Goal: Task Accomplishment & Management: Complete application form

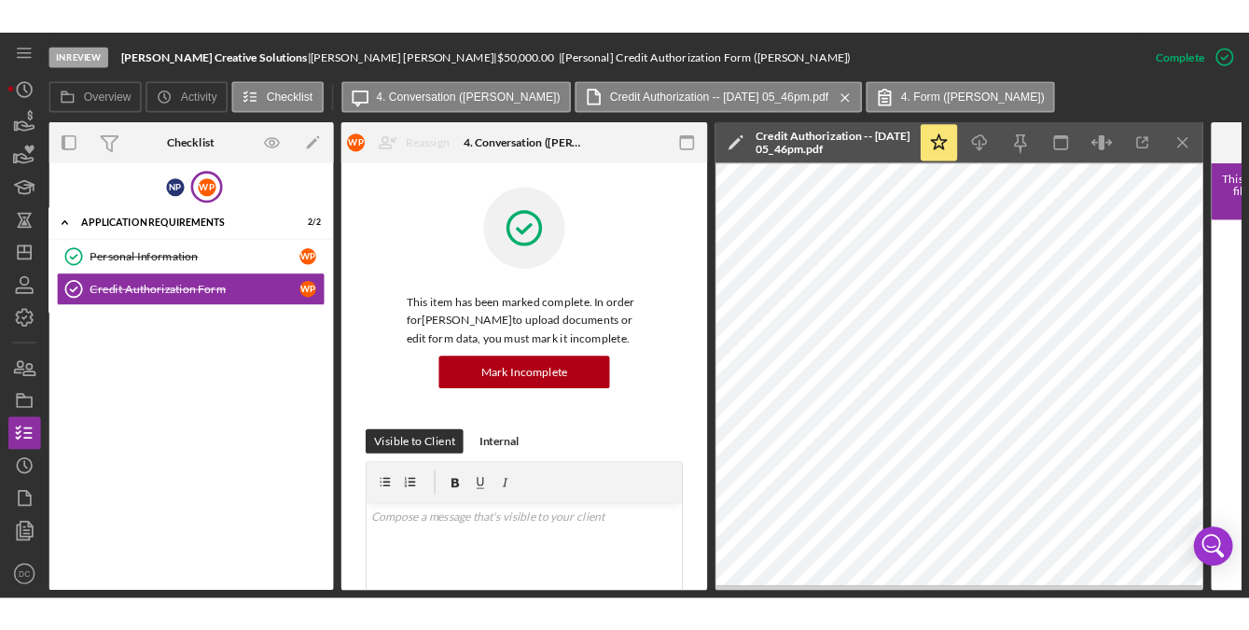
scroll to position [633, 0]
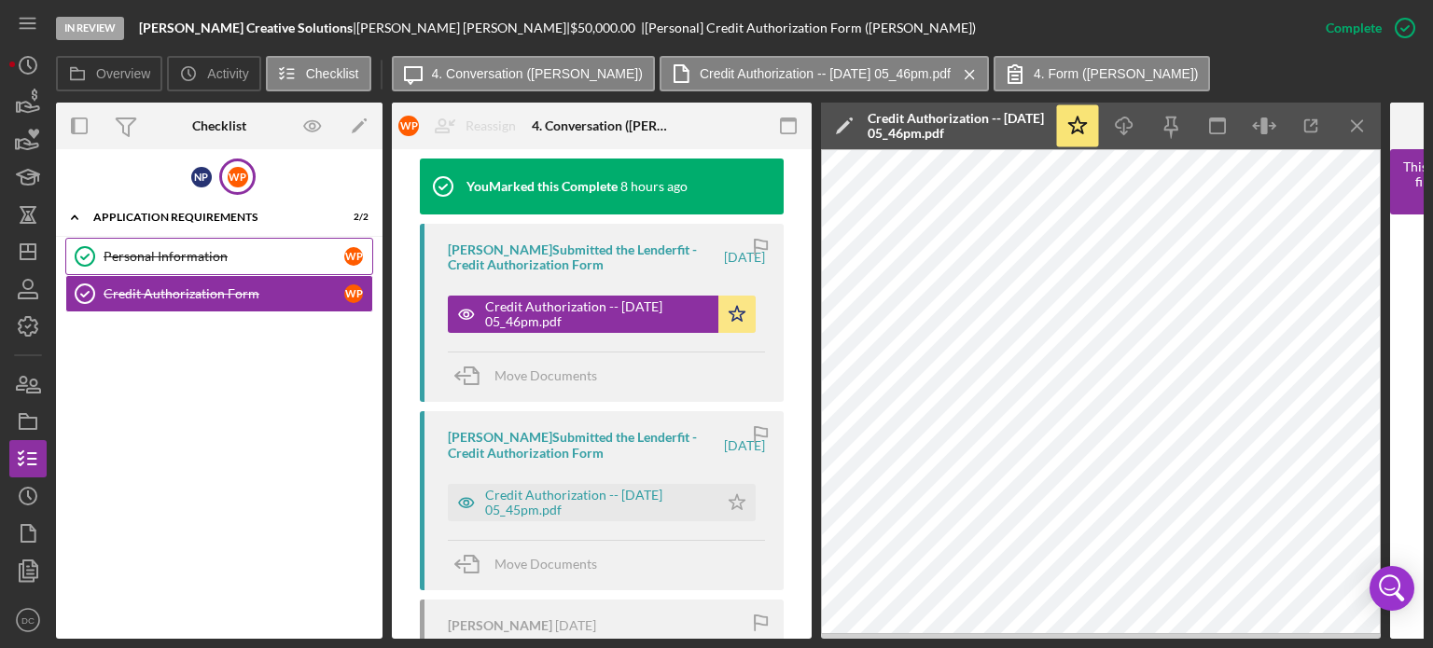
click at [187, 250] on div "Personal Information" at bounding box center [224, 256] width 241 height 15
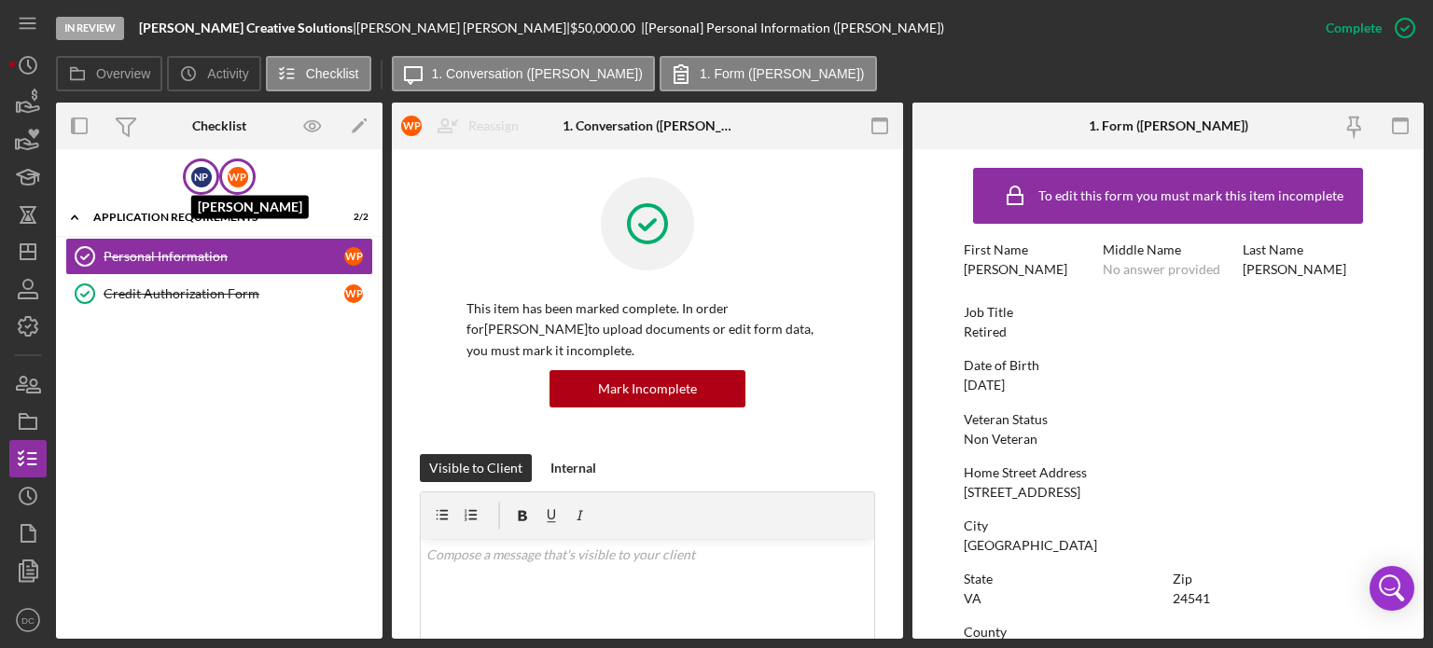
click at [192, 178] on div "N P" at bounding box center [201, 177] width 21 height 21
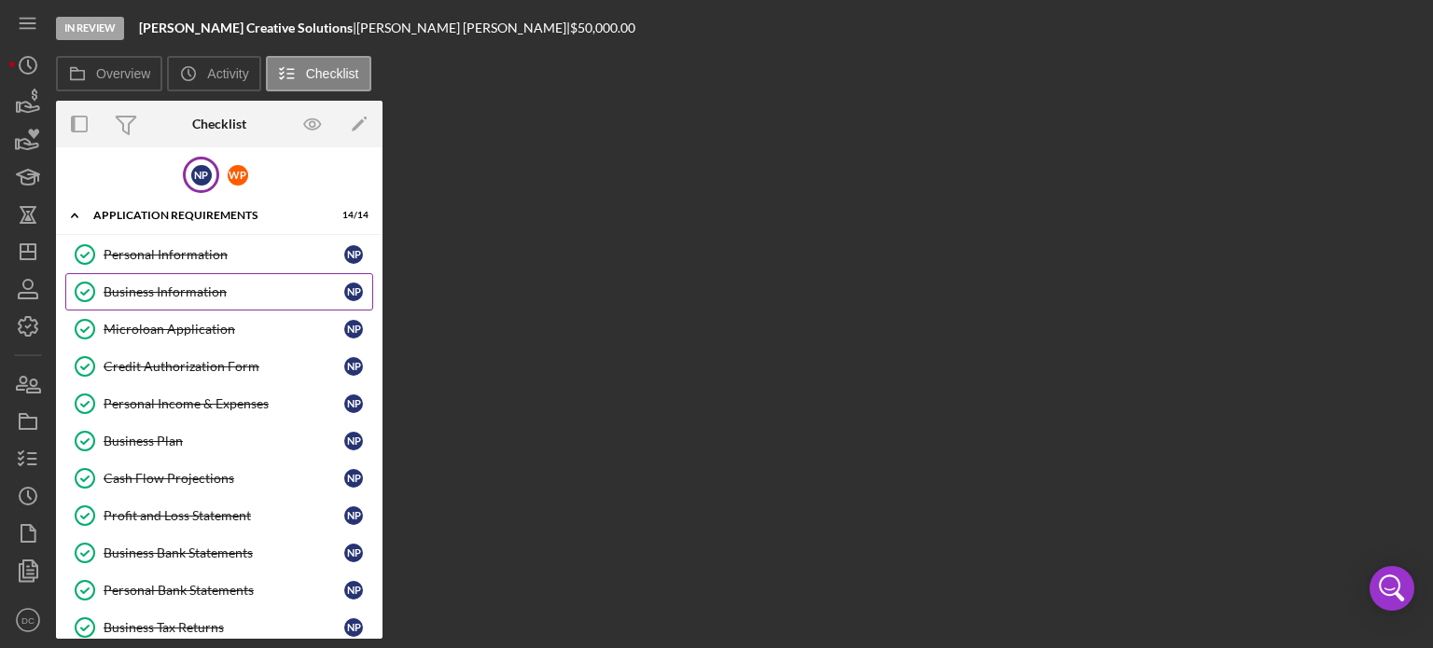
click at [183, 296] on div "Business Information" at bounding box center [224, 291] width 241 height 15
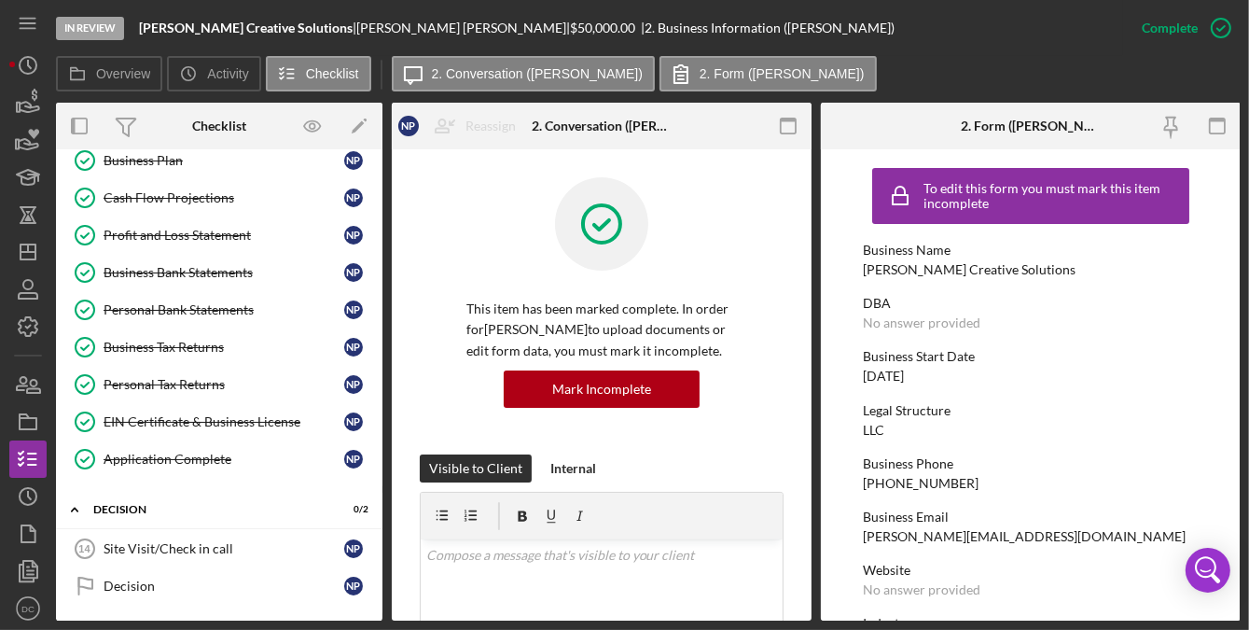
scroll to position [318, 0]
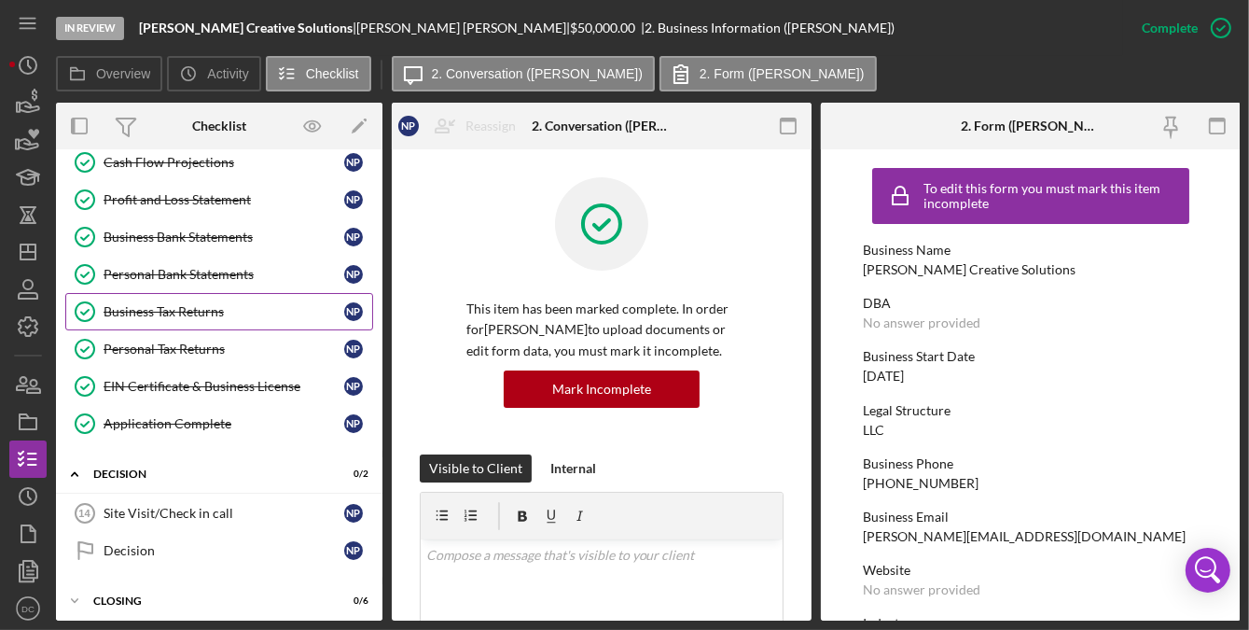
click at [127, 305] on div "Business Tax Returns" at bounding box center [224, 311] width 241 height 15
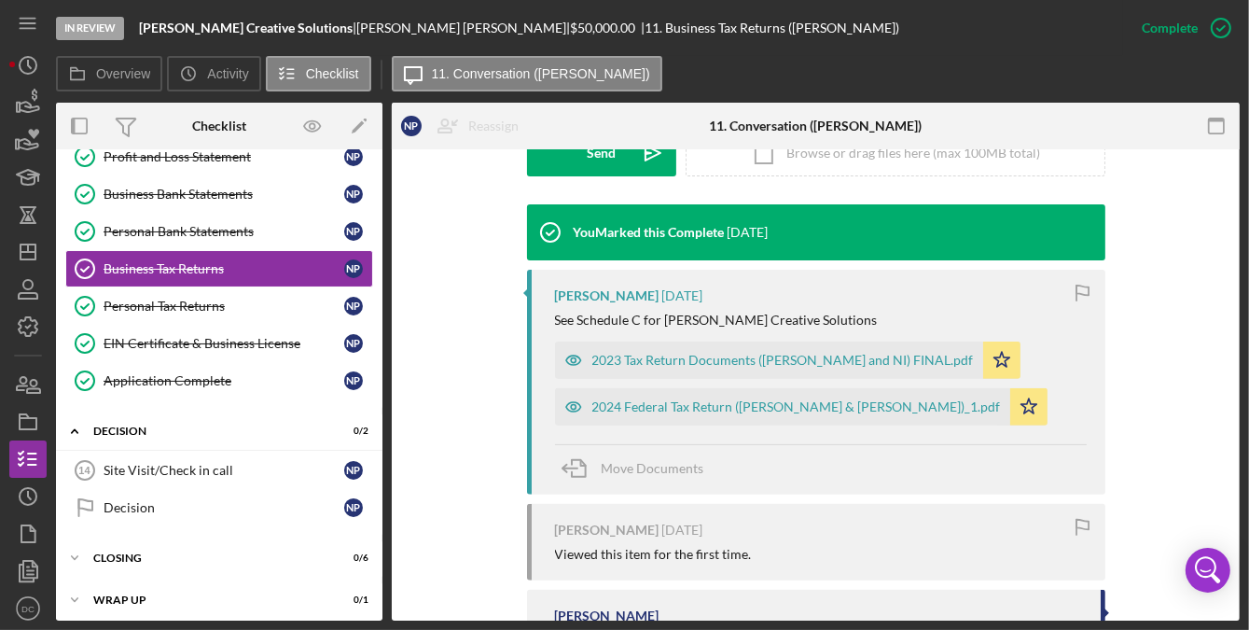
scroll to position [540, 0]
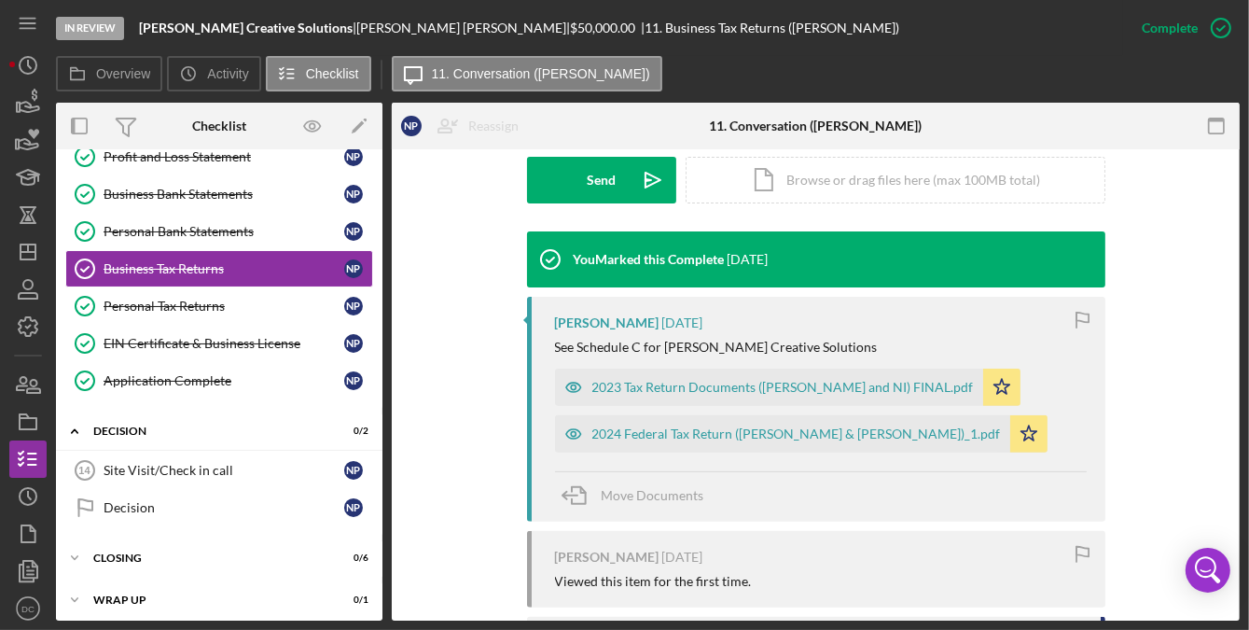
drag, startPoint x: 770, startPoint y: 391, endPoint x: 791, endPoint y: 507, distance: 118.5
click at [791, 507] on div "[PERSON_NAME] [DATE] See Schedule C for [PERSON_NAME] Creative Solutions 2023 T…" at bounding box center [816, 409] width 578 height 225
click at [776, 432] on div "2024 Federal Tax Return ([PERSON_NAME] & [PERSON_NAME])_1.pdf" at bounding box center [796, 433] width 409 height 15
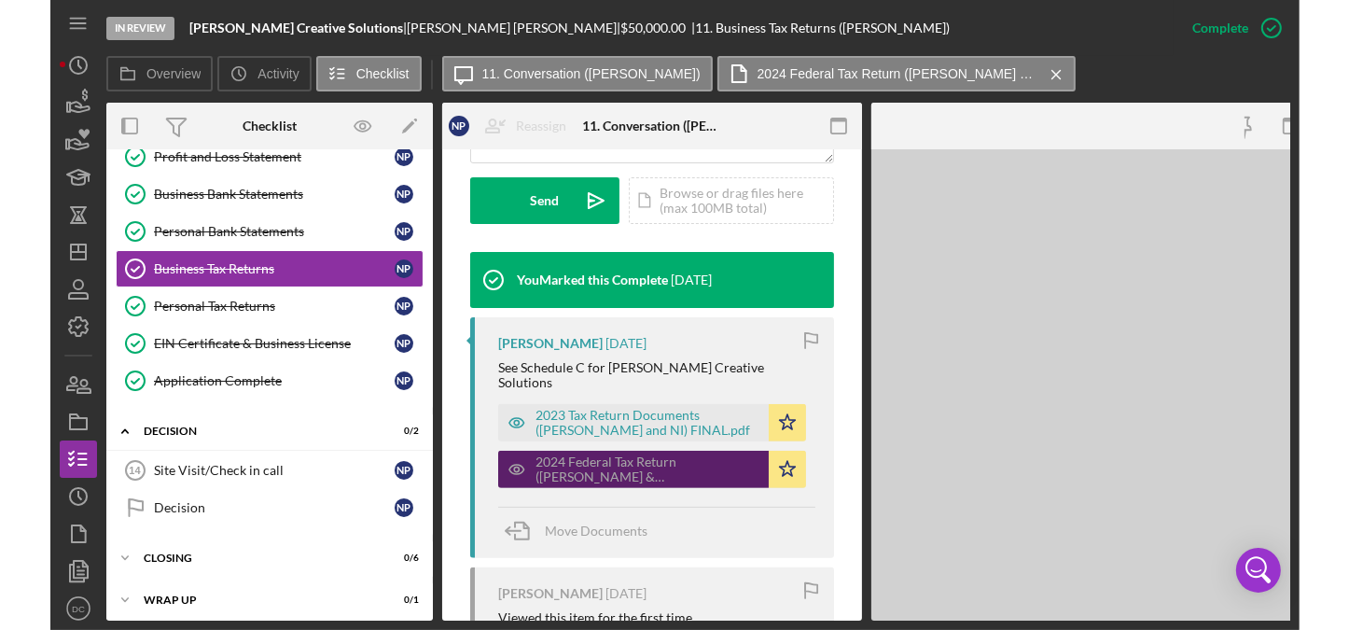
scroll to position [561, 0]
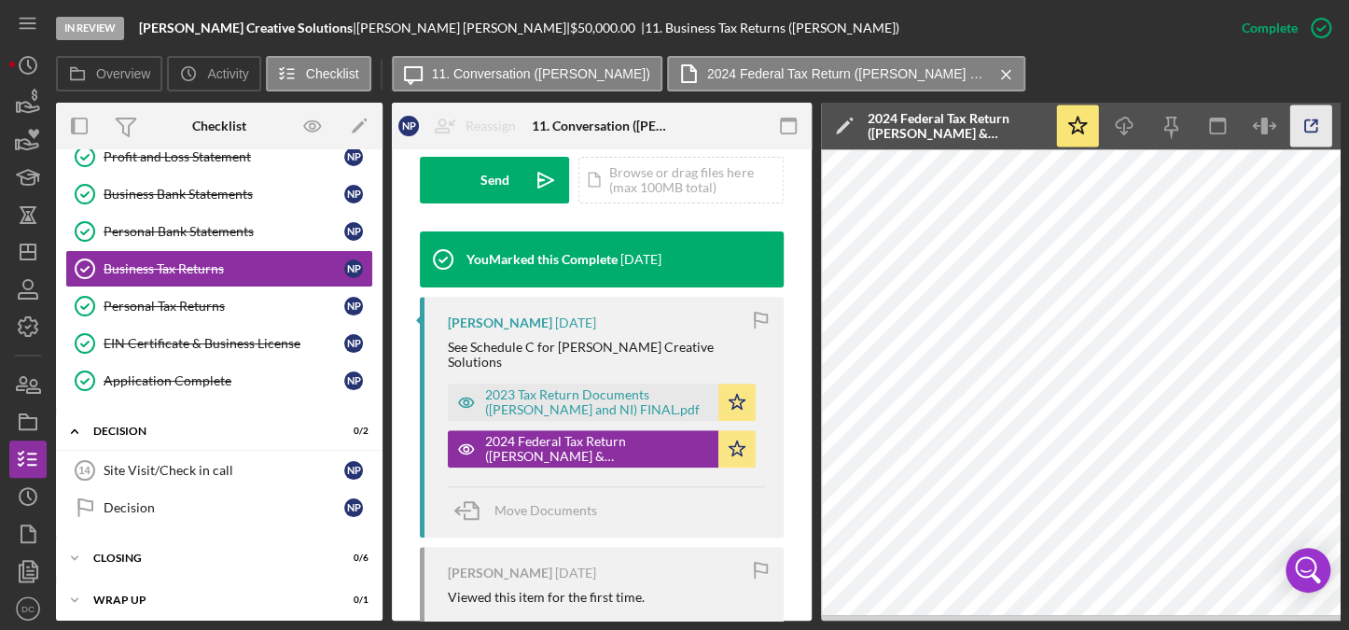
click at [1295, 124] on icon "button" at bounding box center [1311, 126] width 42 height 42
click at [568, 395] on div "2023 Tax Return Documents ([PERSON_NAME] and NI) FINAL.pdf" at bounding box center [597, 402] width 224 height 30
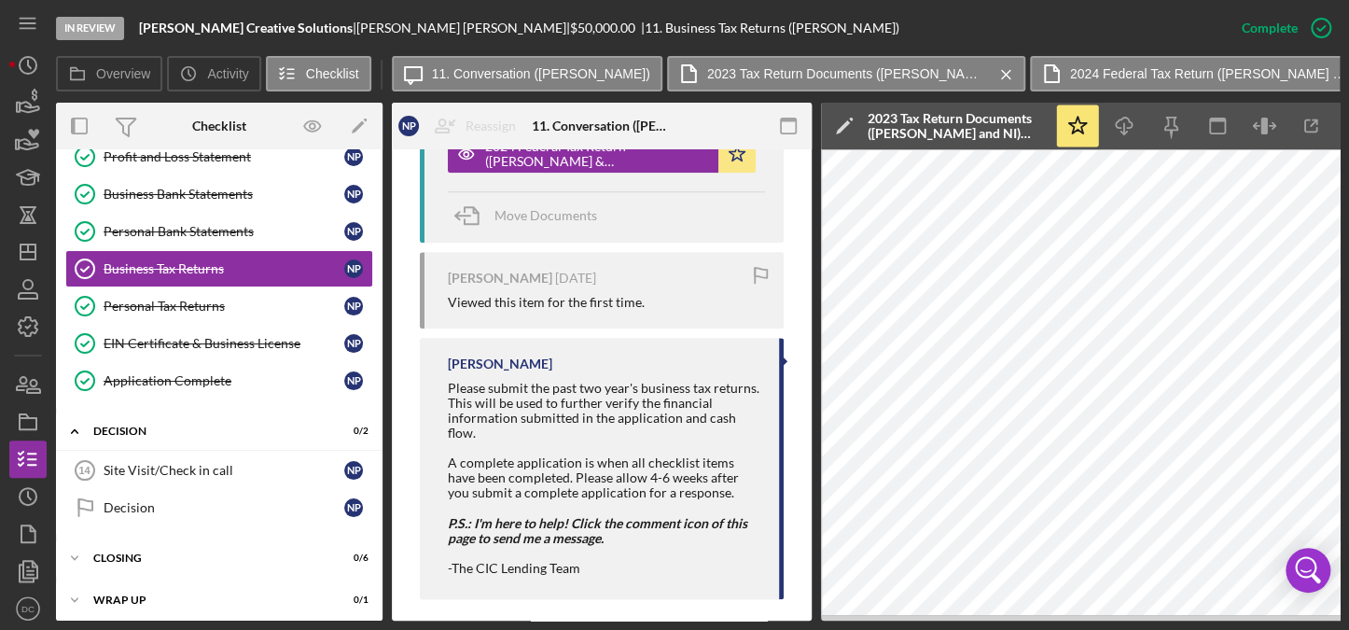
scroll to position [860, 0]
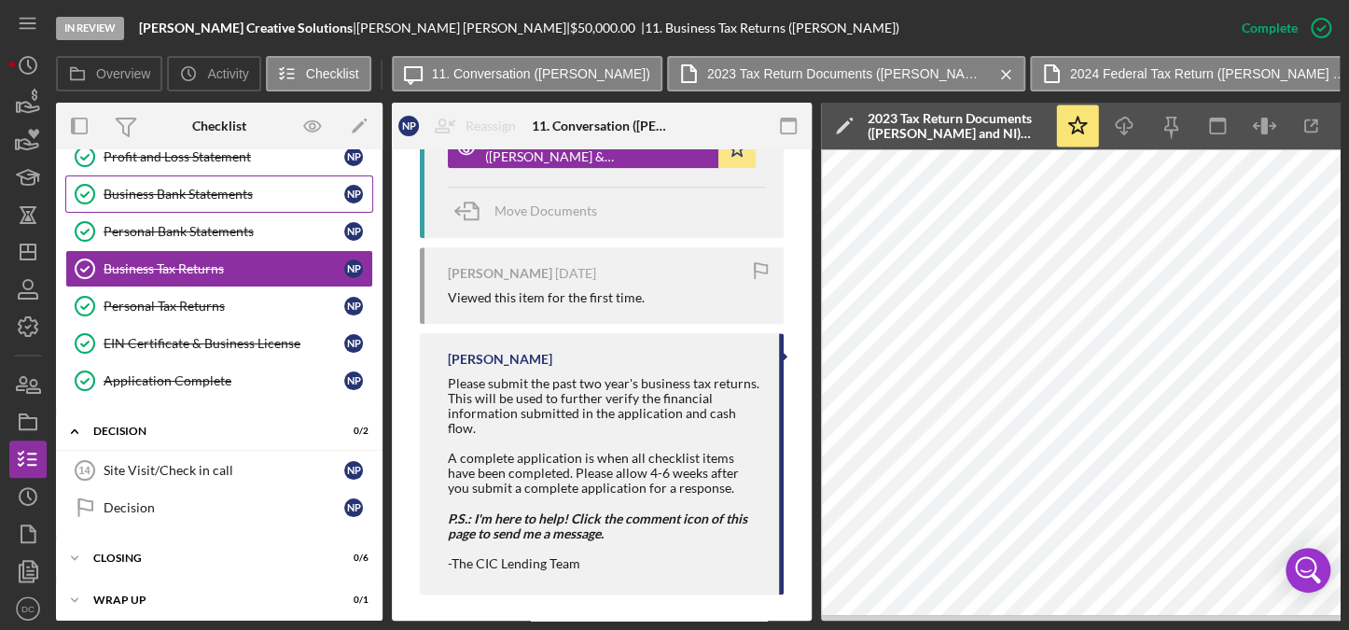
click at [179, 197] on div "Business Bank Statements" at bounding box center [224, 194] width 241 height 15
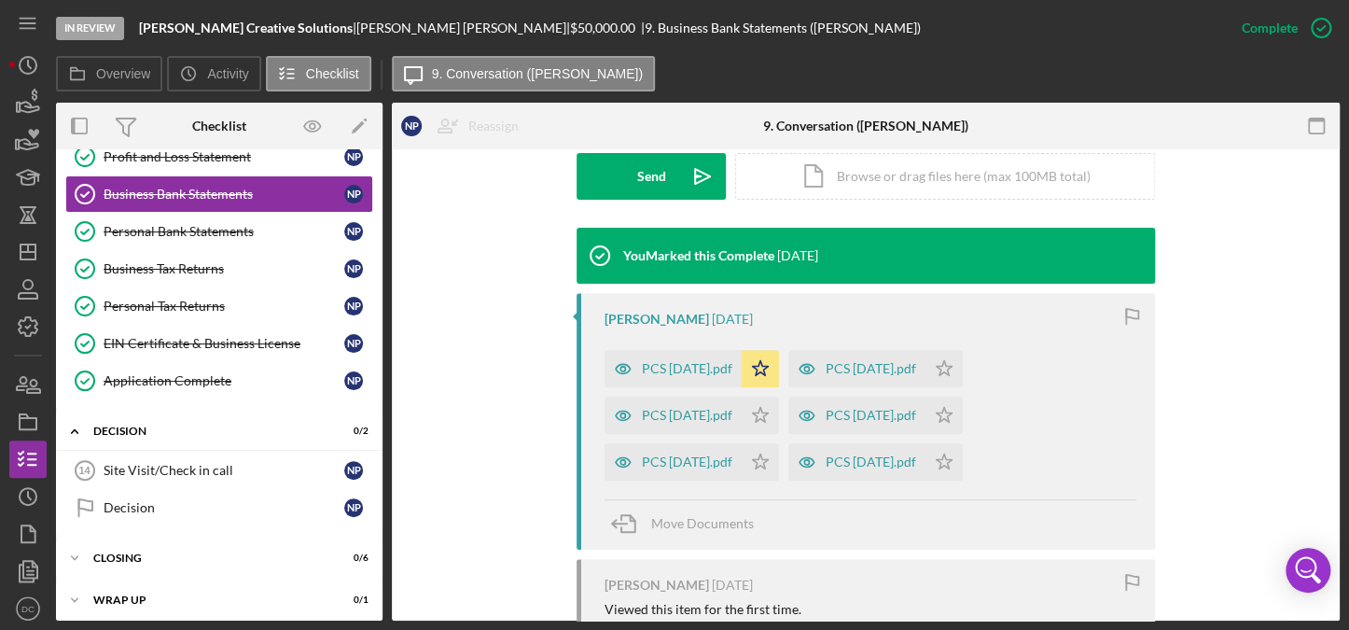
scroll to position [578, 0]
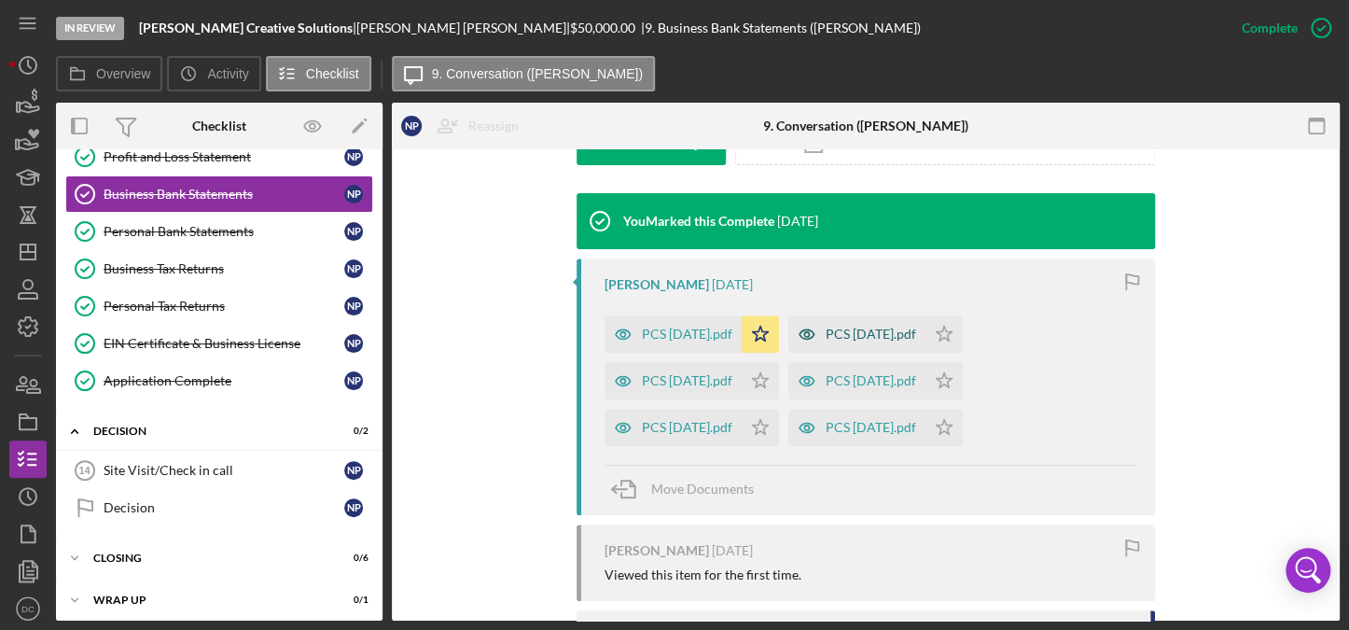
click at [850, 330] on div "PCS [DATE].pdf" at bounding box center [870, 333] width 90 height 15
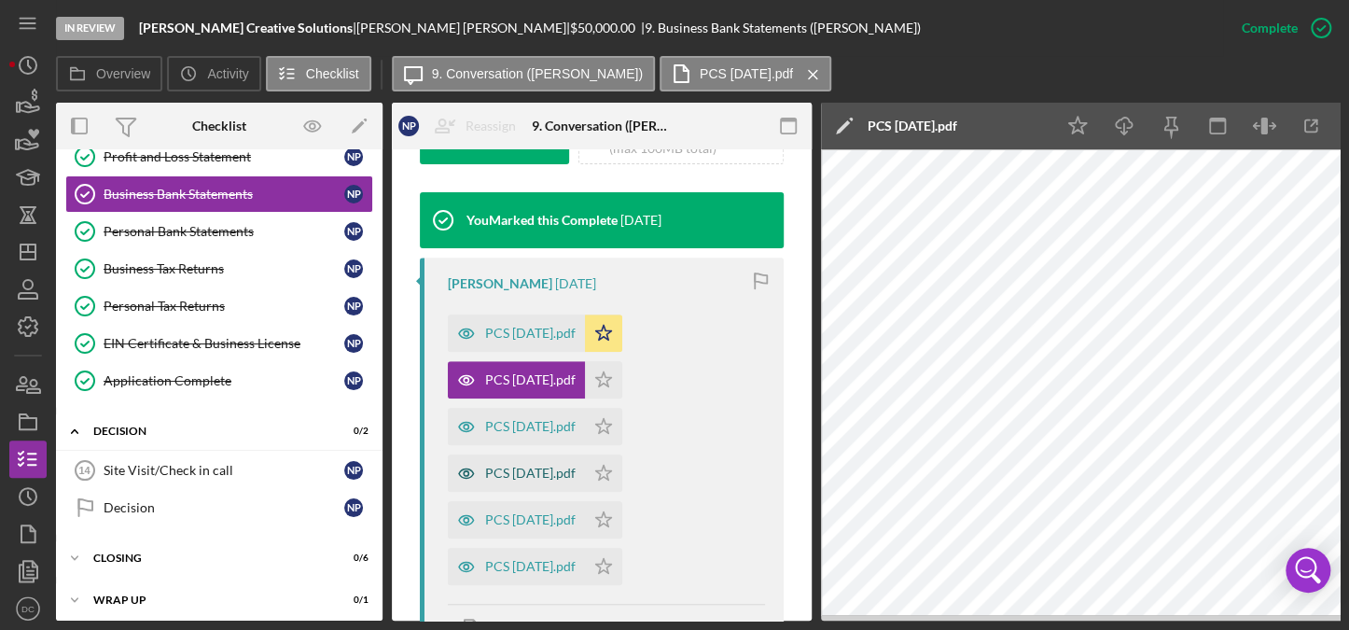
click at [561, 462] on div "PCS [DATE].pdf" at bounding box center [516, 472] width 137 height 37
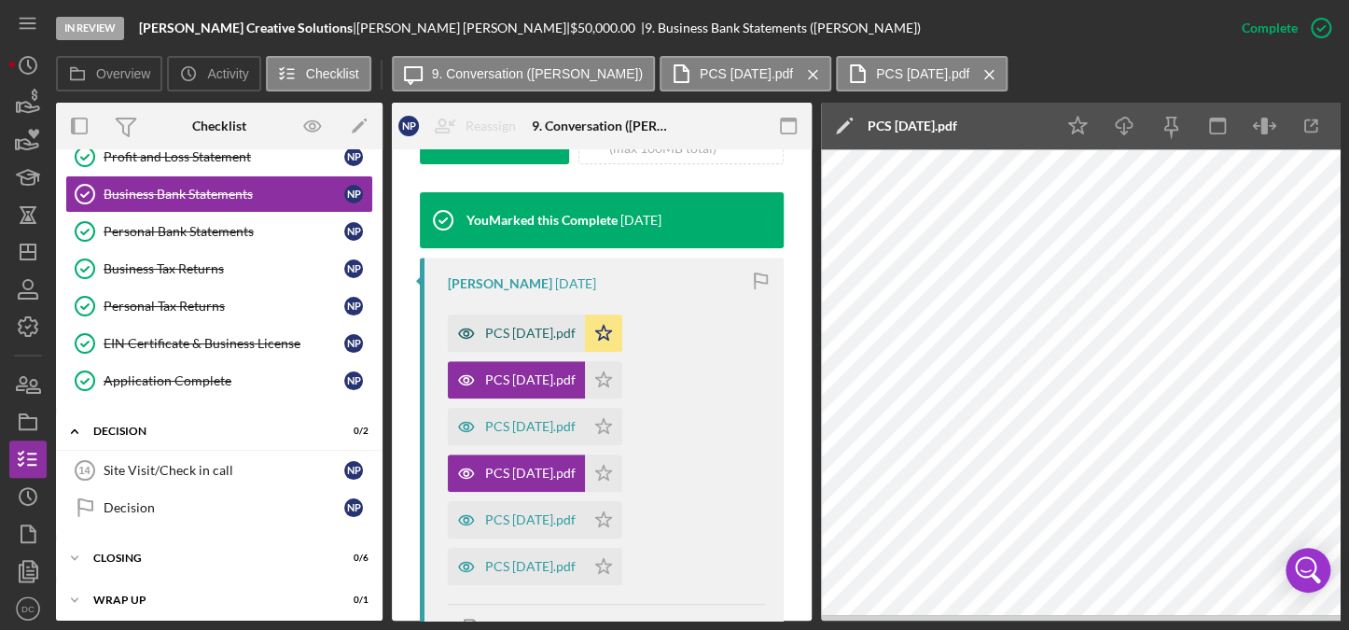
click at [530, 341] on div "PCS [DATE].pdf" at bounding box center [516, 332] width 137 height 37
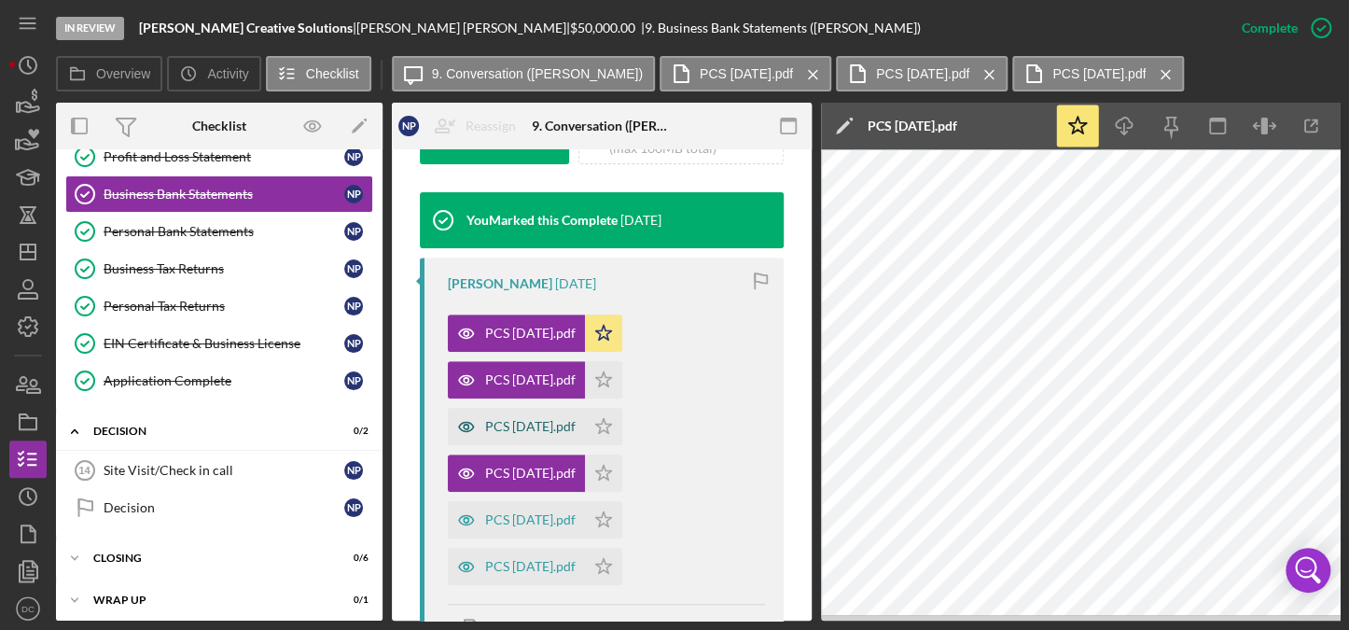
drag, startPoint x: 553, startPoint y: 514, endPoint x: 575, endPoint y: 421, distance: 95.9
click at [575, 421] on div "PCS [DATE].pdf Icon/Star PCS [DATE].pdf Icon/Star PCS [DATE].pdf Icon/Star PCS …" at bounding box center [606, 445] width 317 height 280
click at [553, 340] on div "PCS [DATE].pdf" at bounding box center [530, 333] width 90 height 15
click at [712, 62] on button "PCS [DATE].pdf Icon/Menu Close" at bounding box center [745, 73] width 172 height 35
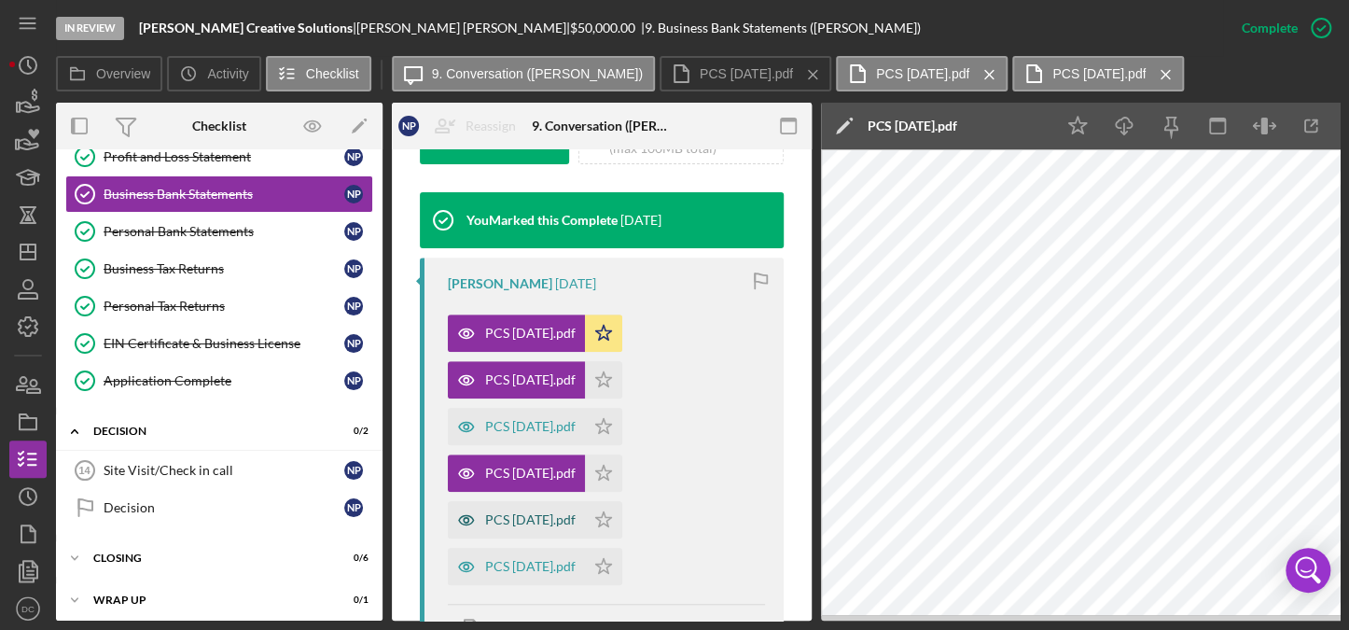
click at [544, 520] on div "PCS [DATE].pdf" at bounding box center [530, 519] width 90 height 15
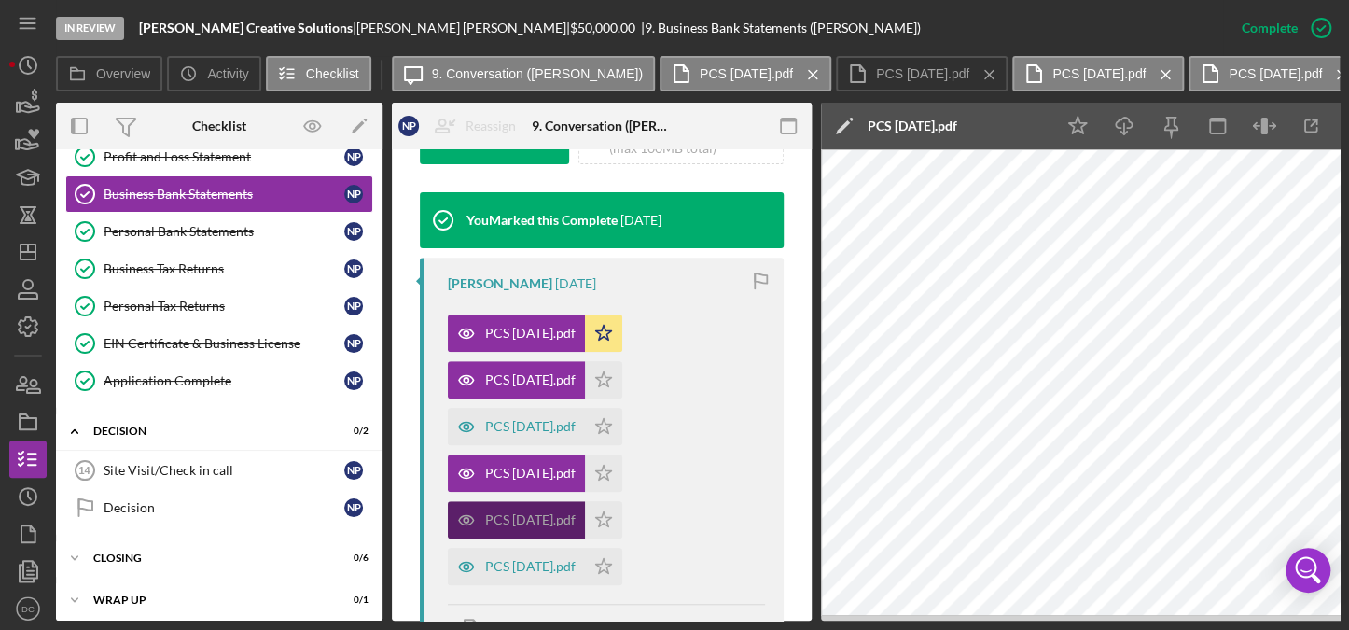
click at [532, 512] on div "PCS [DATE].pdf" at bounding box center [530, 519] width 90 height 15
click at [564, 565] on div "PCS [DATE].pdf" at bounding box center [530, 566] width 90 height 15
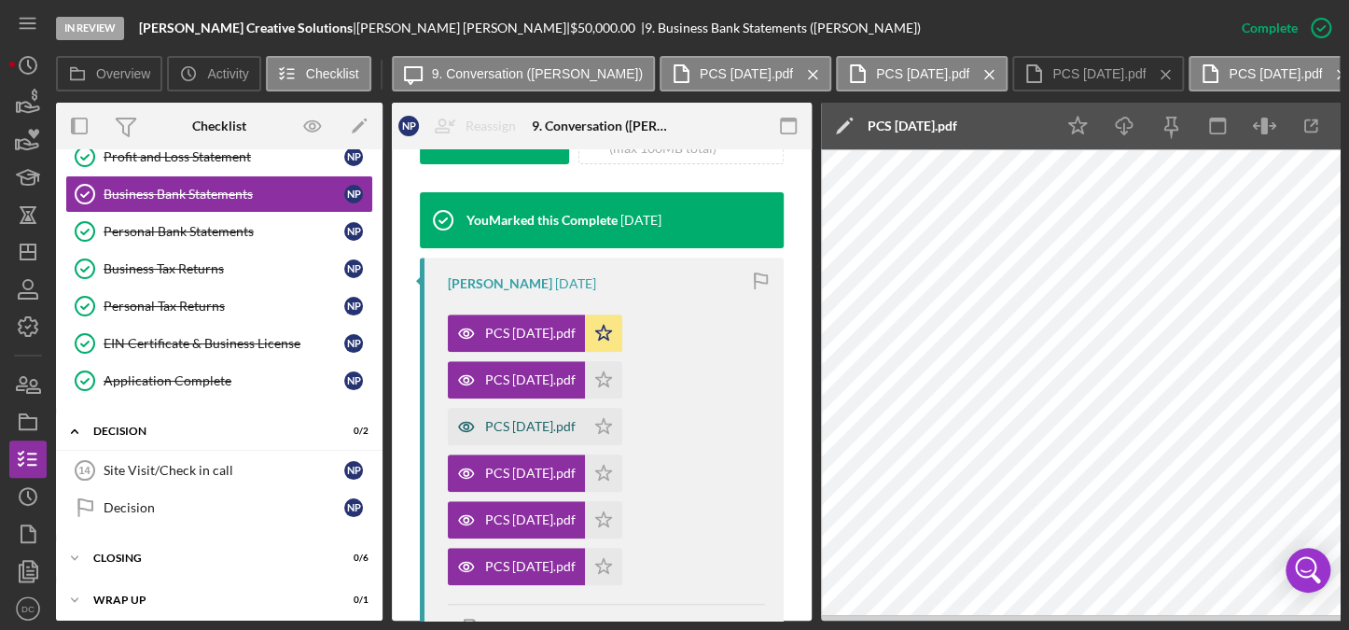
click at [552, 433] on div "PCS [DATE].pdf" at bounding box center [530, 426] width 90 height 15
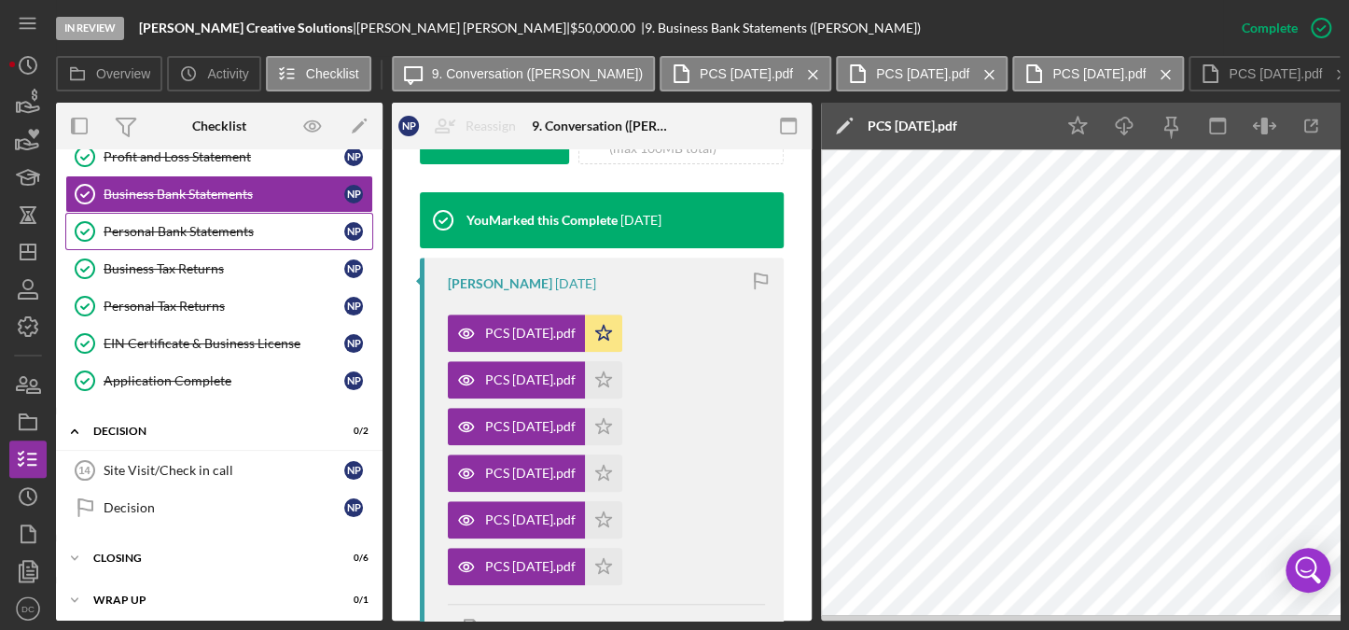
click at [134, 229] on div "Personal Bank Statements" at bounding box center [224, 231] width 241 height 15
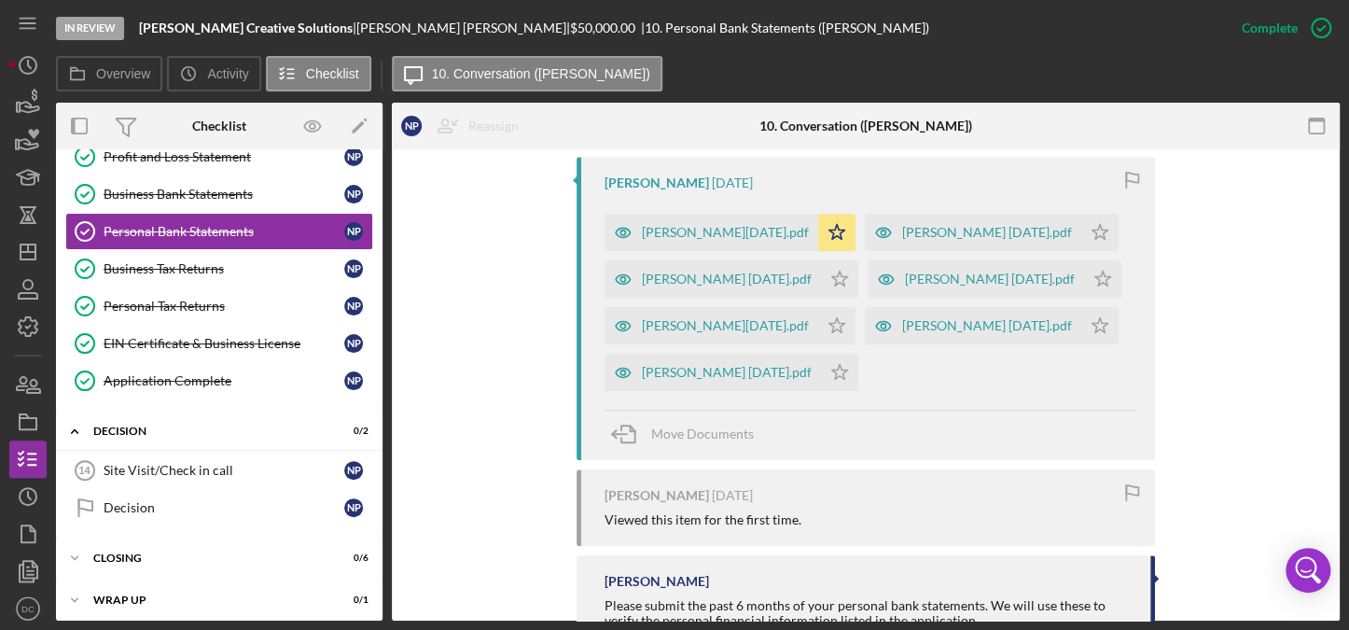
scroll to position [675, 0]
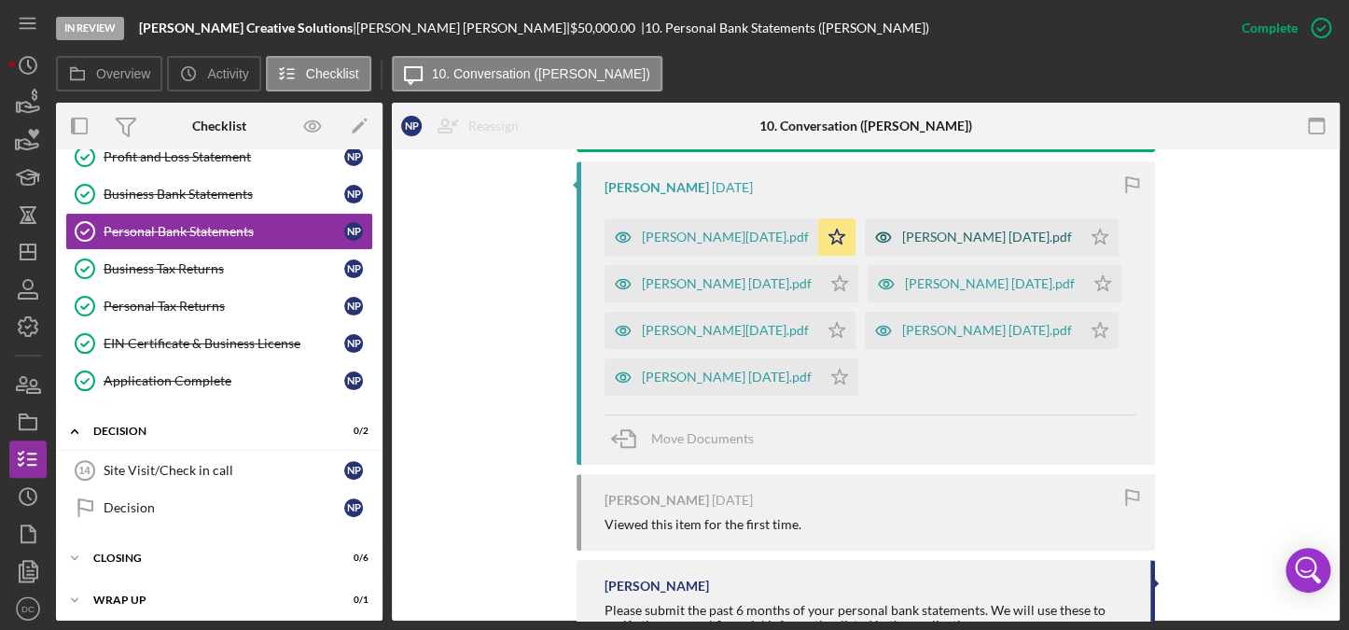
click at [918, 232] on div "[PERSON_NAME] [DATE].pdf" at bounding box center [987, 236] width 170 height 15
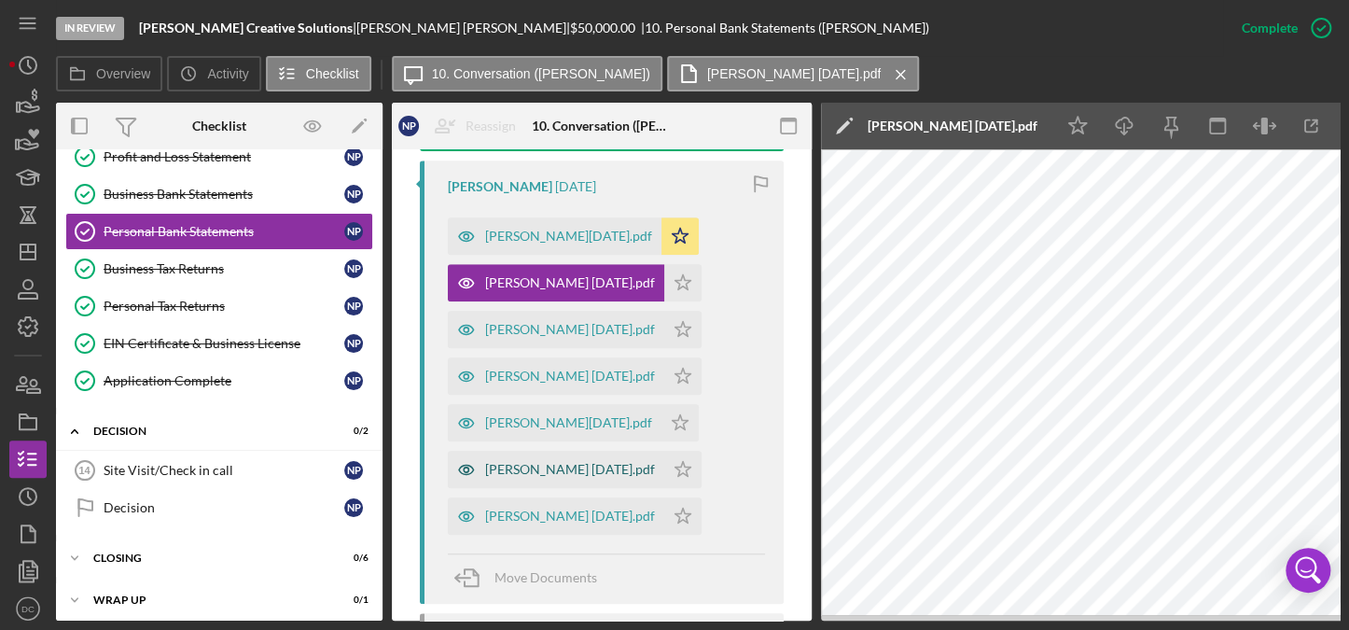
click at [548, 462] on div "[PERSON_NAME] [DATE].pdf" at bounding box center [570, 469] width 170 height 15
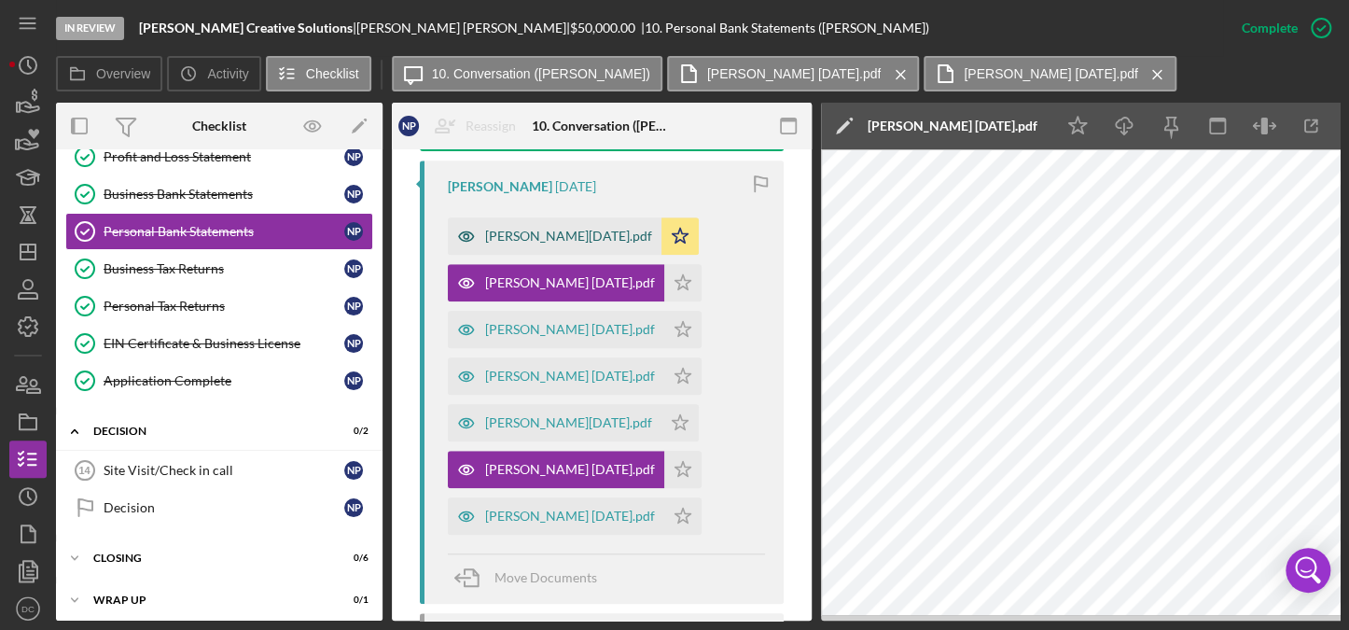
click at [560, 247] on div "[PERSON_NAME][DATE].pdf" at bounding box center [555, 235] width 214 height 37
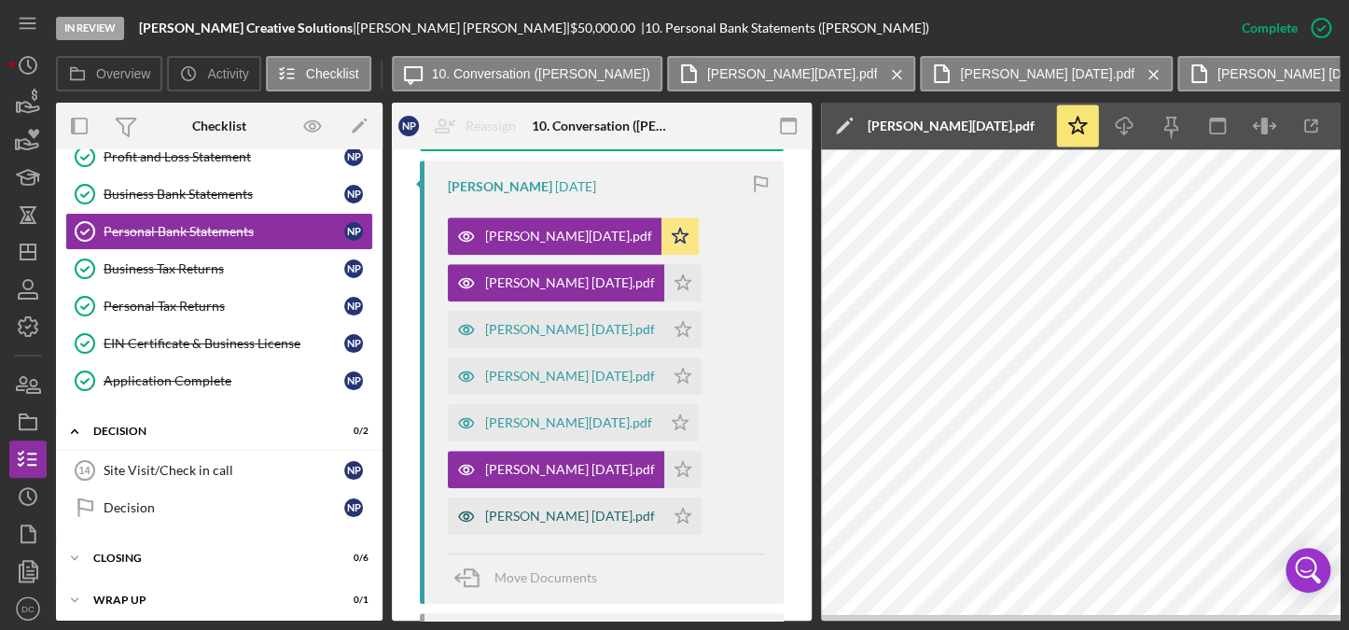
click at [530, 522] on div "[PERSON_NAME] [DATE].pdf" at bounding box center [570, 515] width 170 height 15
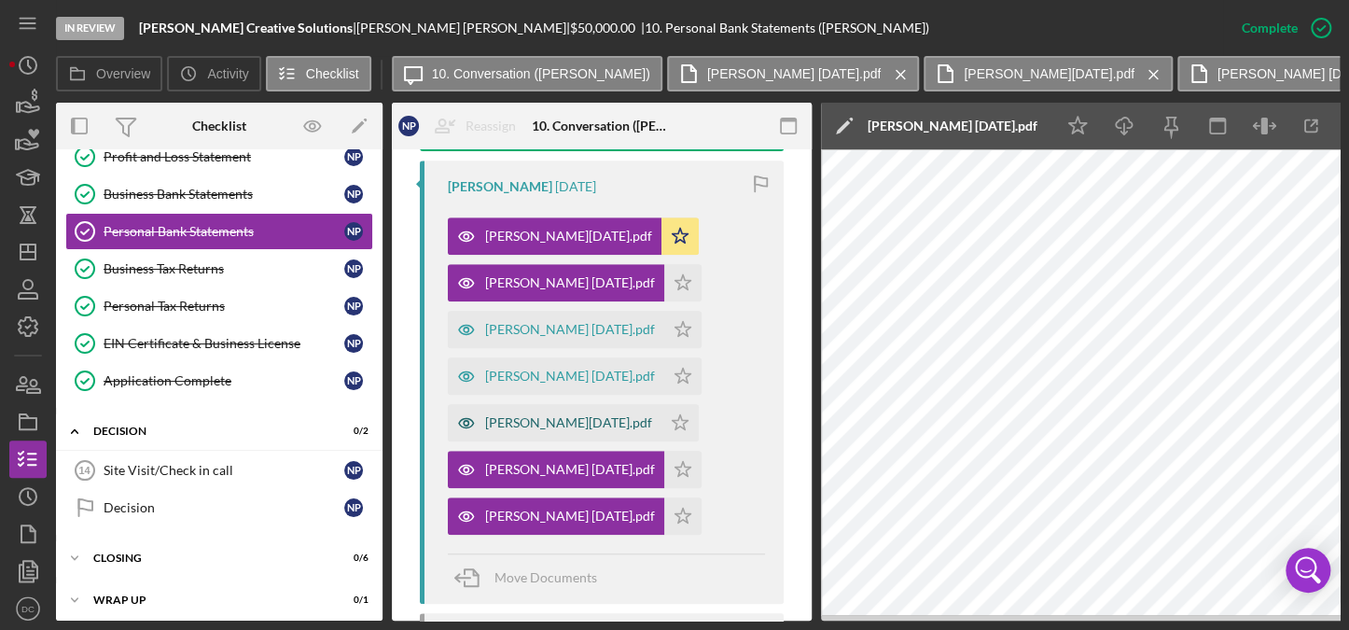
click at [555, 423] on div "[PERSON_NAME][DATE].pdf" at bounding box center [568, 422] width 167 height 15
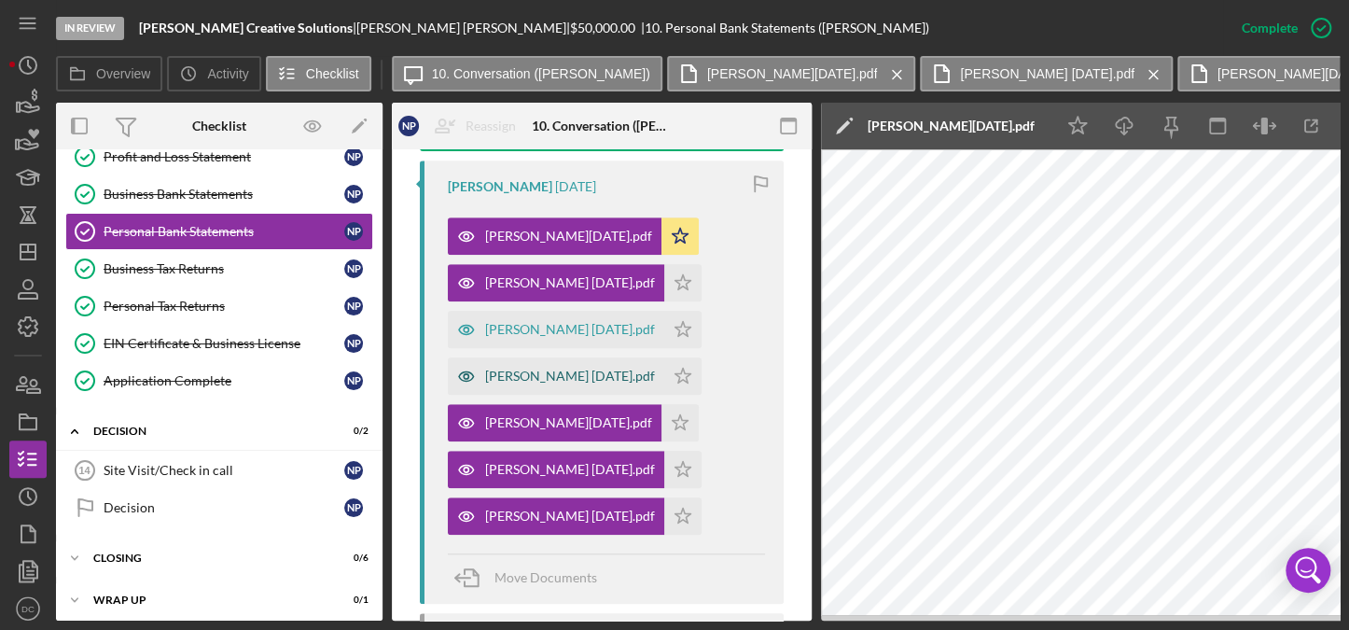
click at [528, 369] on div "[PERSON_NAME] [DATE].pdf" at bounding box center [570, 375] width 170 height 15
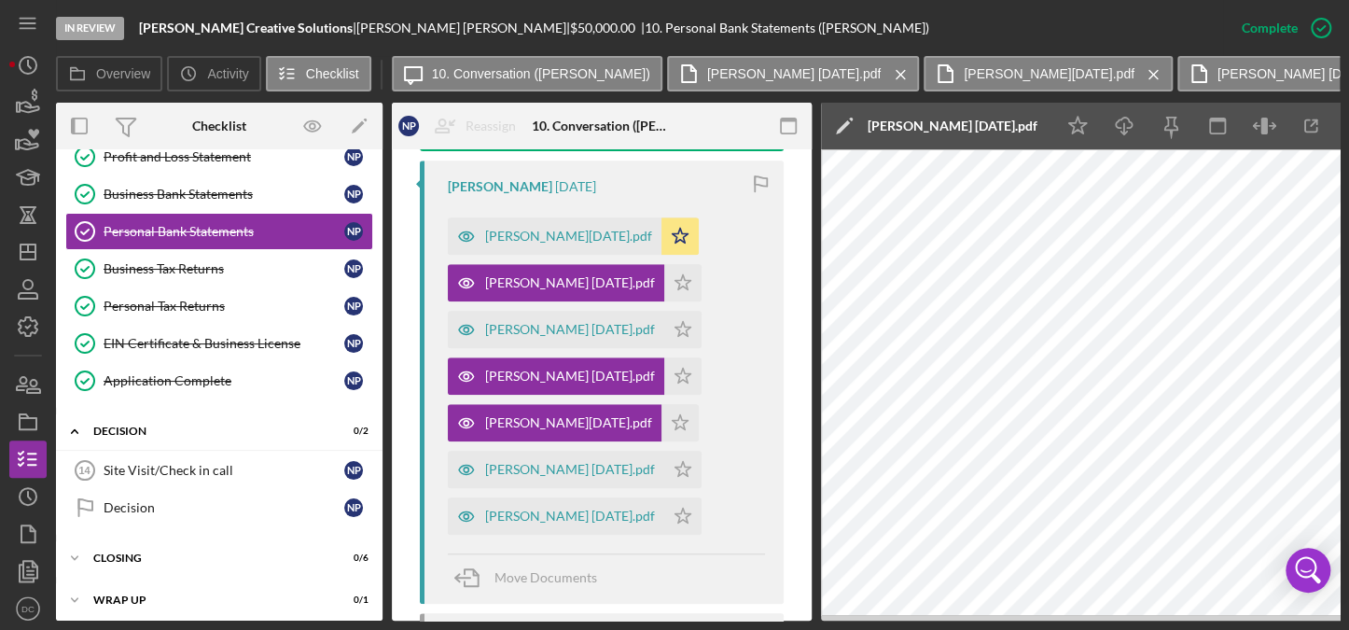
click at [1217, 76] on label "[PERSON_NAME] [DATE].pdf" at bounding box center [1303, 73] width 173 height 15
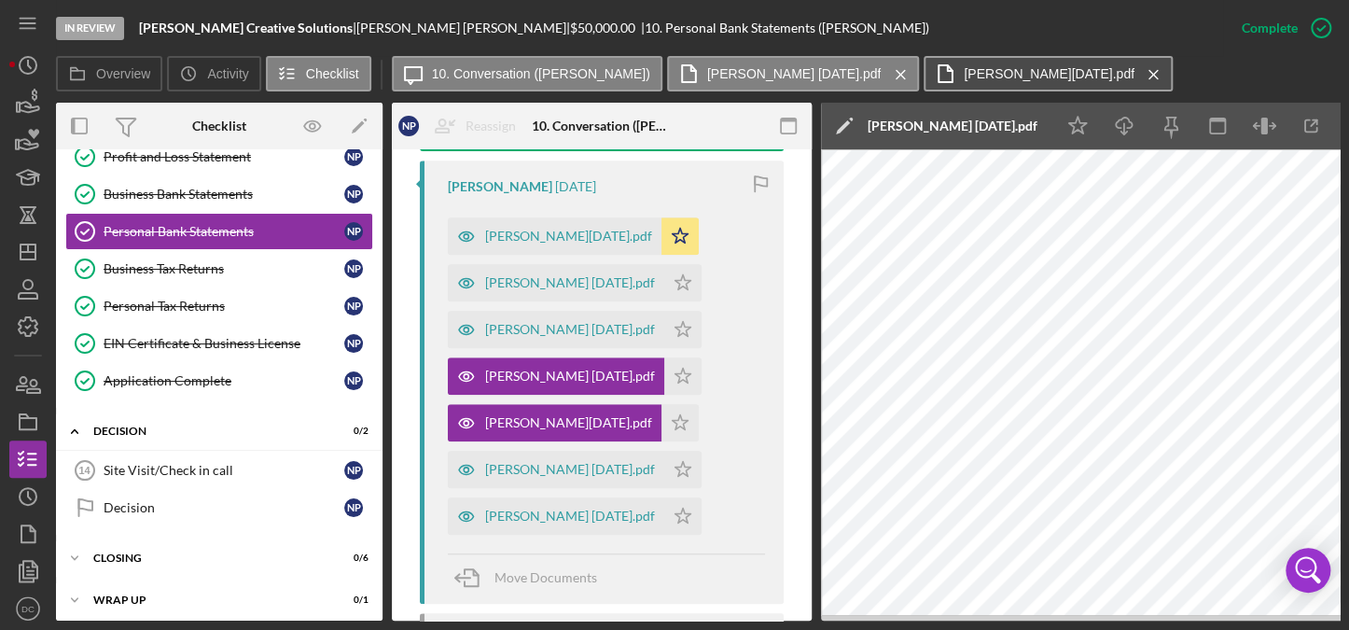
click at [1022, 75] on div "Icon/Message 10. Conversation ([PERSON_NAME]) [PERSON_NAME] [DATE].pdf Icon/Men…" at bounding box center [784, 74] width 785 height 37
click at [1137, 71] on icon "Icon/Menu Close" at bounding box center [1153, 74] width 33 height 47
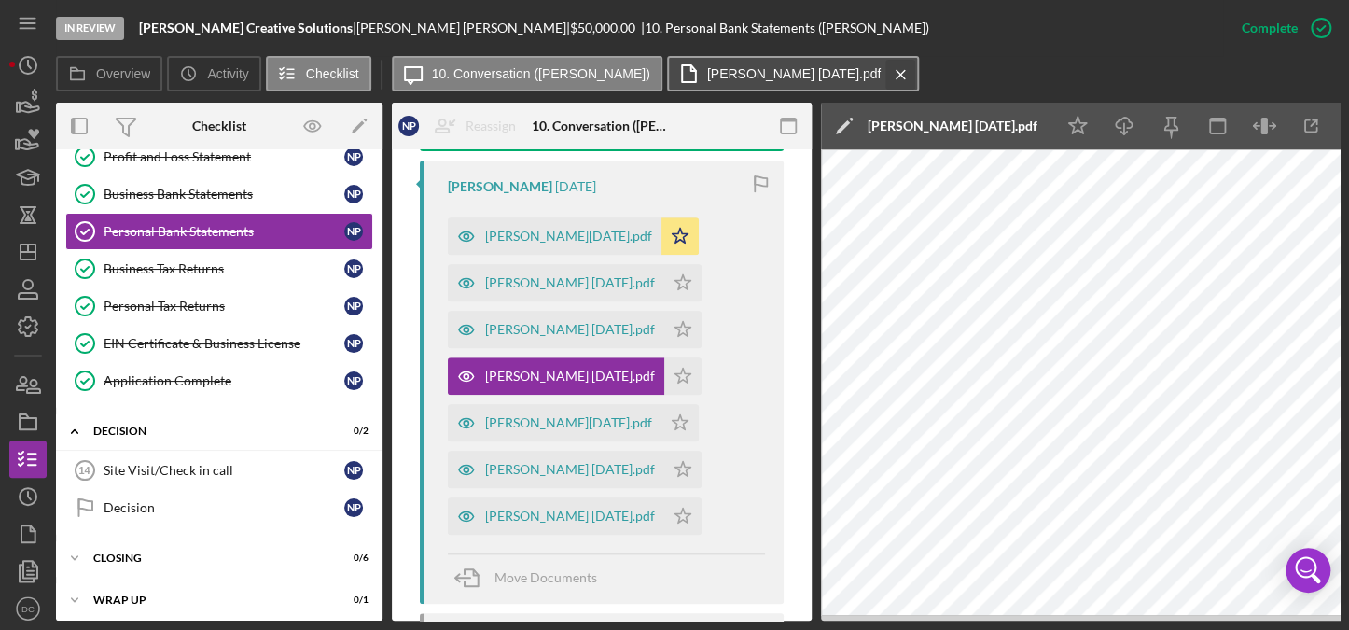
click at [884, 77] on icon "Icon/Menu Close" at bounding box center [900, 74] width 33 height 47
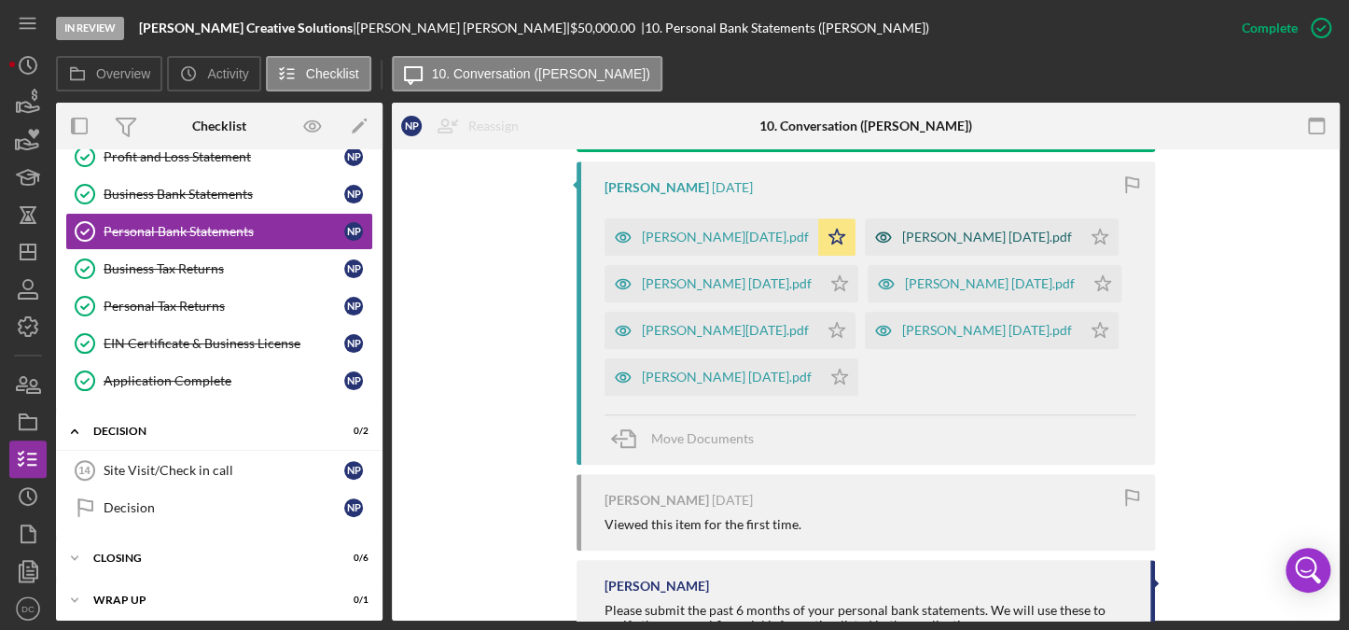
click at [920, 226] on div "[PERSON_NAME] [DATE].pdf" at bounding box center [973, 236] width 216 height 37
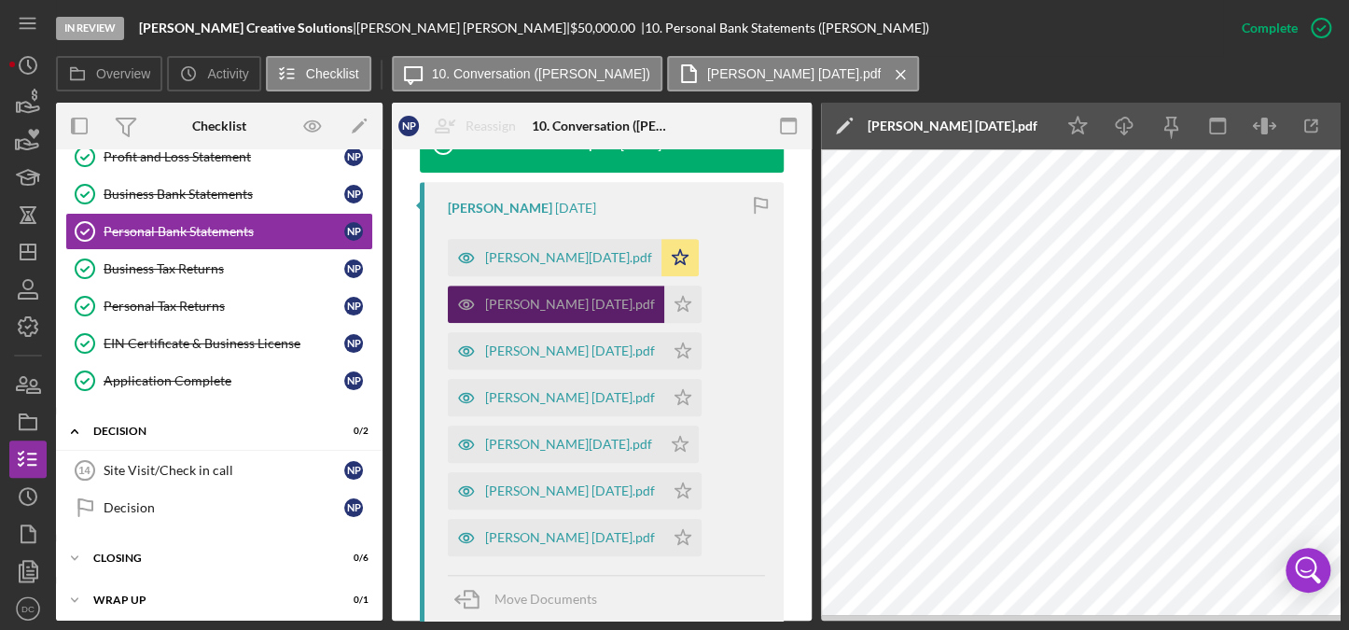
scroll to position [697, 0]
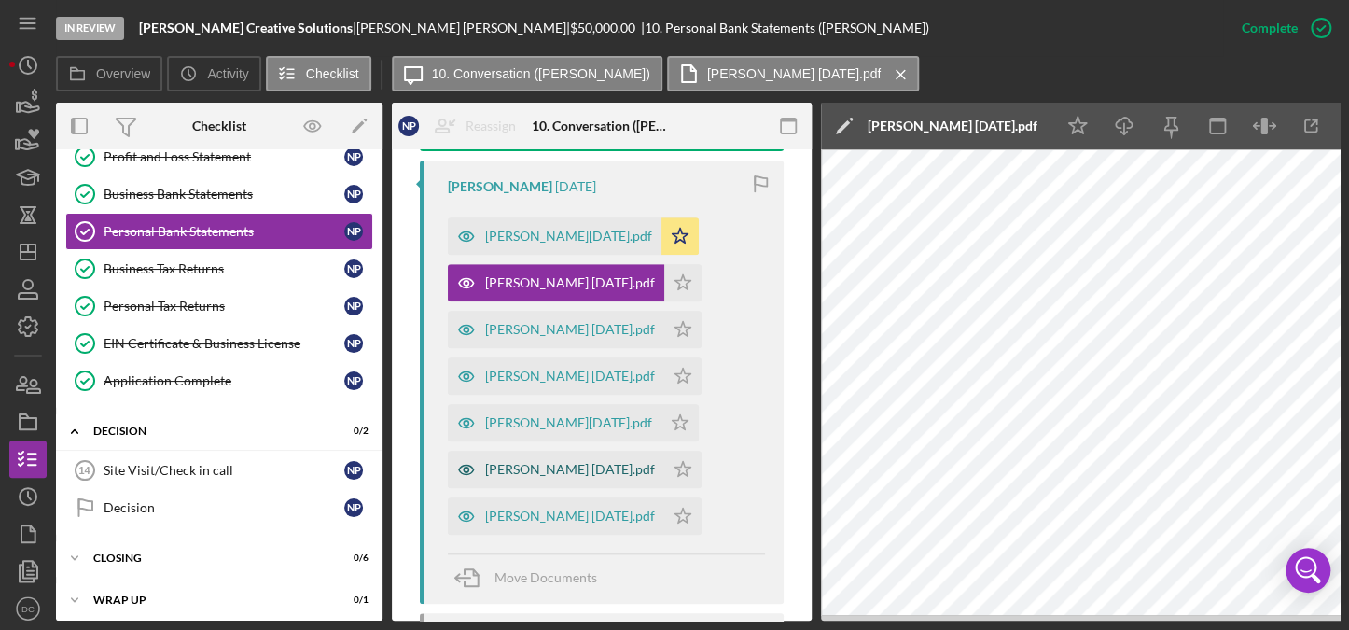
click at [530, 465] on div "[PERSON_NAME] [DATE].pdf" at bounding box center [570, 469] width 170 height 15
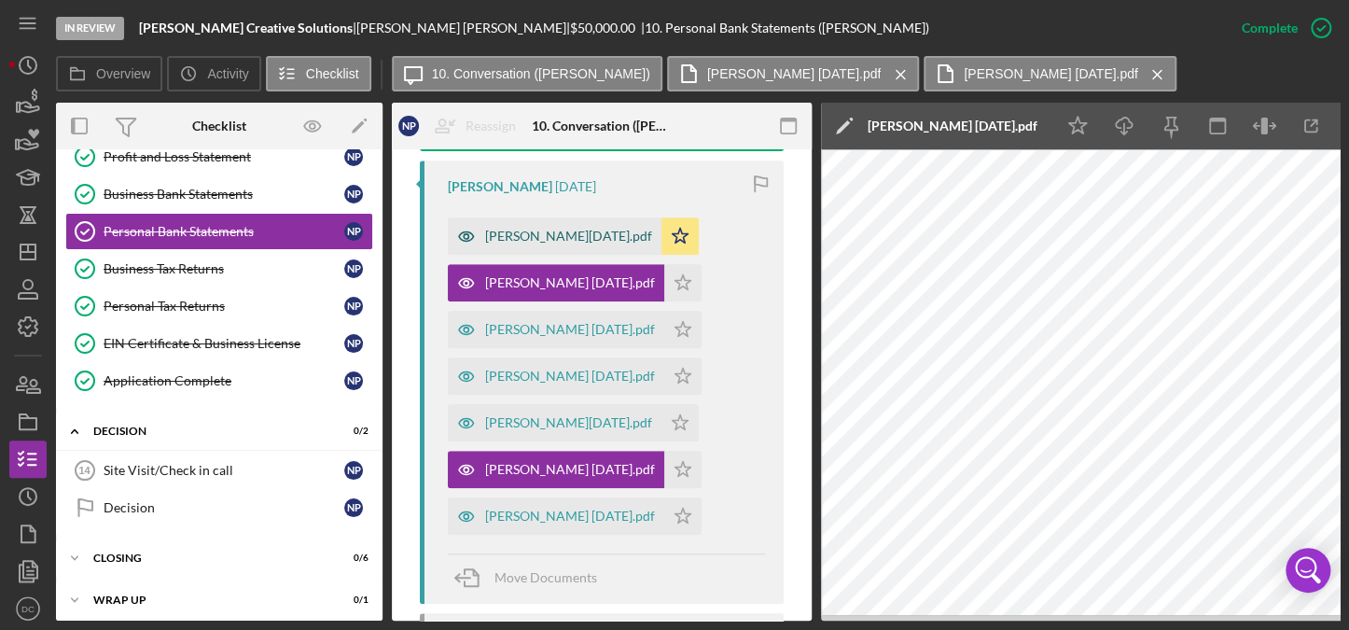
click at [575, 243] on div "[PERSON_NAME][DATE].pdf" at bounding box center [568, 236] width 167 height 15
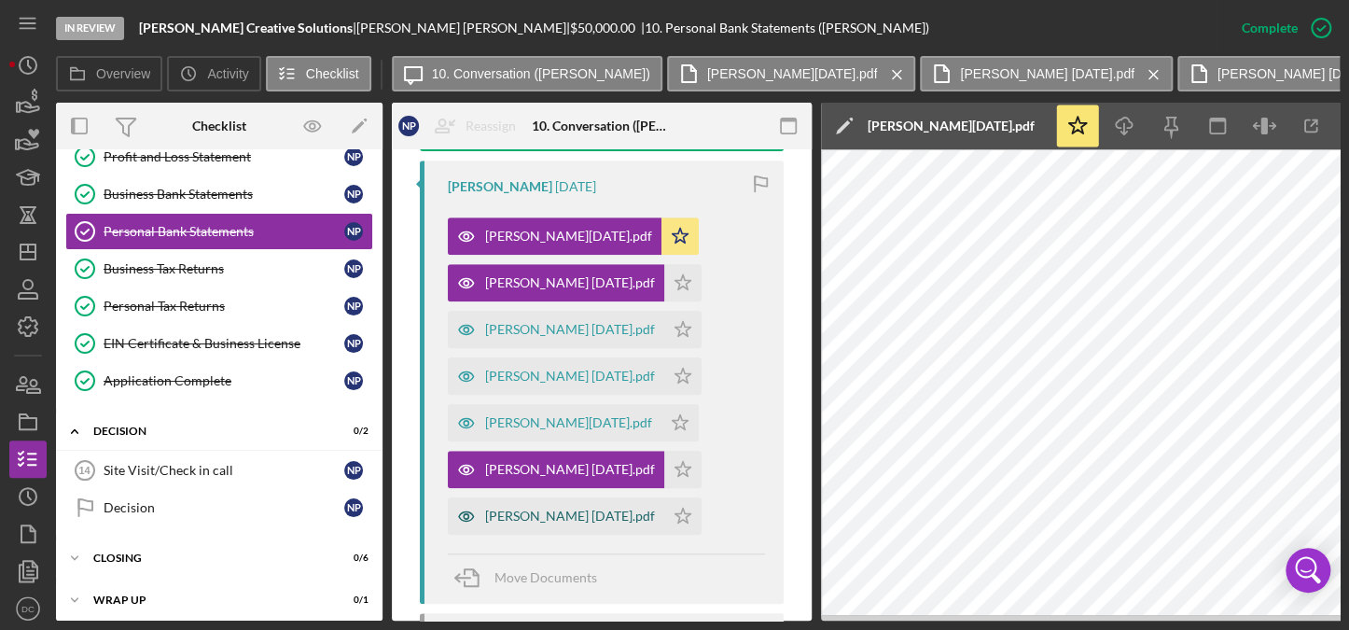
click at [542, 518] on div "[PERSON_NAME] [DATE].pdf" at bounding box center [570, 515] width 170 height 15
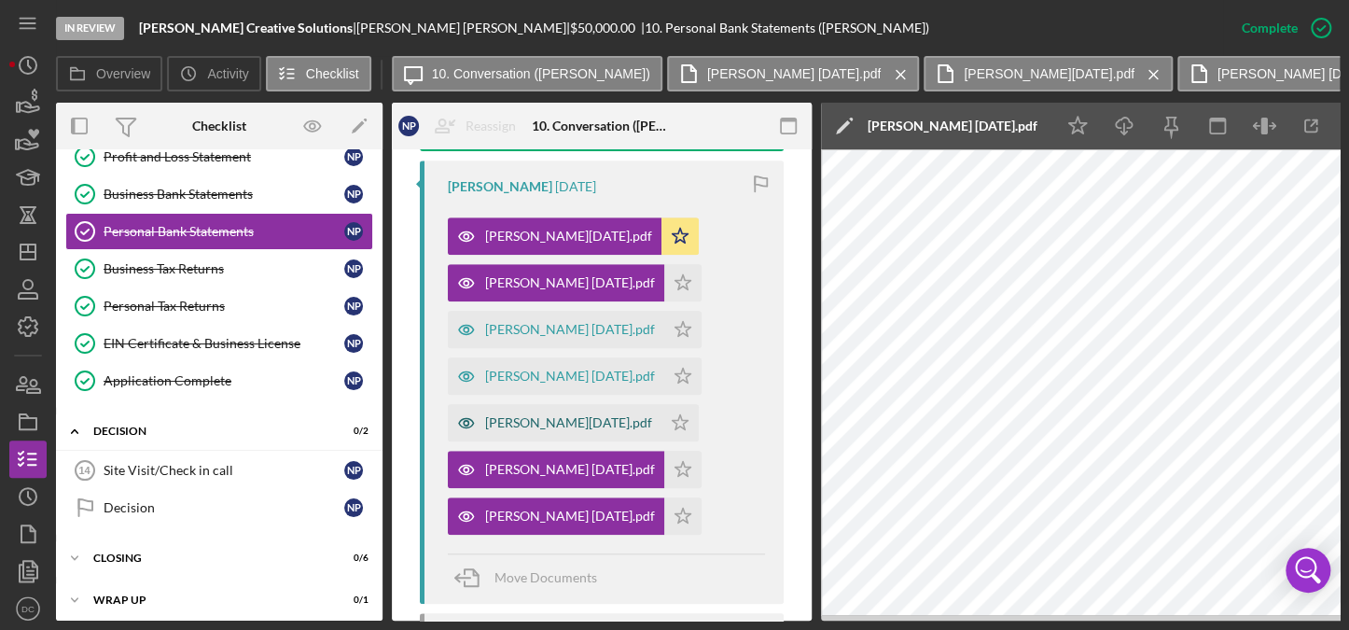
click at [554, 421] on div "[PERSON_NAME][DATE].pdf" at bounding box center [568, 422] width 167 height 15
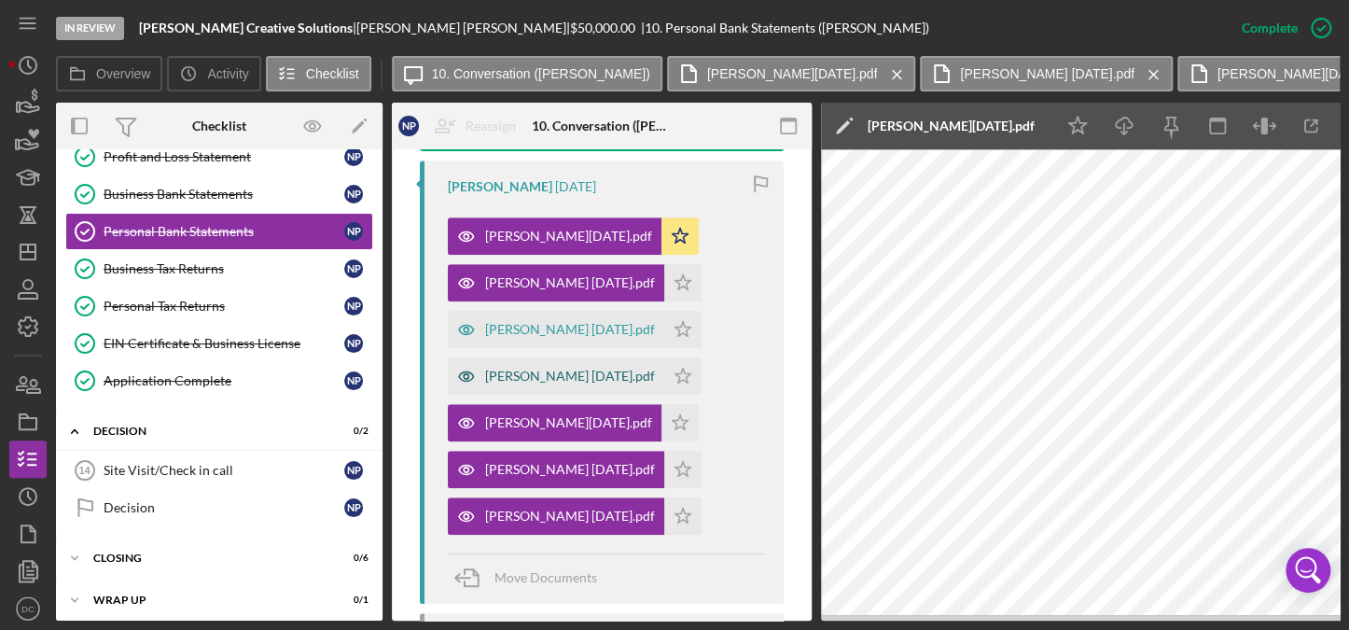
click at [578, 372] on div "[PERSON_NAME] [DATE].pdf" at bounding box center [570, 375] width 170 height 15
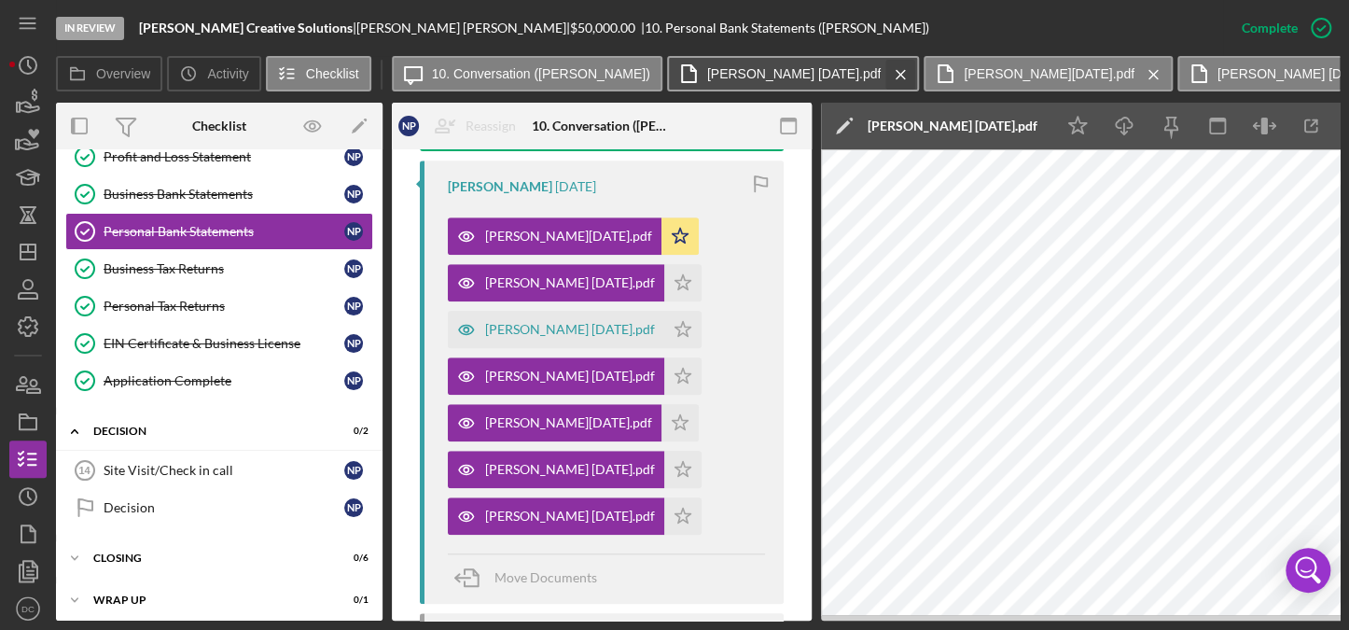
click at [884, 75] on icon "Icon/Menu Close" at bounding box center [900, 74] width 33 height 47
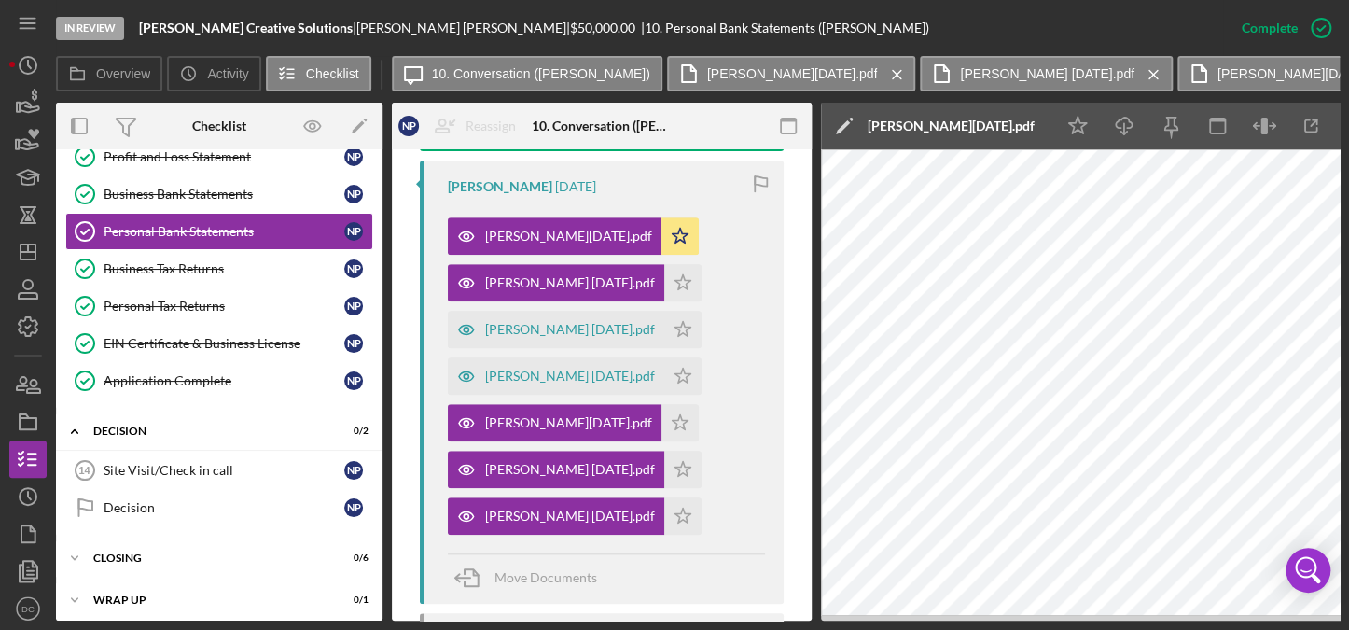
click at [881, 75] on icon "Icon/Menu Close" at bounding box center [897, 74] width 33 height 47
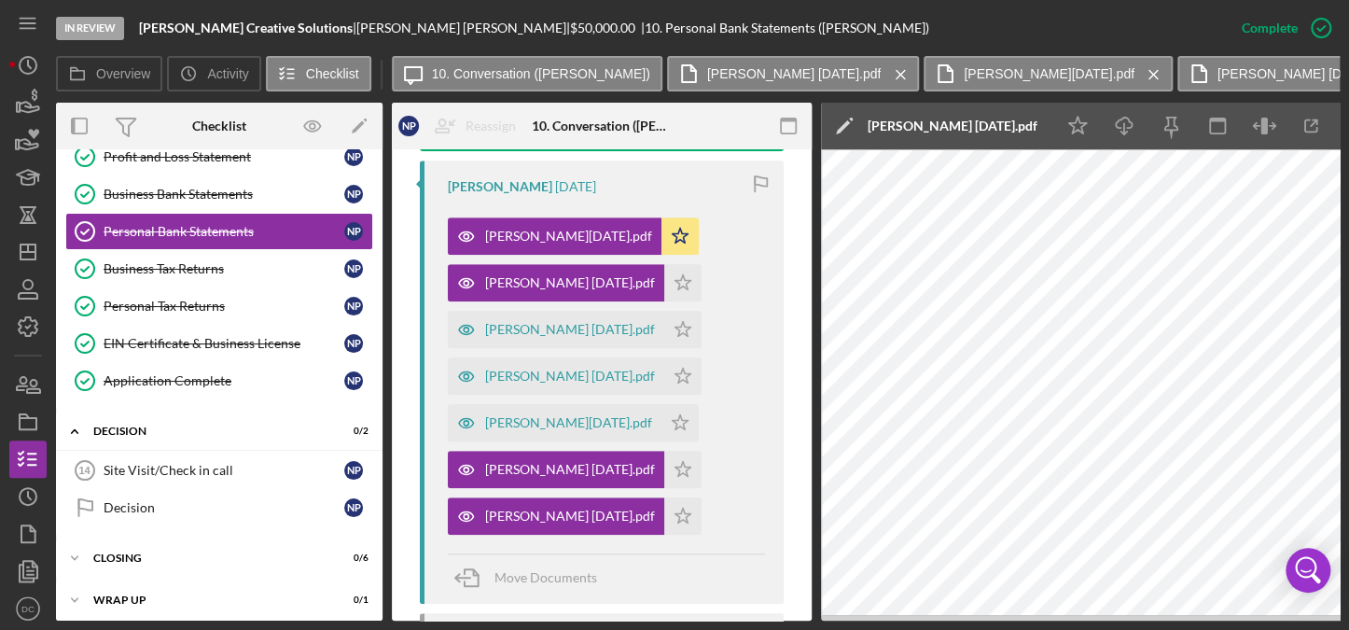
click at [884, 75] on icon "Icon/Menu Close" at bounding box center [900, 74] width 33 height 47
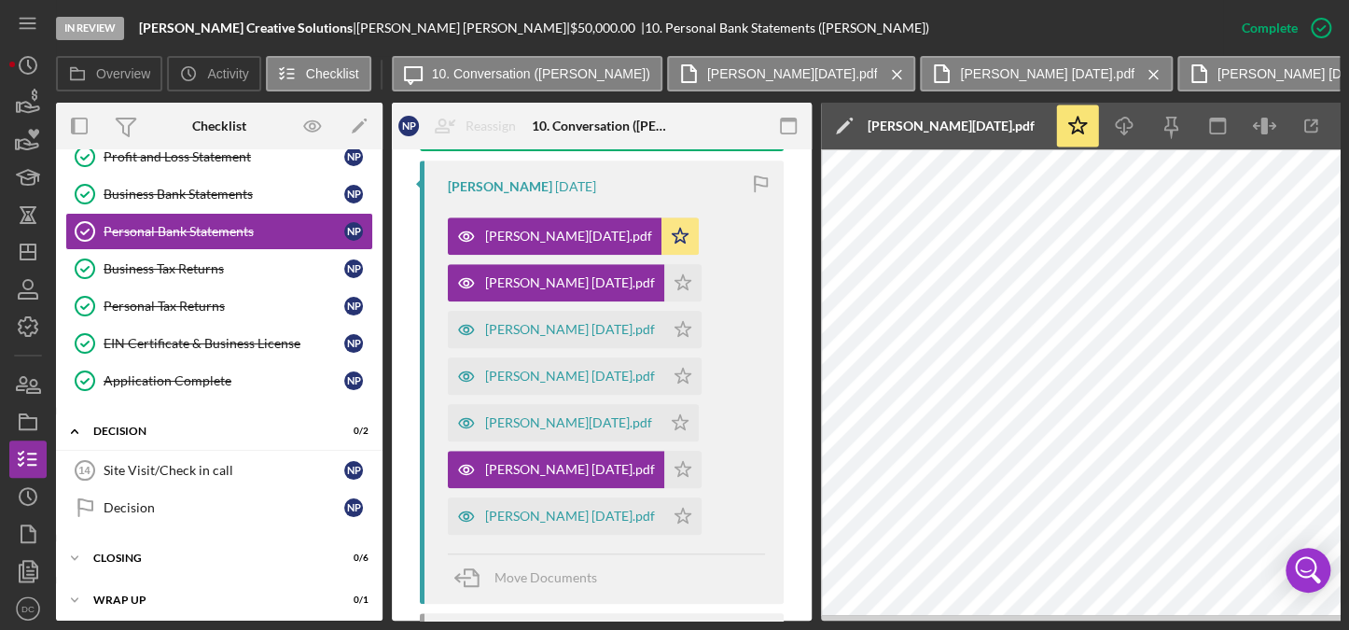
click at [881, 75] on icon "Icon/Menu Close" at bounding box center [897, 74] width 33 height 47
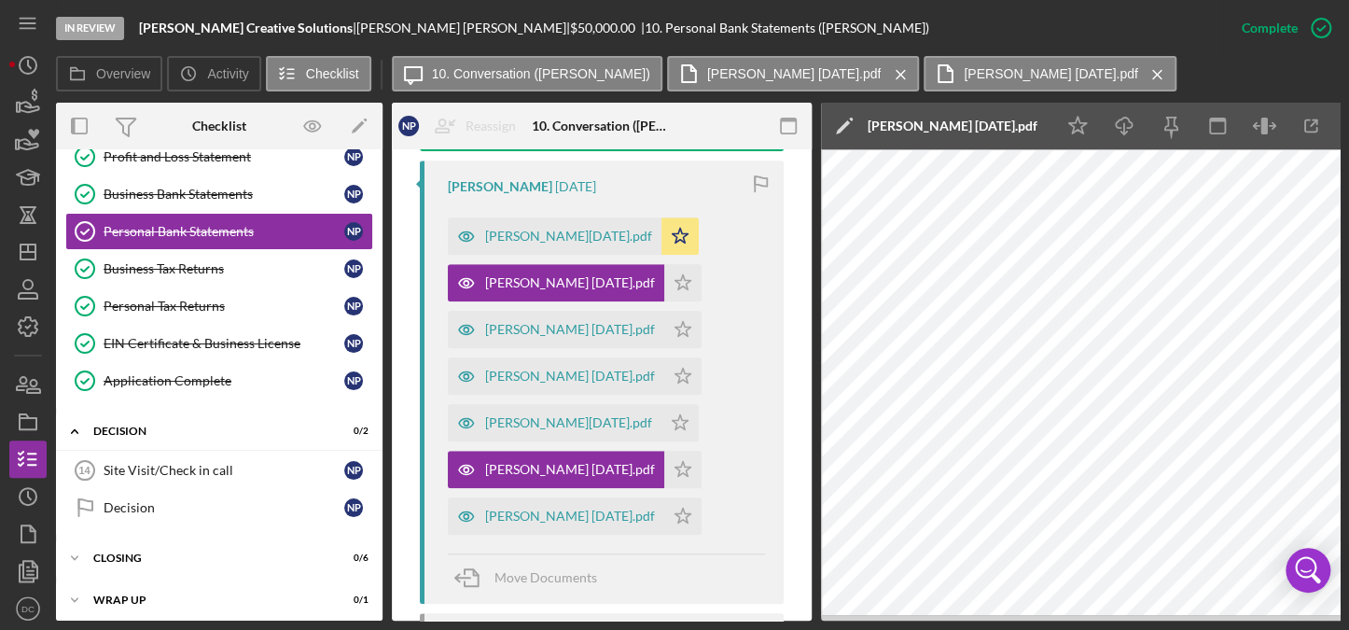
click at [884, 75] on icon "Icon/Menu Close" at bounding box center [900, 74] width 33 height 47
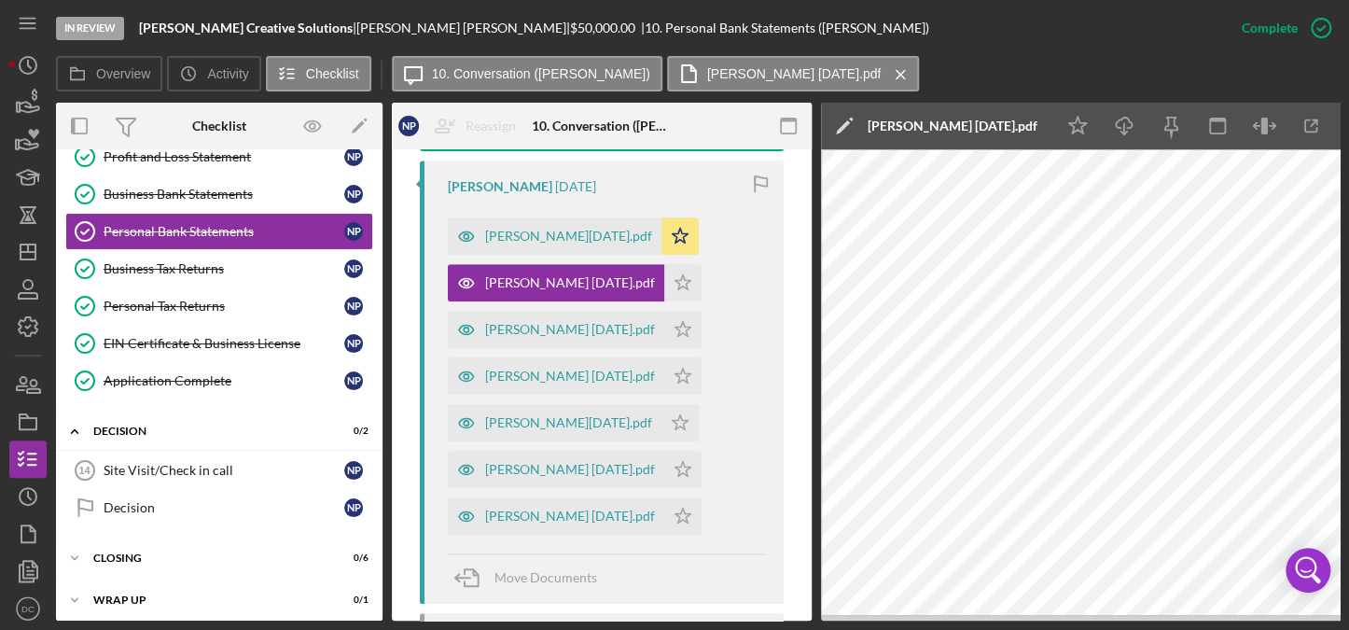
click at [798, 75] on label "[PERSON_NAME] [DATE].pdf" at bounding box center [793, 73] width 173 height 15
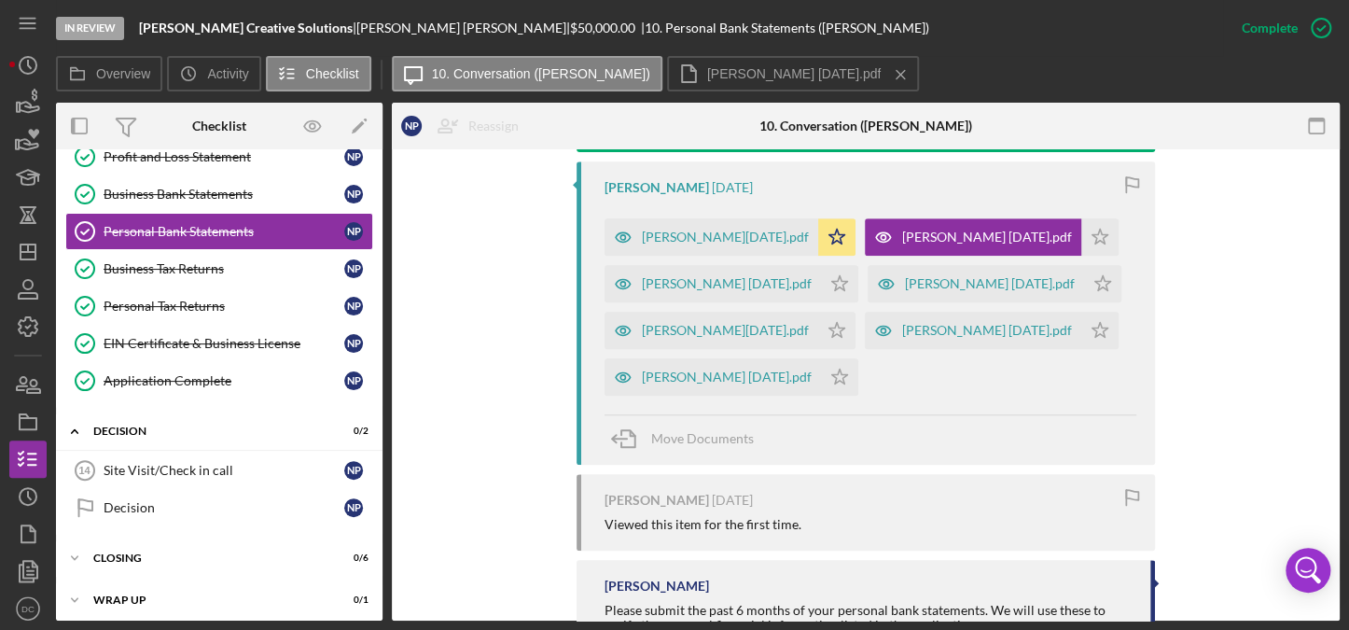
click at [798, 75] on label "[PERSON_NAME] [DATE].pdf" at bounding box center [793, 73] width 173 height 15
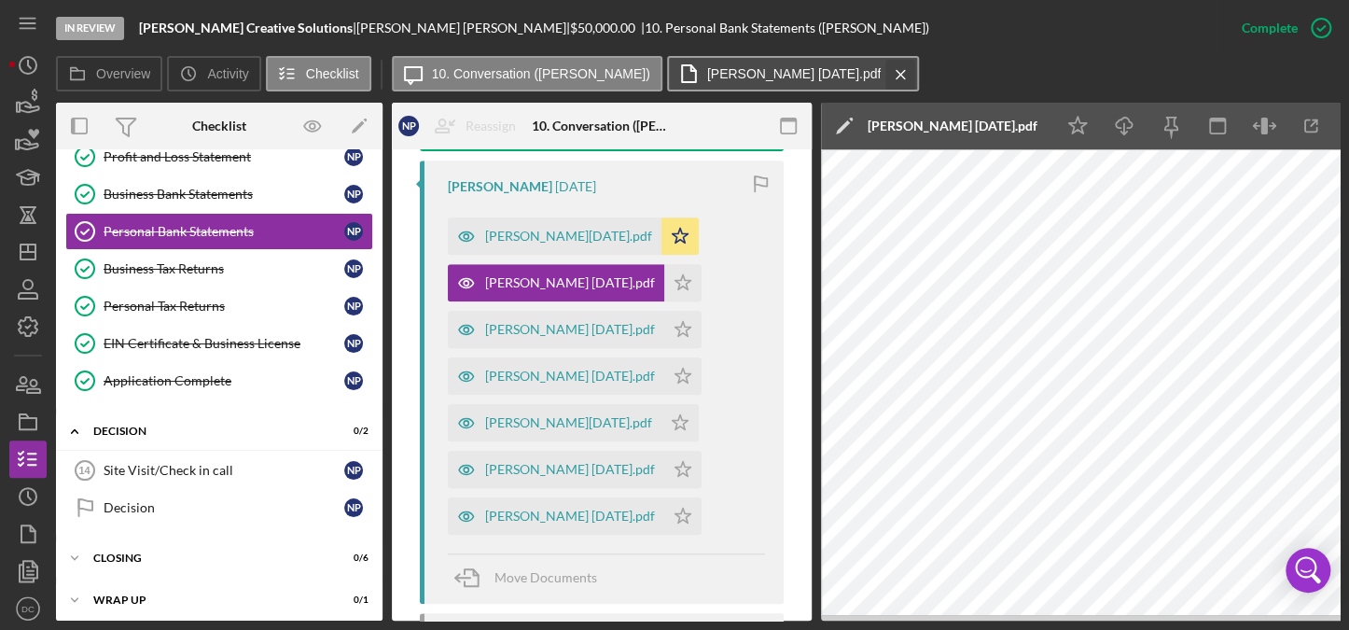
click at [884, 79] on icon "Icon/Menu Close" at bounding box center [900, 74] width 33 height 47
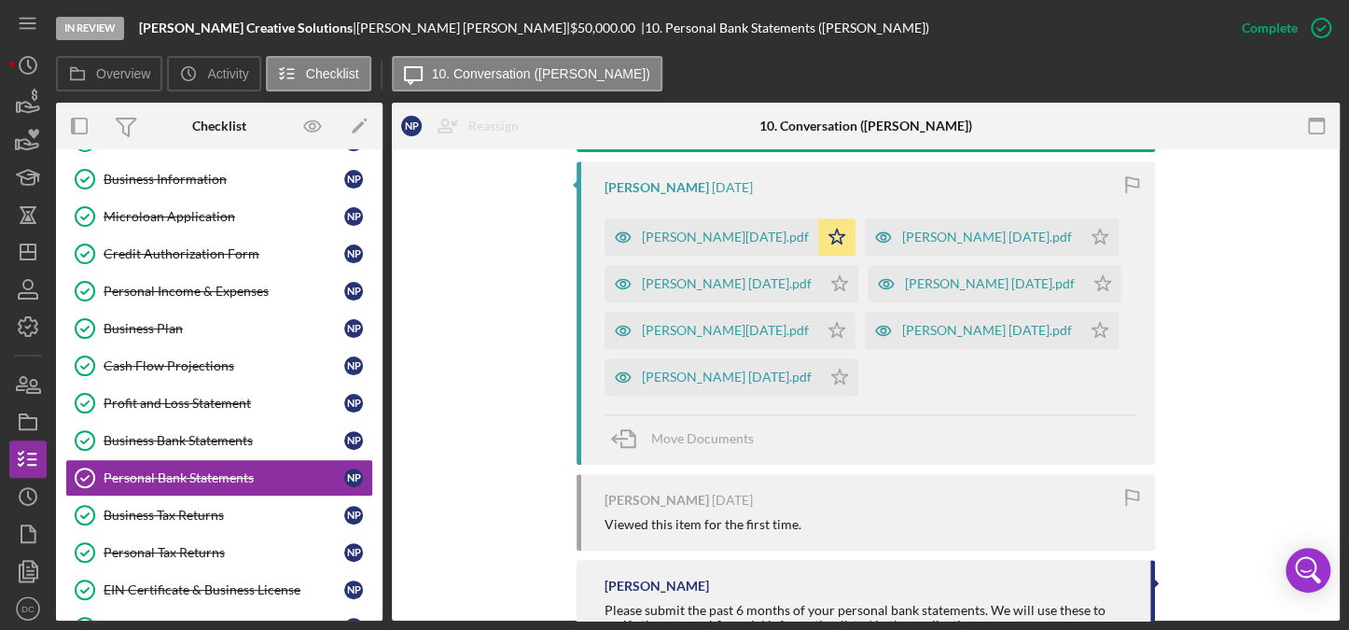
scroll to position [88, 0]
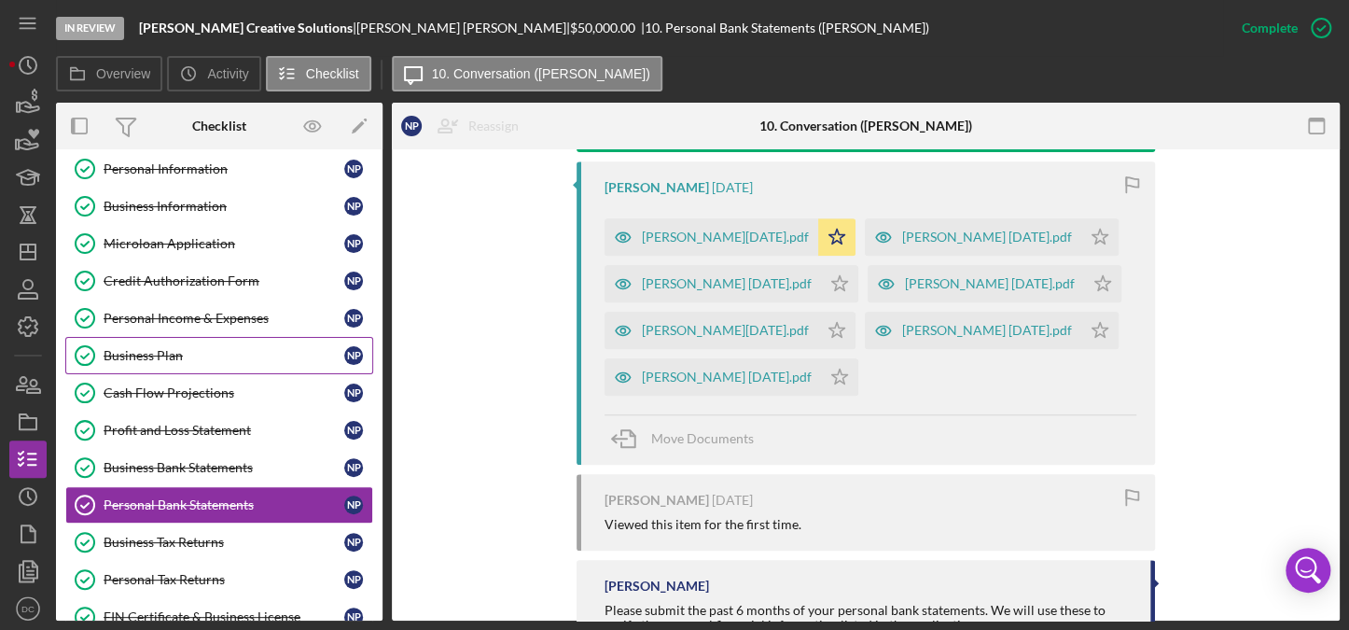
click at [196, 366] on link "Business Plan Business Plan N P" at bounding box center [219, 355] width 308 height 37
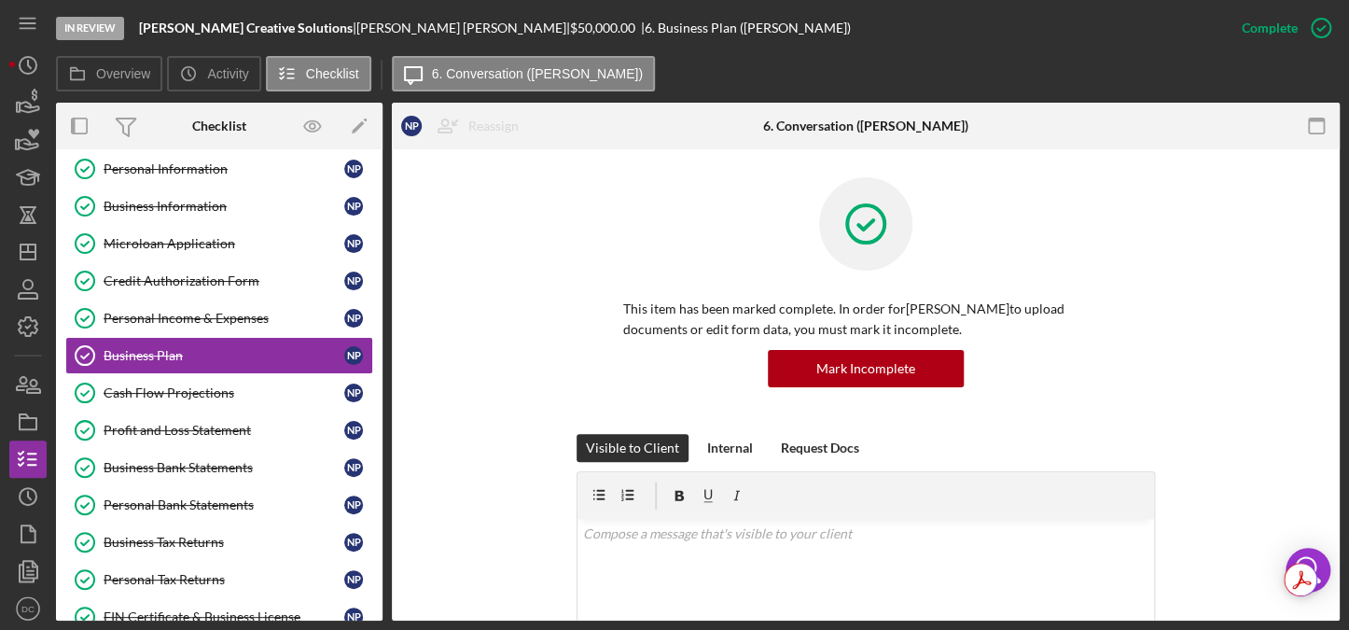
click at [383, 283] on div "Overview Internal Workflow Stage In Review Icon/Dropdown Arrow Archive (can una…" at bounding box center [697, 362] width 1283 height 518
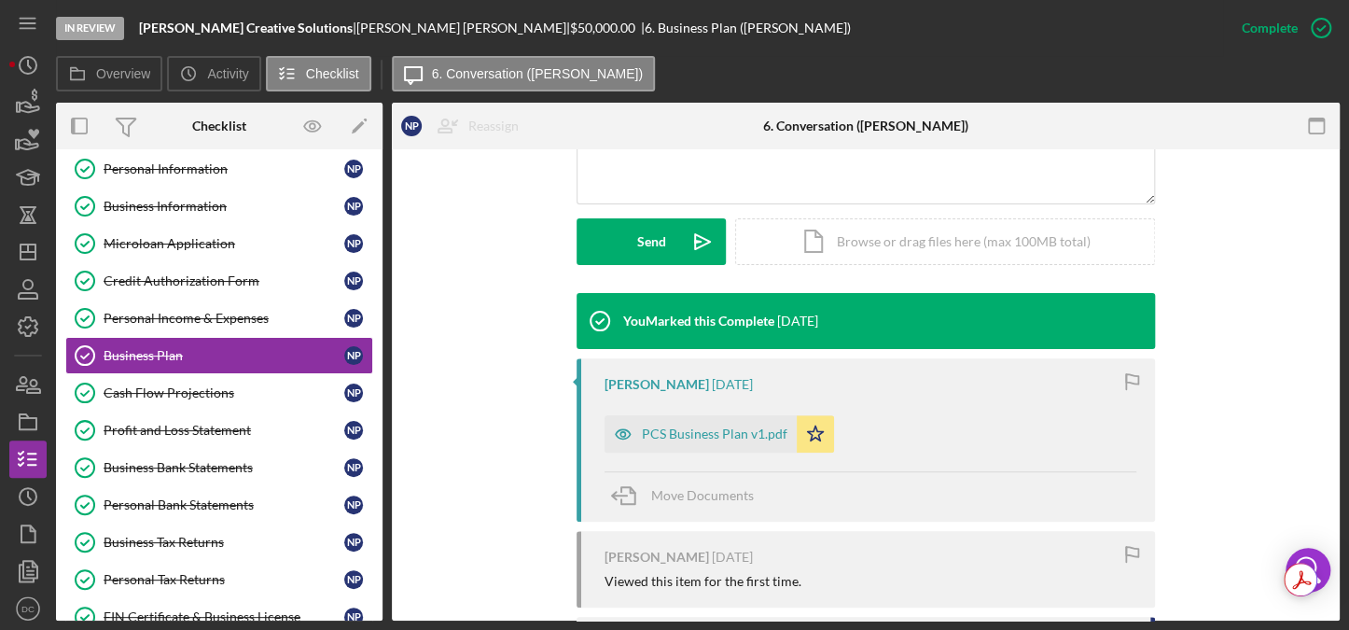
scroll to position [475, 0]
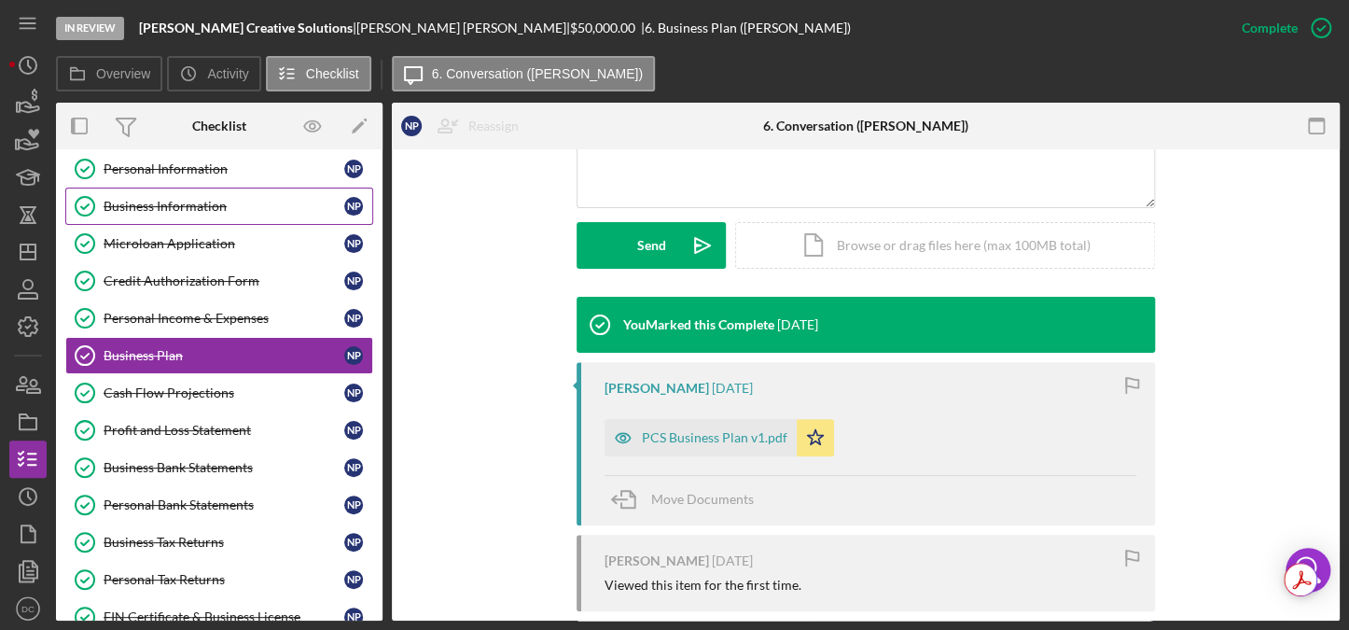
click at [164, 218] on link "Business Information Business Information N P" at bounding box center [219, 205] width 308 height 37
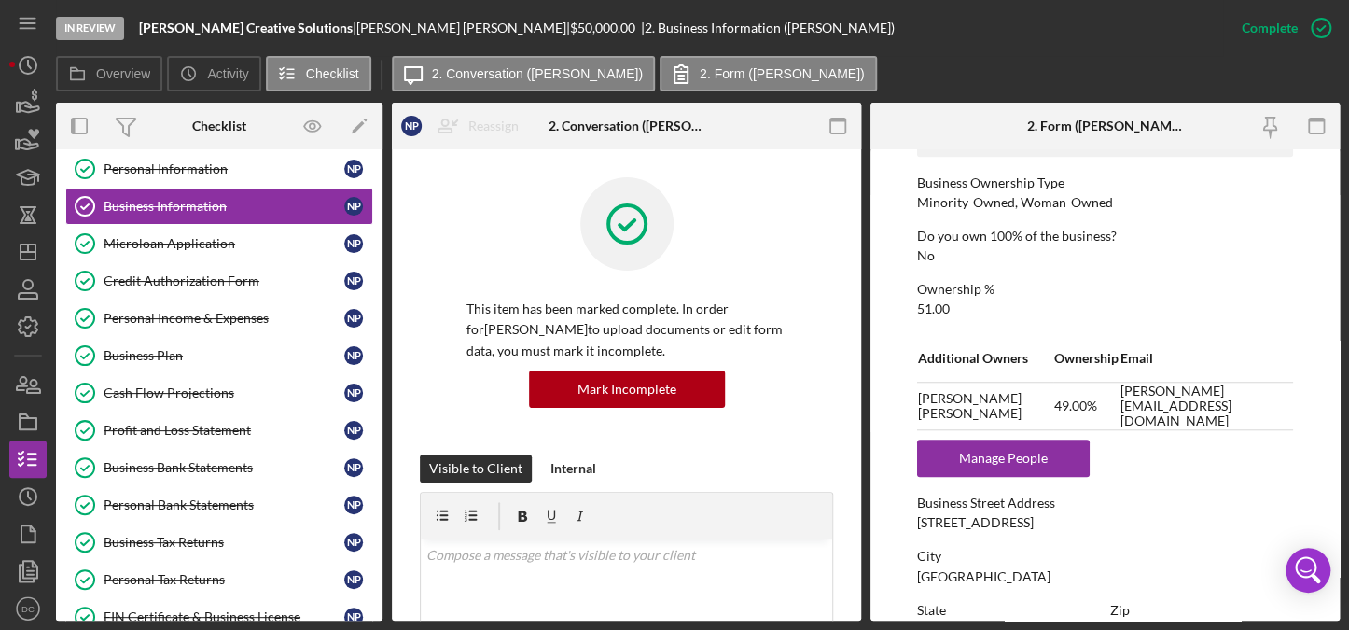
scroll to position [302, 0]
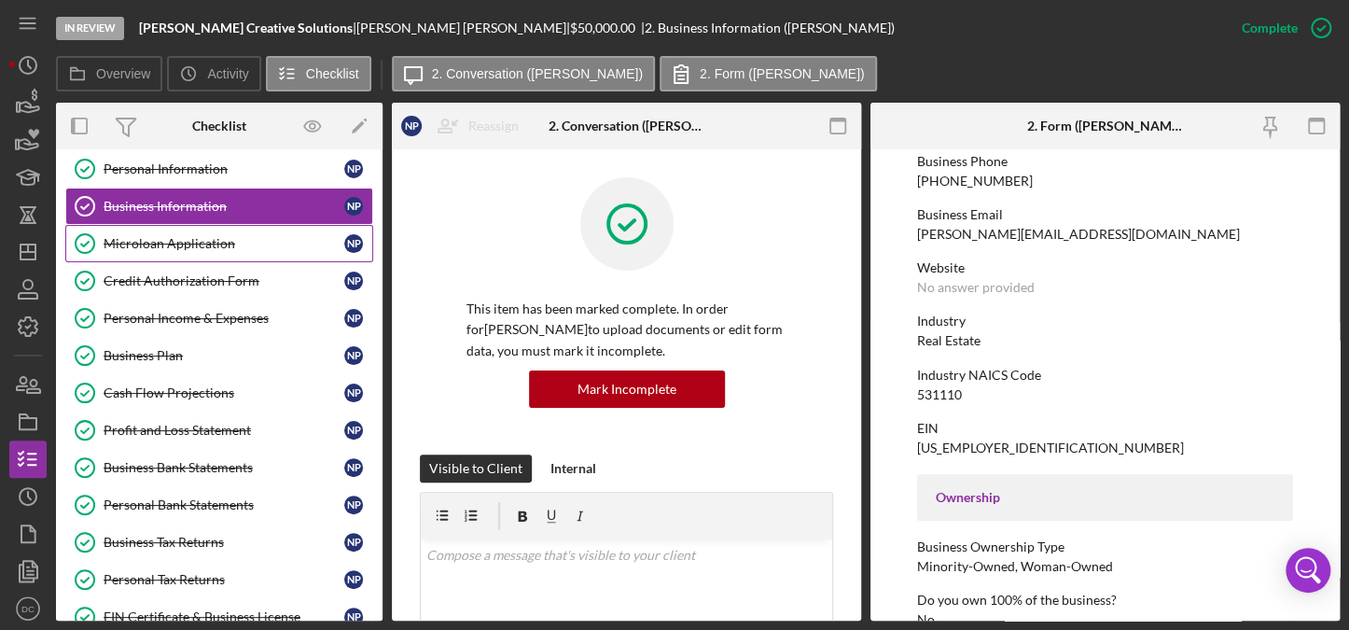
click at [213, 253] on link "Microloan Application Microloan Application N P" at bounding box center [219, 243] width 308 height 37
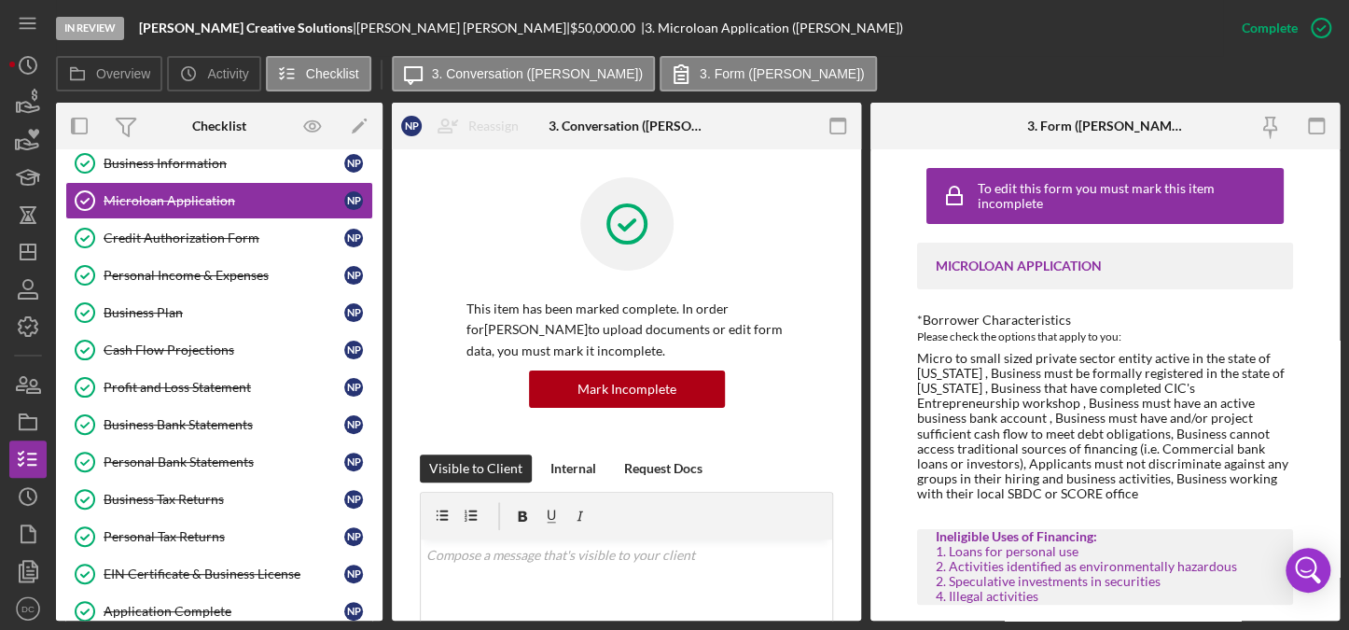
scroll to position [162, 0]
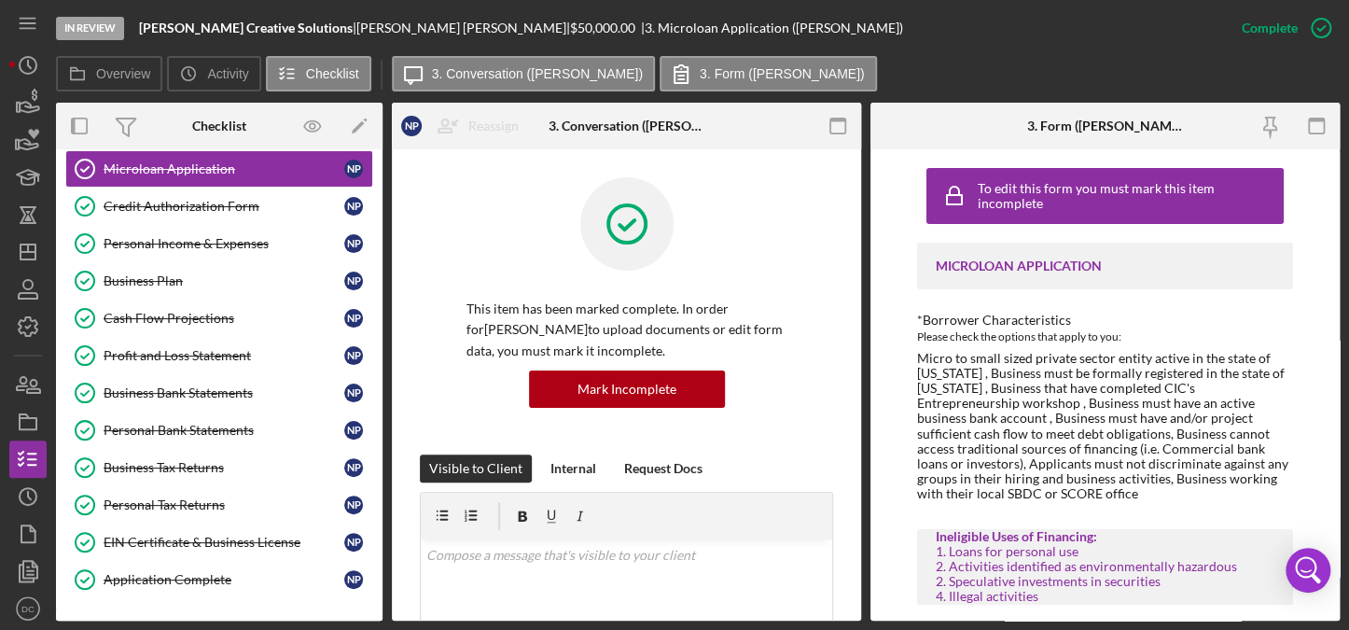
drag, startPoint x: 1339, startPoint y: 177, endPoint x: 1339, endPoint y: 189, distance: 12.1
click at [1339, 189] on div "In Review [PERSON_NAME] Creative Solutions | [PERSON_NAME] | $50,000.00 | 3. Mi…" at bounding box center [674, 315] width 1349 height 630
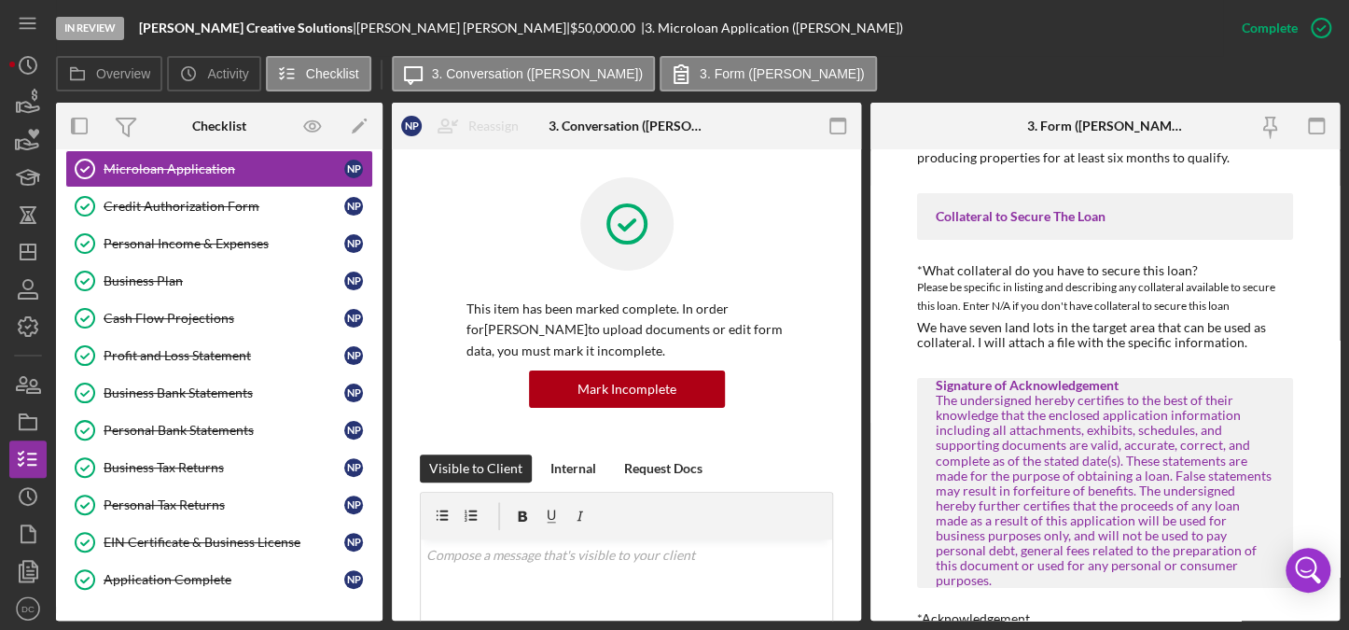
scroll to position [3435, 0]
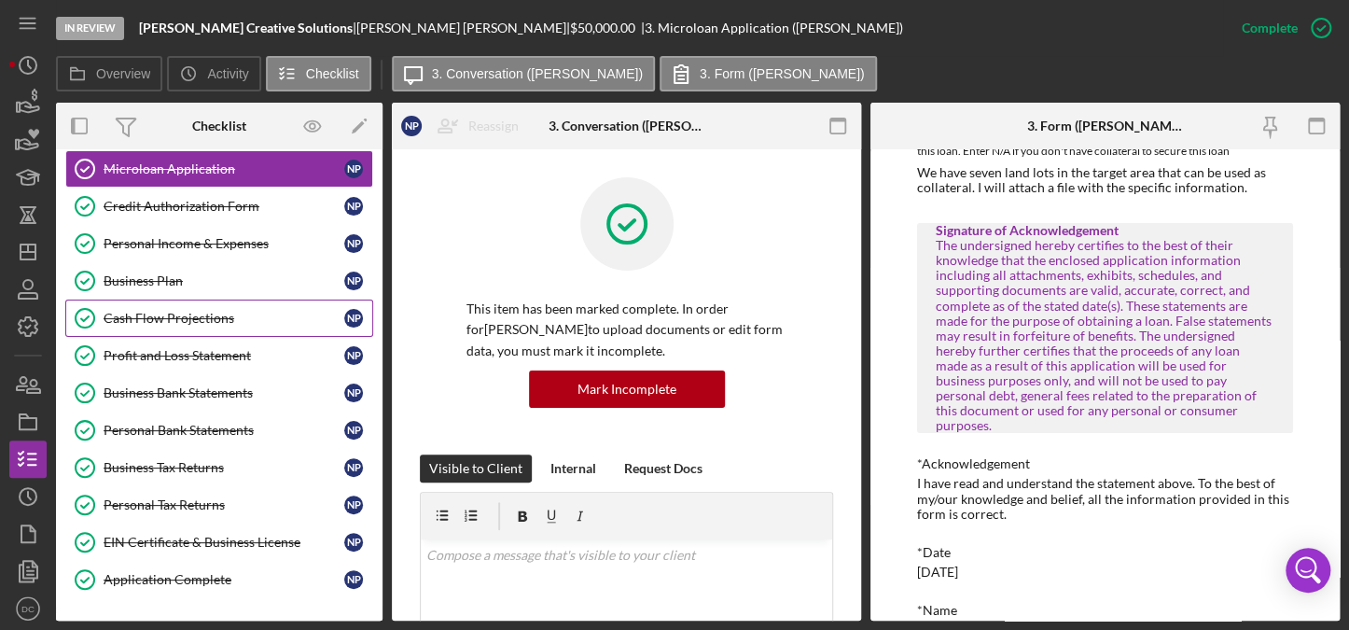
click at [226, 325] on link "Cash Flow Projections Cash Flow Projections N P" at bounding box center [219, 317] width 308 height 37
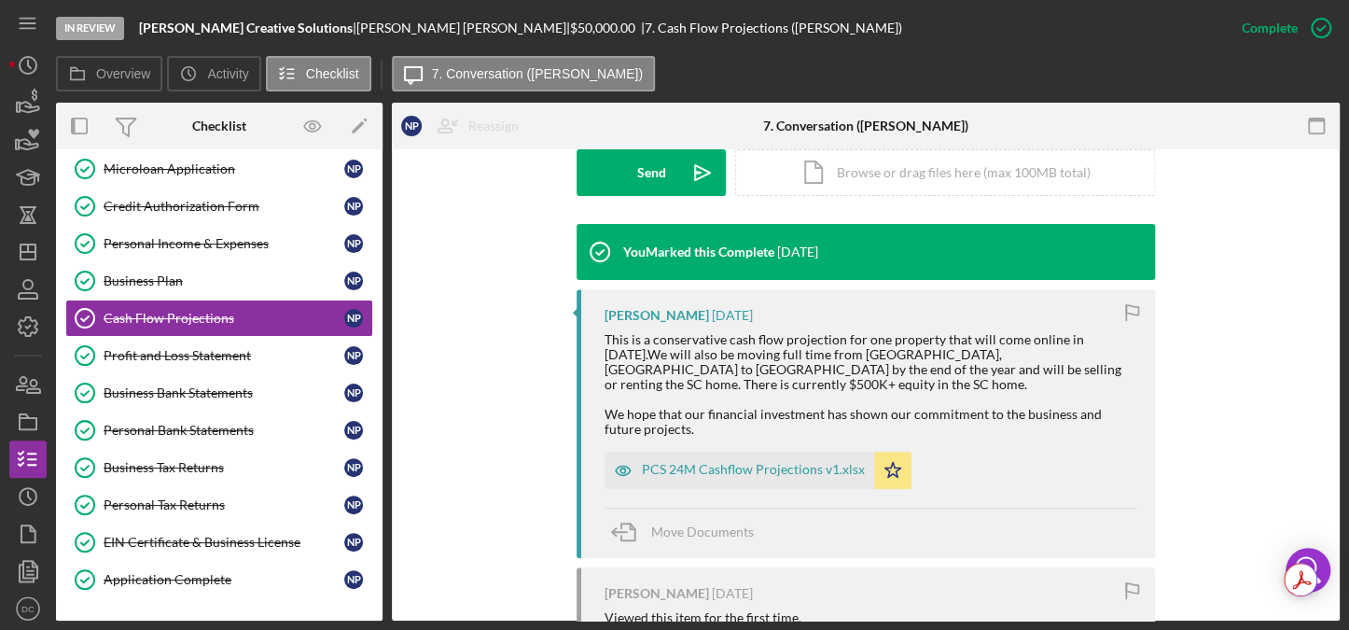
scroll to position [566, 0]
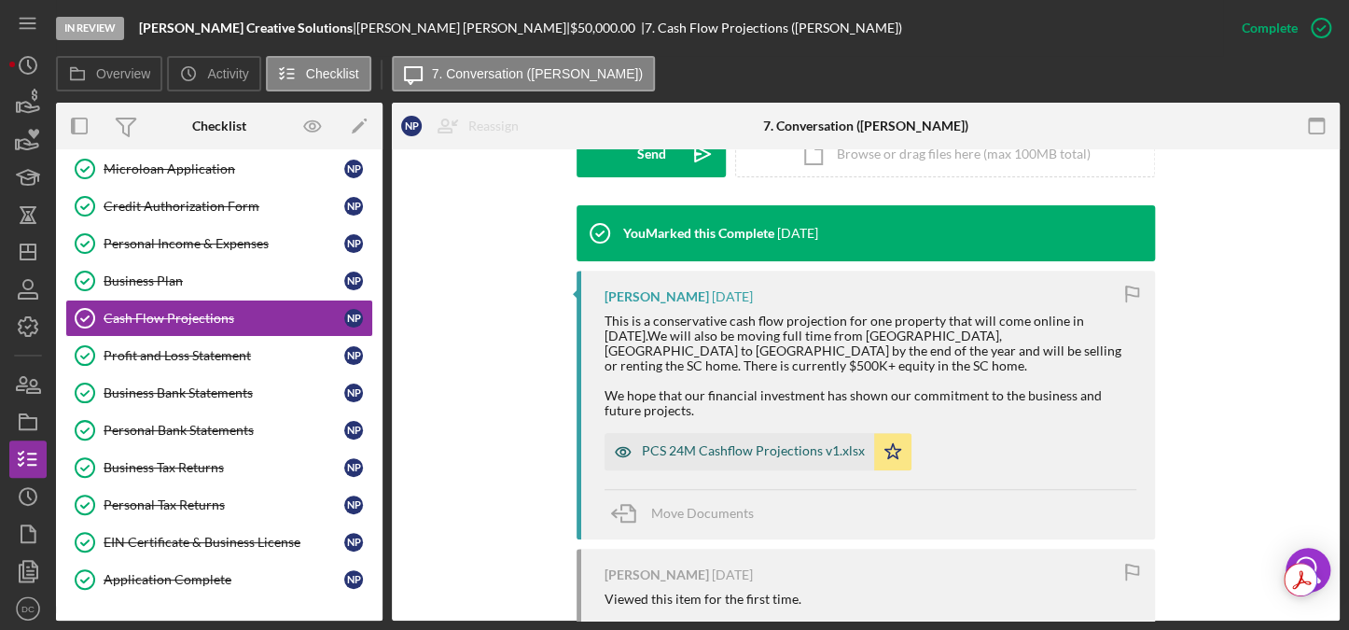
click at [686, 448] on div "PCS 24M Cashflow Projections v1.xlsx" at bounding box center [753, 450] width 223 height 15
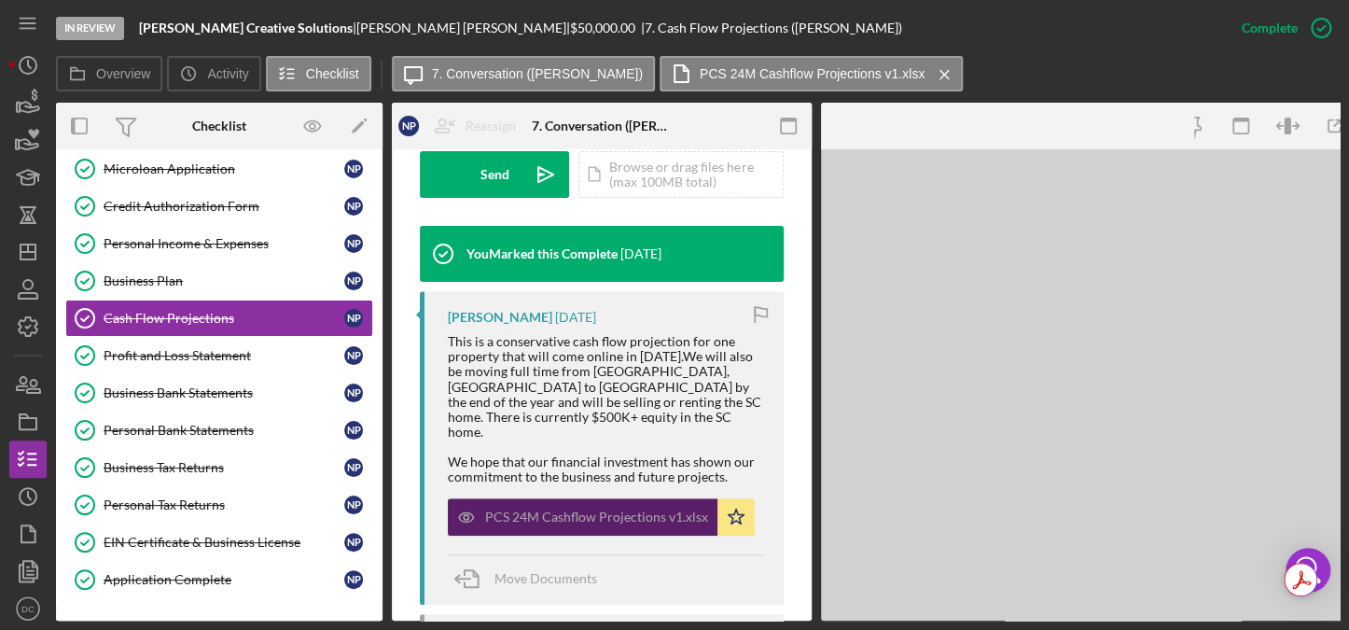
scroll to position [587, 0]
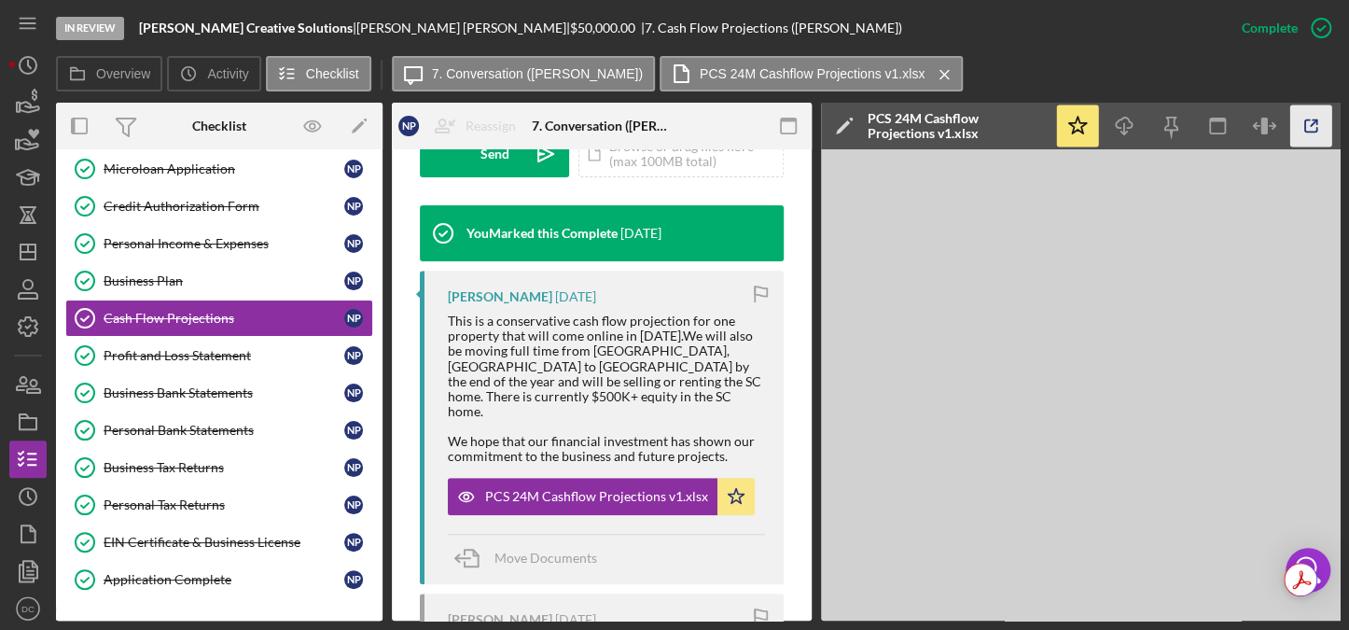
click at [1305, 123] on icon "button" at bounding box center [1311, 126] width 12 height 12
drag, startPoint x: 377, startPoint y: 268, endPoint x: 376, endPoint y: 115, distance: 153.0
click at [376, 115] on div "Checklist Icon/Edit N P W P Icon/Expander APPLICATION REQUIREMENTS 14 / 14 Pers…" at bounding box center [219, 362] width 326 height 518
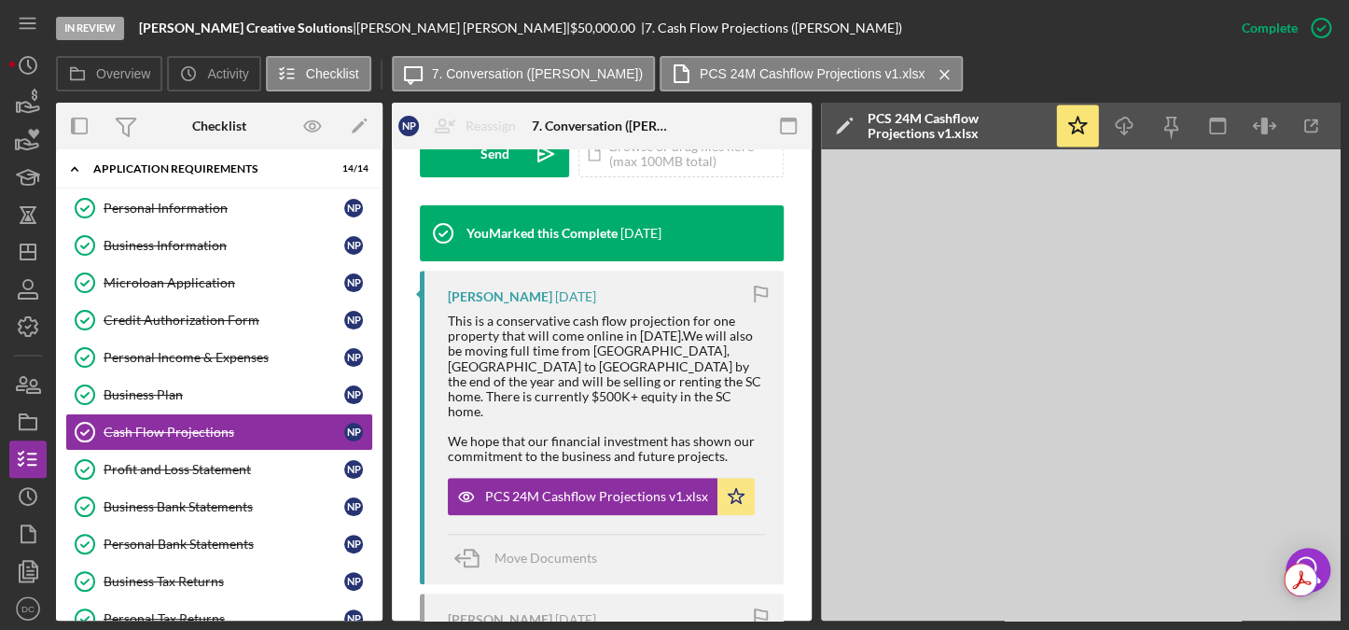
scroll to position [0, 0]
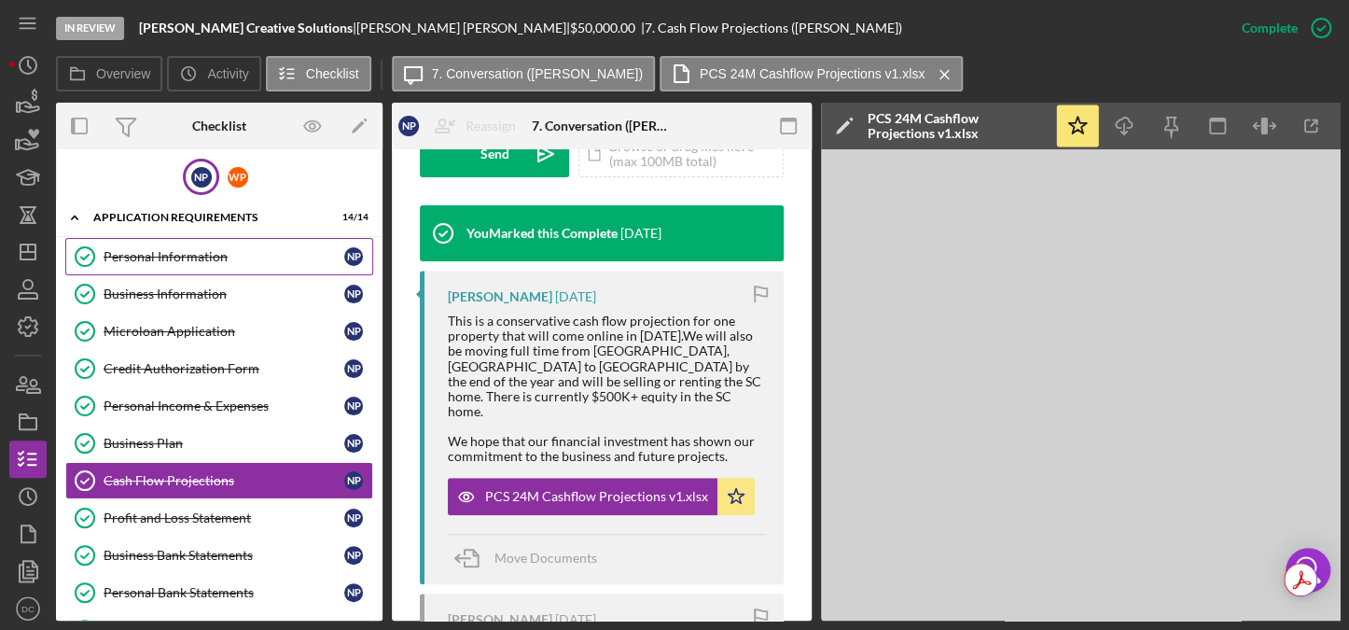
click at [132, 251] on div "Personal Information" at bounding box center [224, 256] width 241 height 15
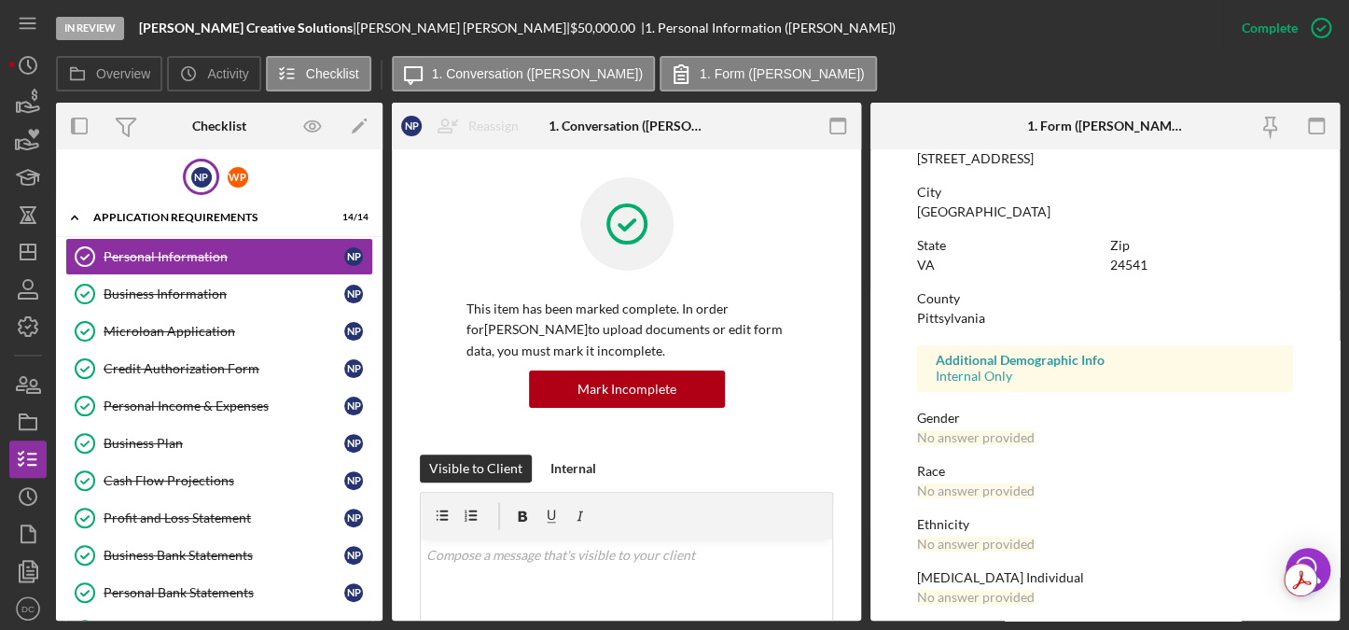
scroll to position [399, 0]
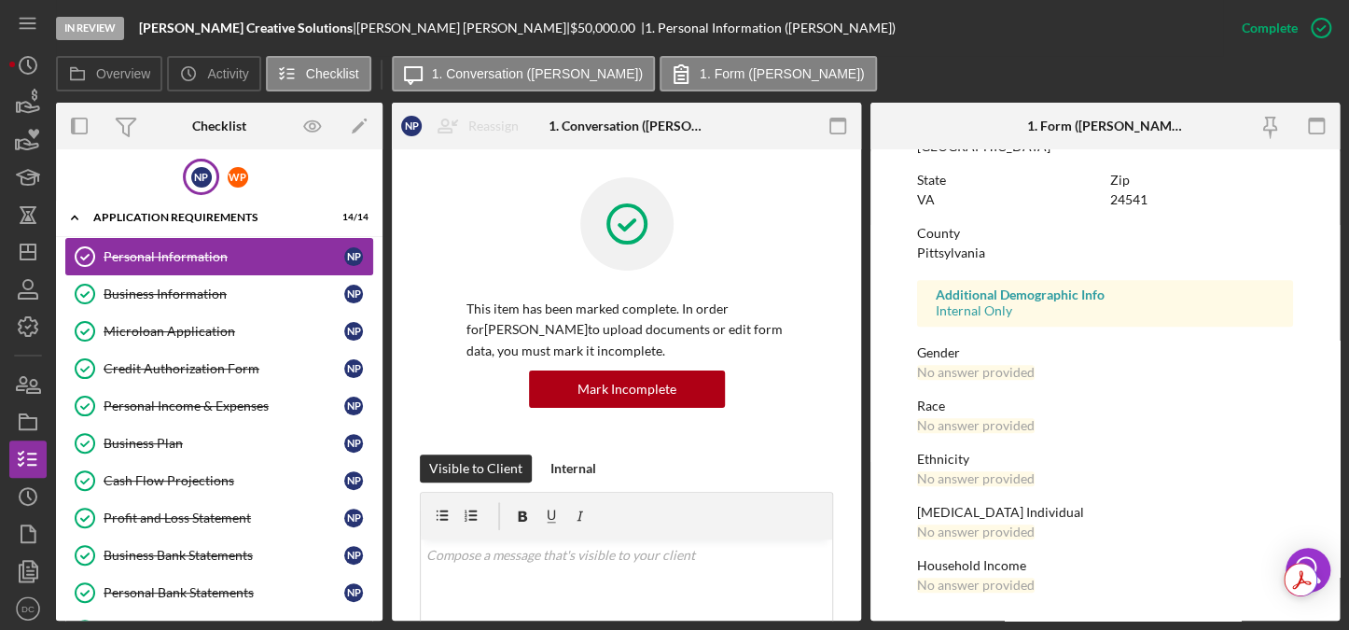
click at [123, 264] on link "Personal Information Personal Information N P" at bounding box center [219, 256] width 308 height 37
drag, startPoint x: 155, startPoint y: 290, endPoint x: 142, endPoint y: 288, distance: 13.2
click at [142, 288] on div "Business Information" at bounding box center [224, 293] width 241 height 15
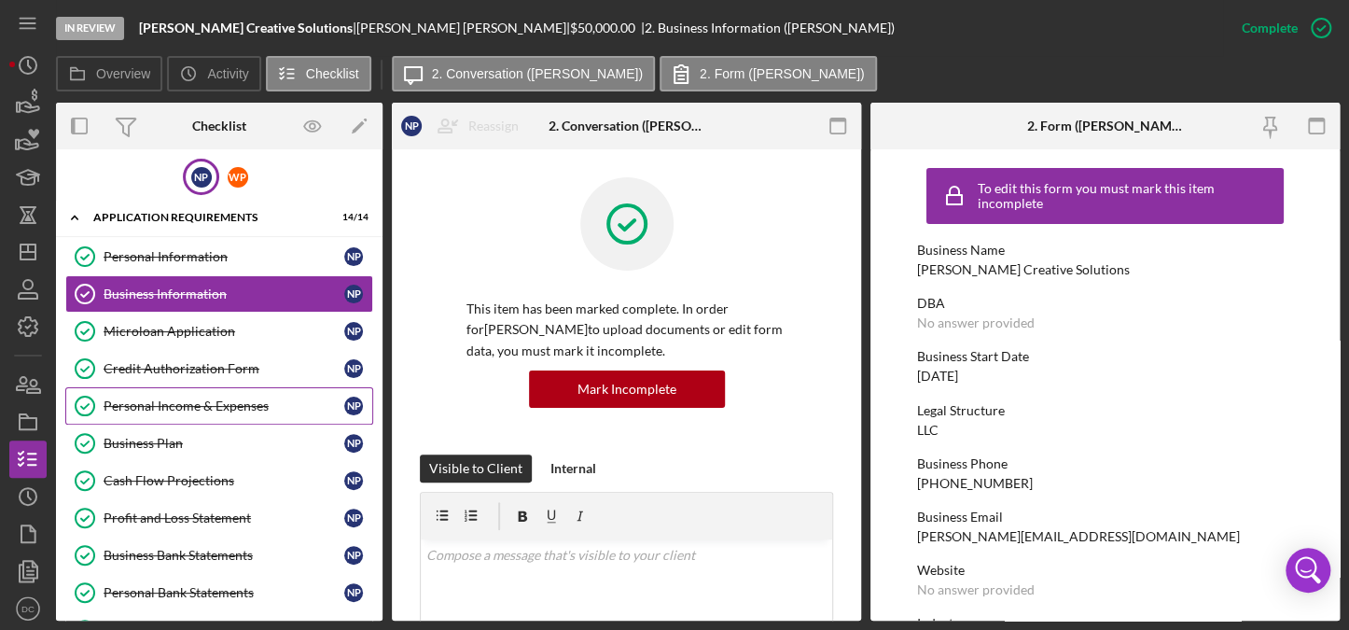
drag, startPoint x: 159, startPoint y: 394, endPoint x: 149, endPoint y: 399, distance: 10.9
click at [149, 399] on div "Personal Income & Expenses" at bounding box center [224, 405] width 241 height 15
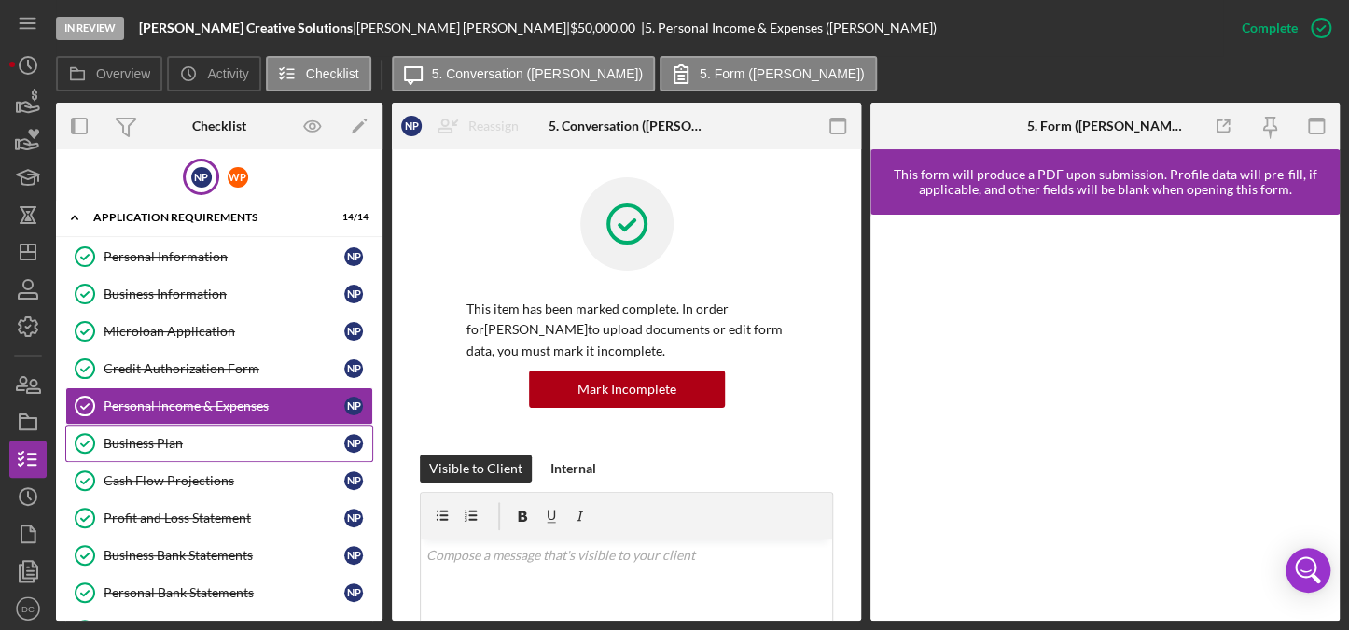
click at [148, 425] on link "Business Plan Business Plan N P" at bounding box center [219, 442] width 308 height 37
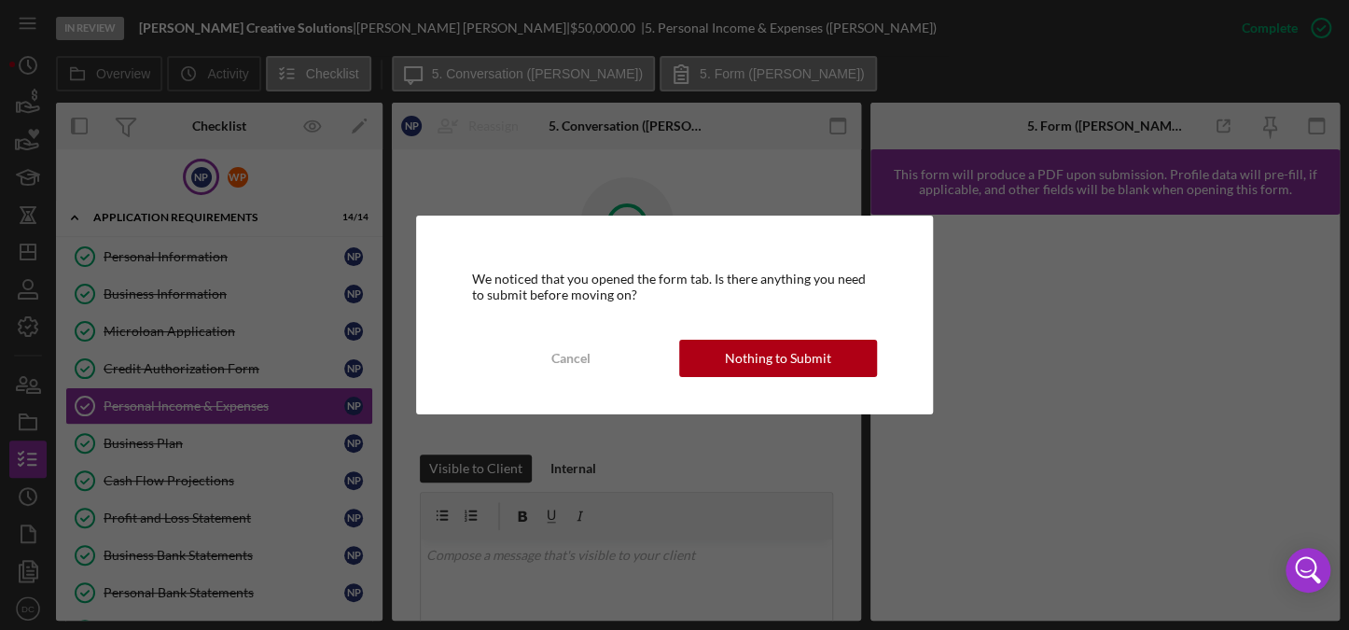
click at [770, 337] on div "We noticed that you opened the form tab. Is there anything you need to submit b…" at bounding box center [674, 314] width 517 height 198
drag, startPoint x: 764, startPoint y: 346, endPoint x: 745, endPoint y: 360, distance: 23.3
drag, startPoint x: 745, startPoint y: 360, endPoint x: 560, endPoint y: 376, distance: 186.3
click at [560, 376] on div "We noticed that you opened the form tab. Is there anything you need to submit b…" at bounding box center [674, 314] width 517 height 198
drag, startPoint x: 565, startPoint y: 366, endPoint x: 645, endPoint y: 395, distance: 85.3
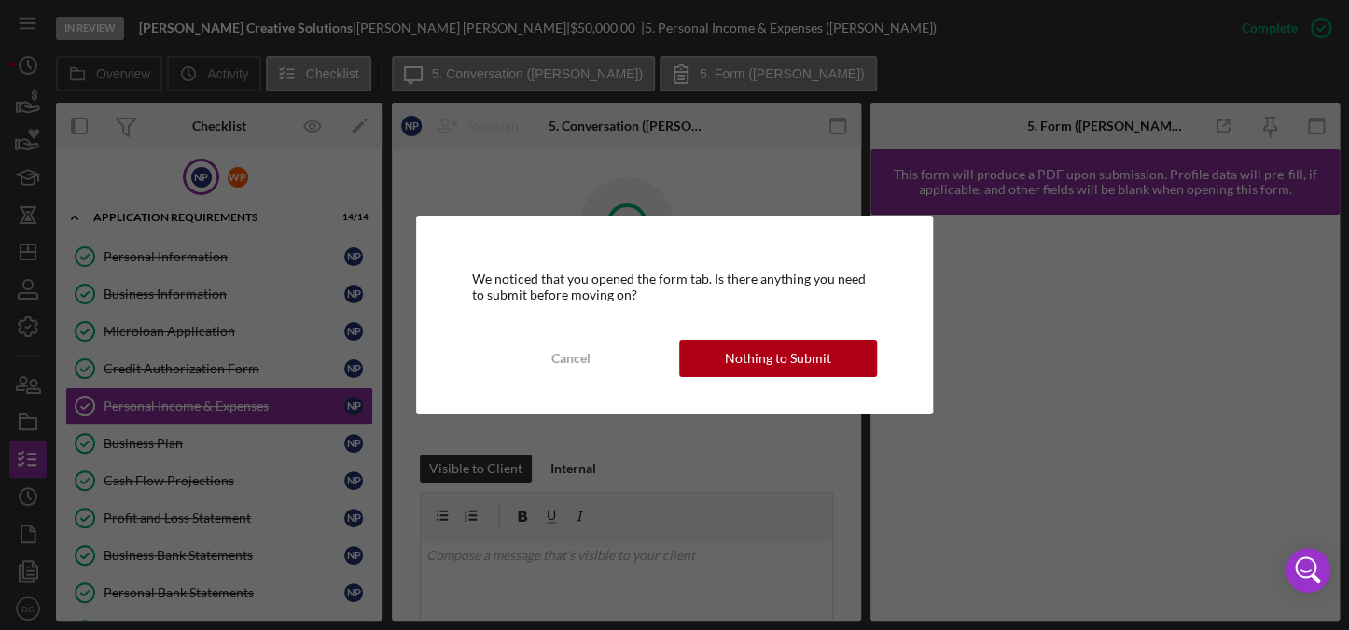
click at [645, 395] on div "We noticed that you opened the form tab. Is there anything you need to submit b…" at bounding box center [674, 314] width 517 height 198
click at [797, 357] on div "Nothing to Submit" at bounding box center [778, 358] width 106 height 37
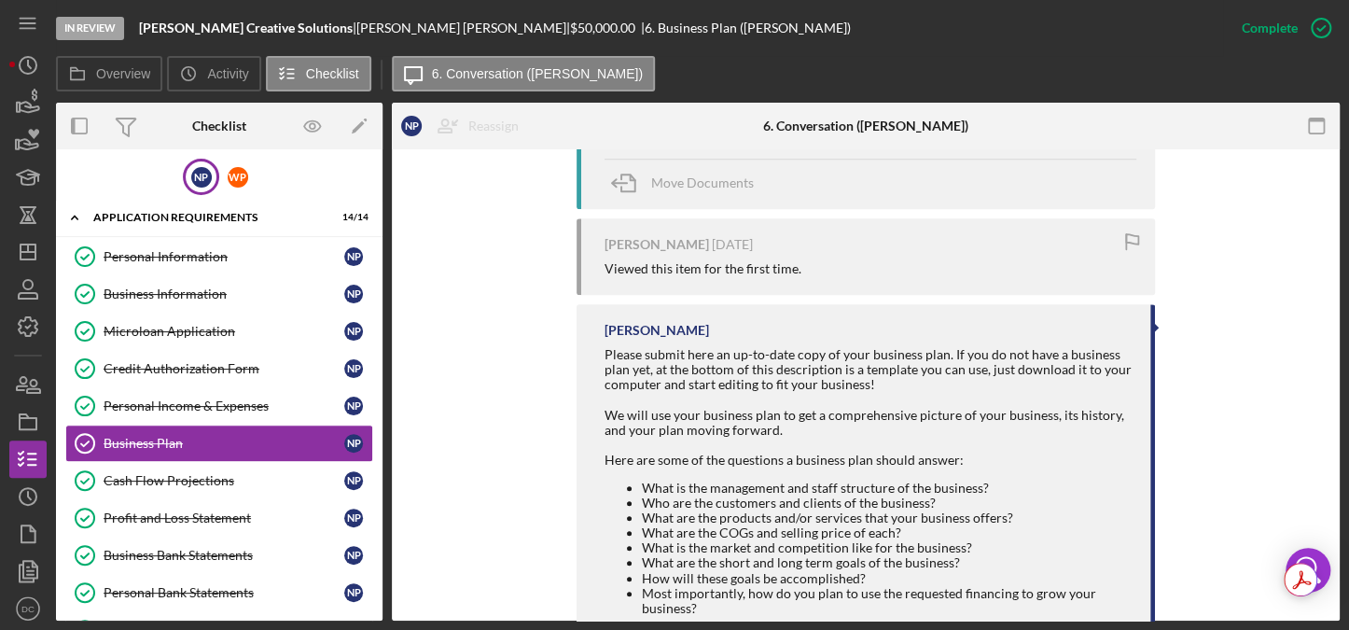
scroll to position [775, 0]
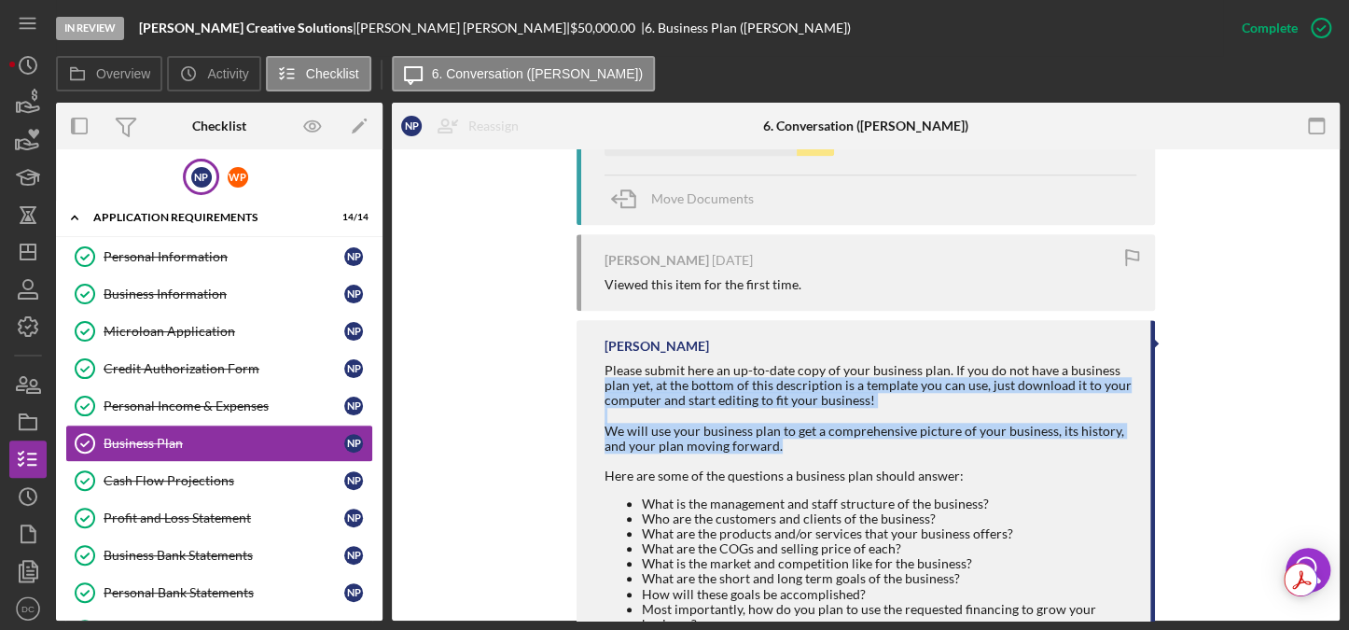
drag, startPoint x: 1333, startPoint y: 440, endPoint x: 1316, endPoint y: 359, distance: 82.9
click at [1316, 359] on div "This item has been marked complete. In order for [PERSON_NAME] to upload docume…" at bounding box center [866, 107] width 948 height 1467
click at [1291, 368] on div "You Marked this Complete [DATE] [PERSON_NAME] [DATE] PCS Business Plan v1.pdf I…" at bounding box center [866, 405] width 892 height 818
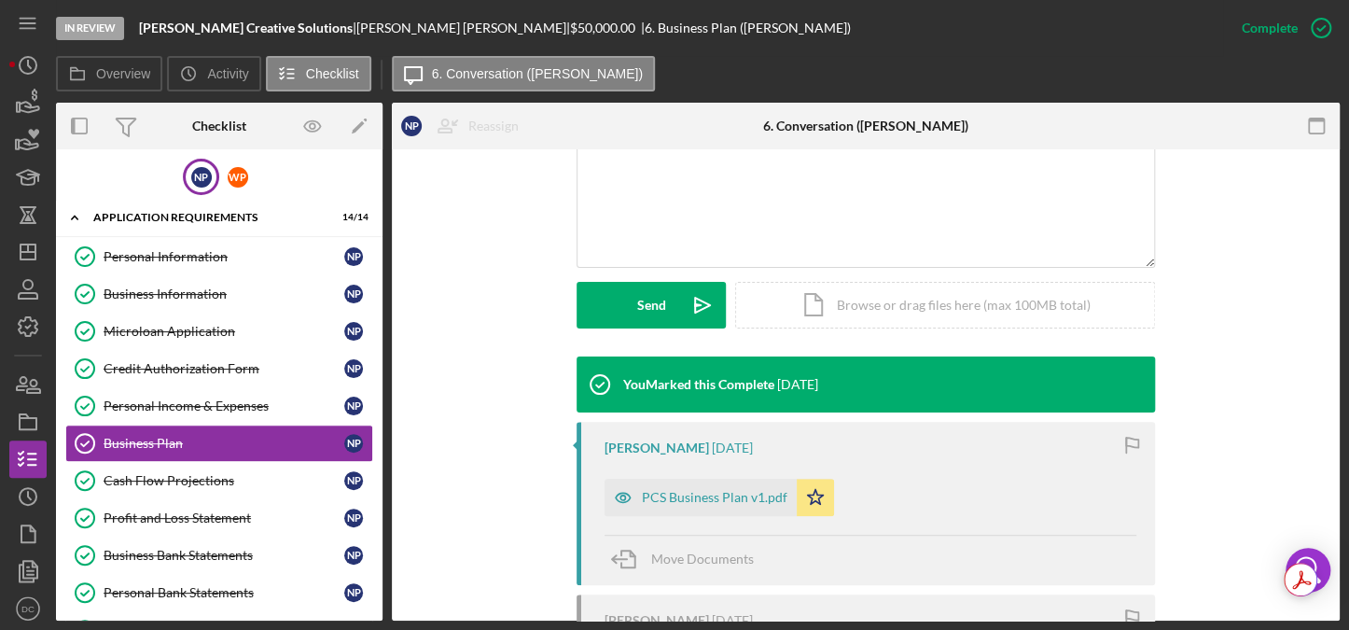
scroll to position [478, 0]
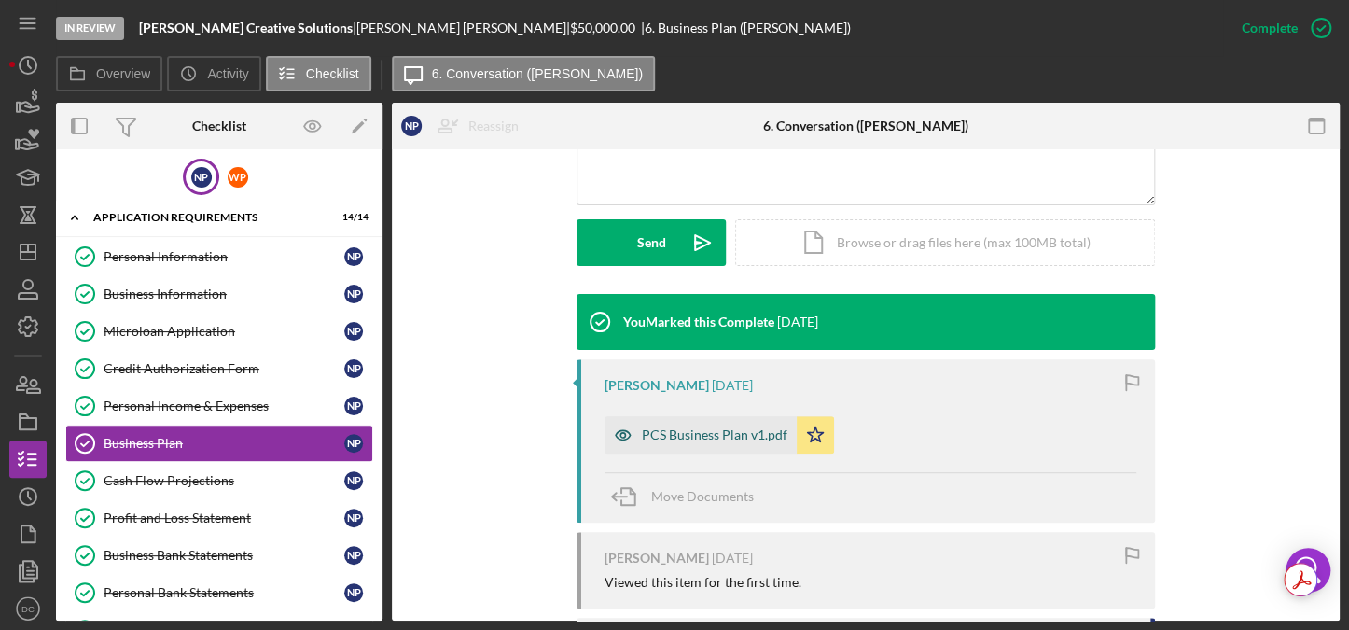
click at [661, 427] on div "PCS Business Plan v1.pdf" at bounding box center [715, 434] width 146 height 15
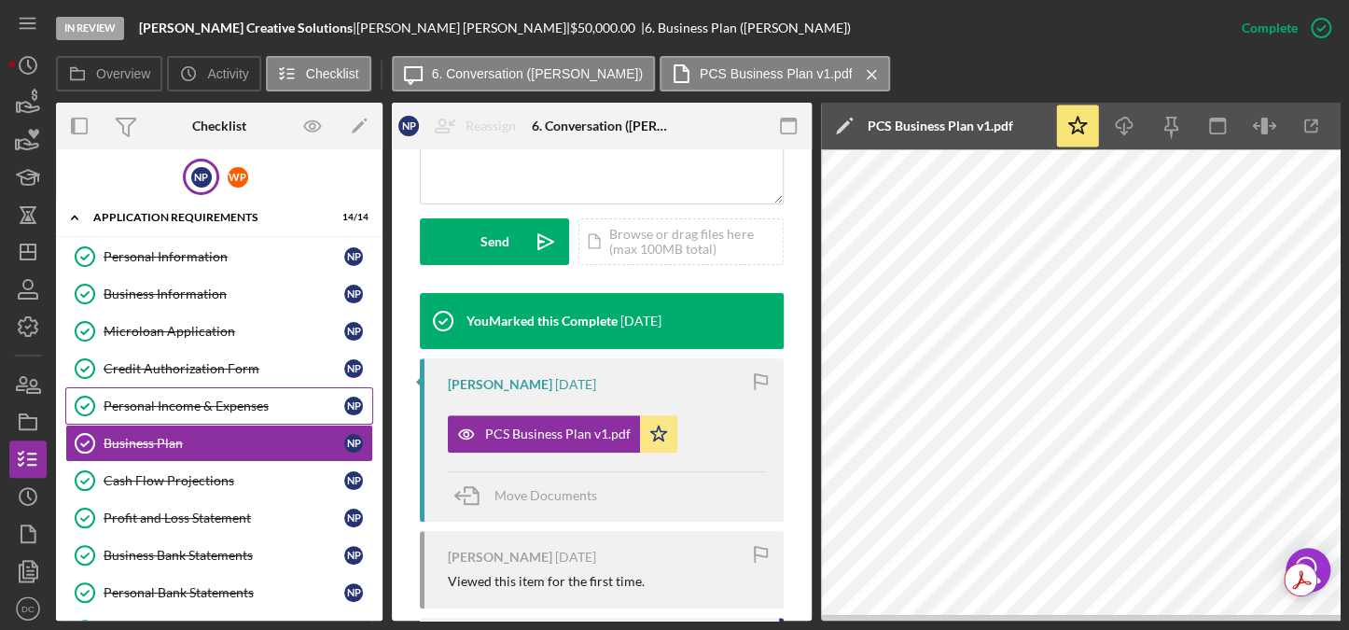
click at [224, 408] on div "Personal Income & Expenses" at bounding box center [224, 405] width 241 height 15
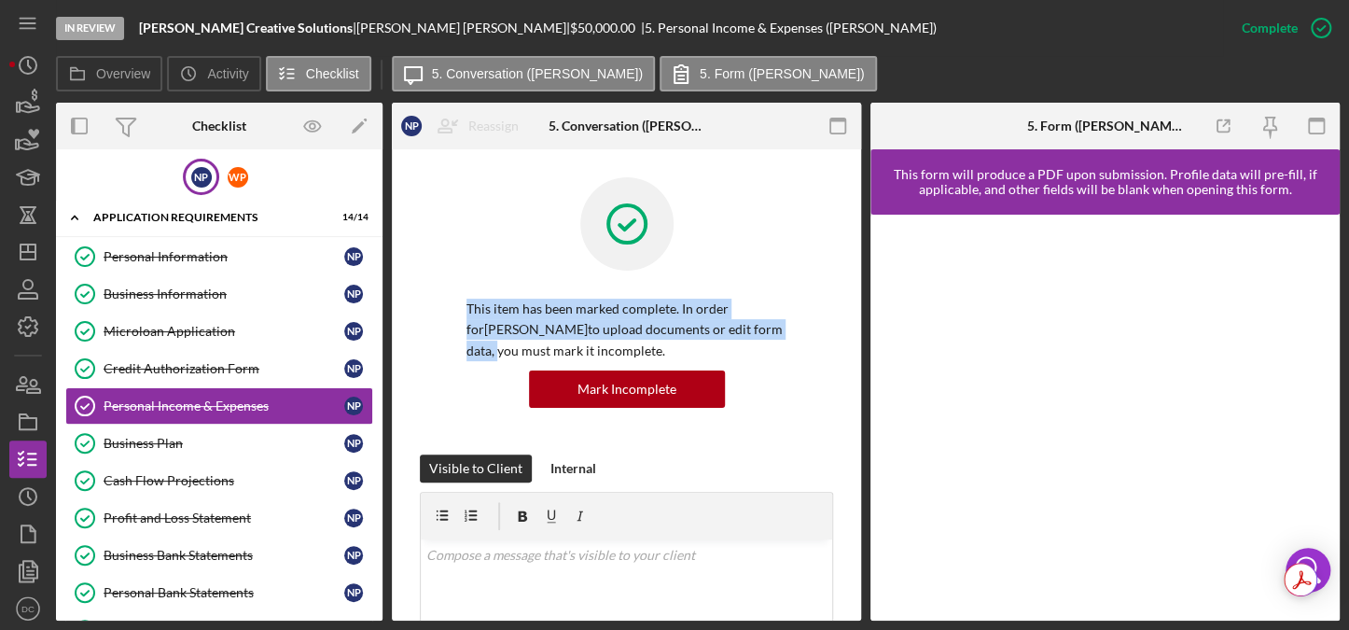
drag, startPoint x: 854, startPoint y: 258, endPoint x: 841, endPoint y: 317, distance: 60.2
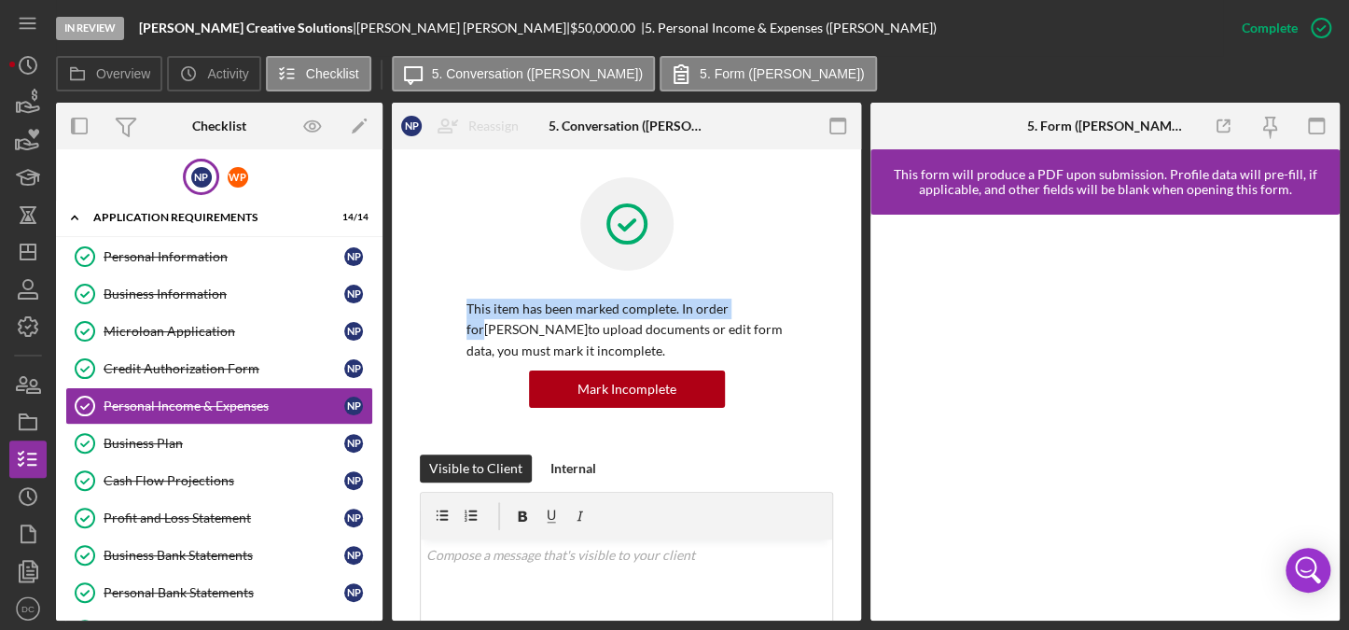
drag, startPoint x: 862, startPoint y: 264, endPoint x: 848, endPoint y: 315, distance: 53.2
click at [848, 315] on div "Overview Internal Workflow Stage In Review Icon/Dropdown Arrow Archive (can una…" at bounding box center [697, 362] width 1283 height 518
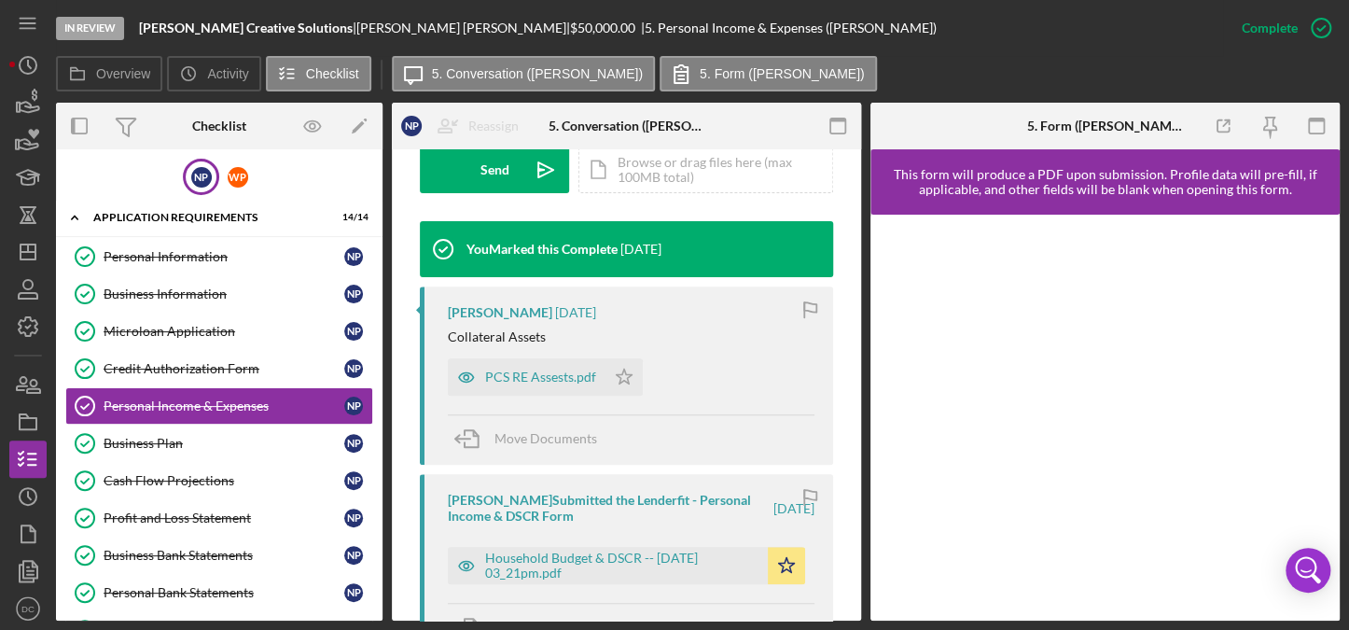
scroll to position [588, 0]
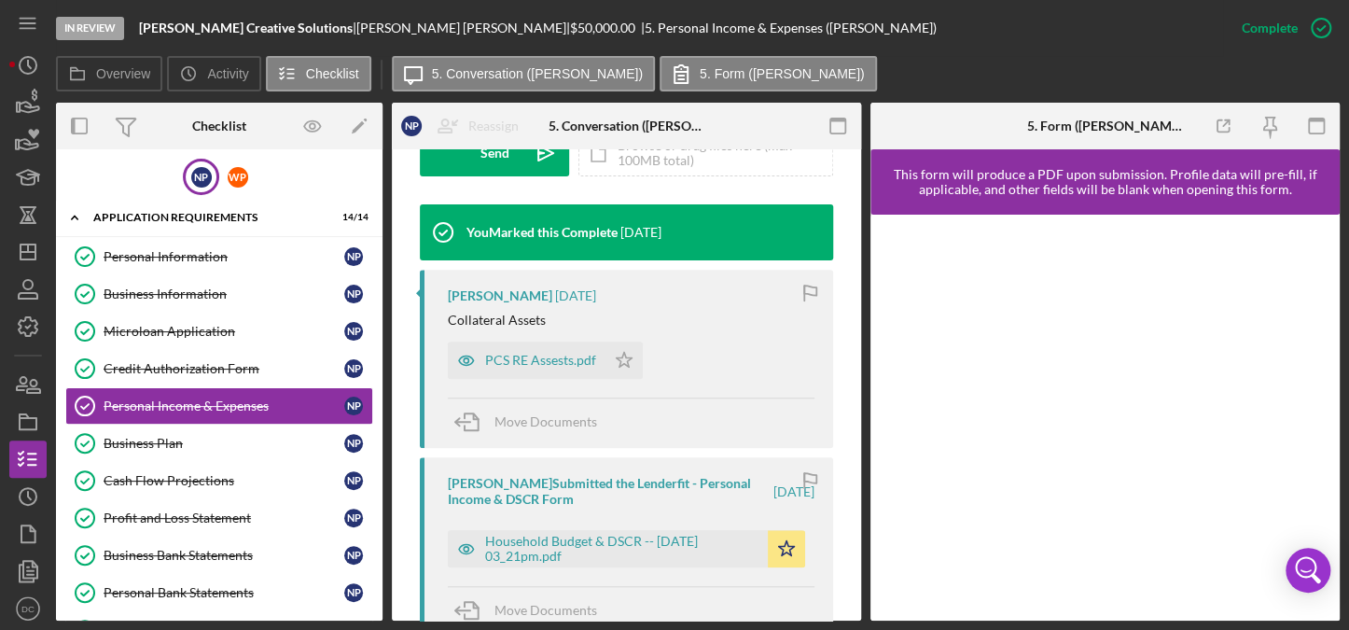
click at [853, 347] on div "This item has been marked complete. In order for [PERSON_NAME] to upload docume…" at bounding box center [626, 439] width 469 height 1754
click at [556, 365] on div "PCS RE Assests.pdf" at bounding box center [540, 360] width 111 height 15
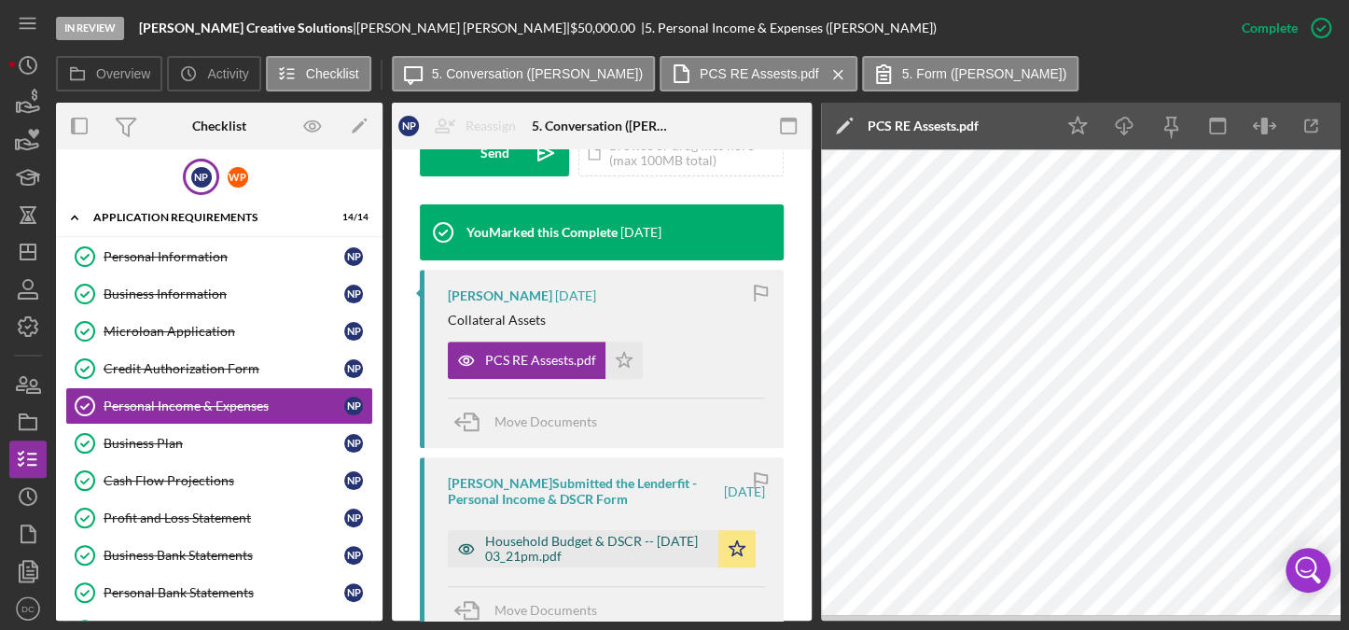
click at [586, 546] on div "Household Budget & DSCR -- [DATE] 03_21pm.pdf" at bounding box center [597, 549] width 224 height 30
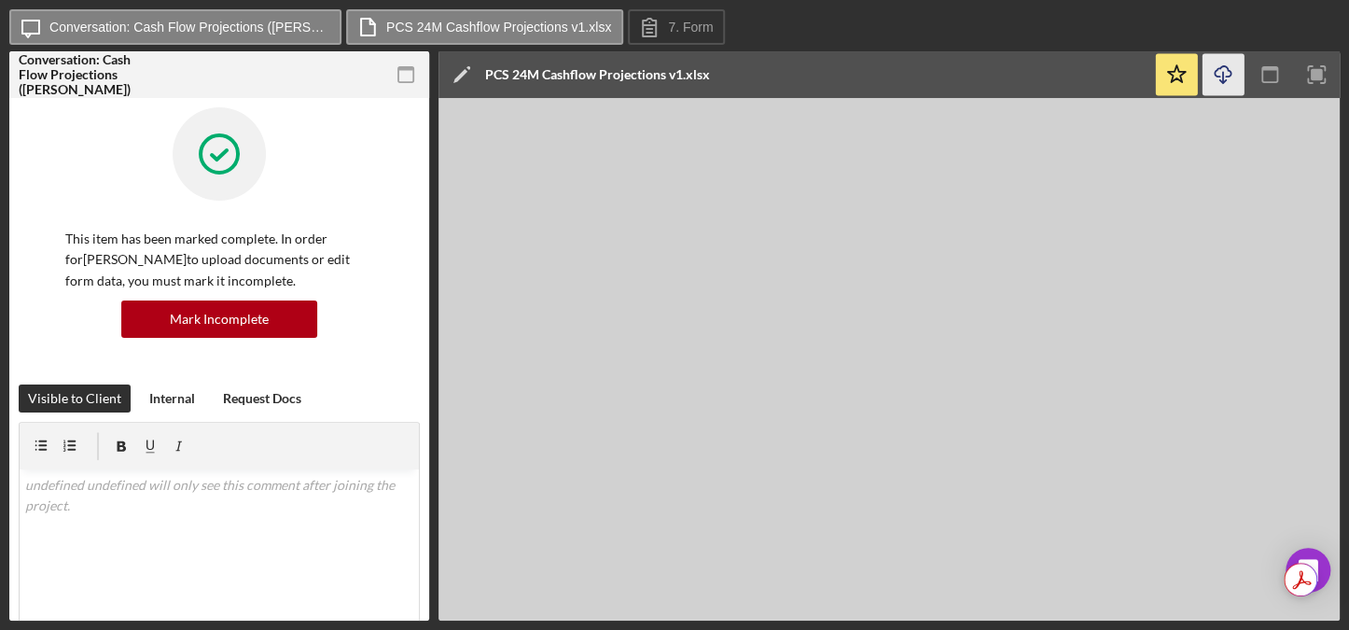
click at [1224, 67] on icon "Icon/Download" at bounding box center [1223, 75] width 42 height 42
